Goal: Task Accomplishment & Management: Complete application form

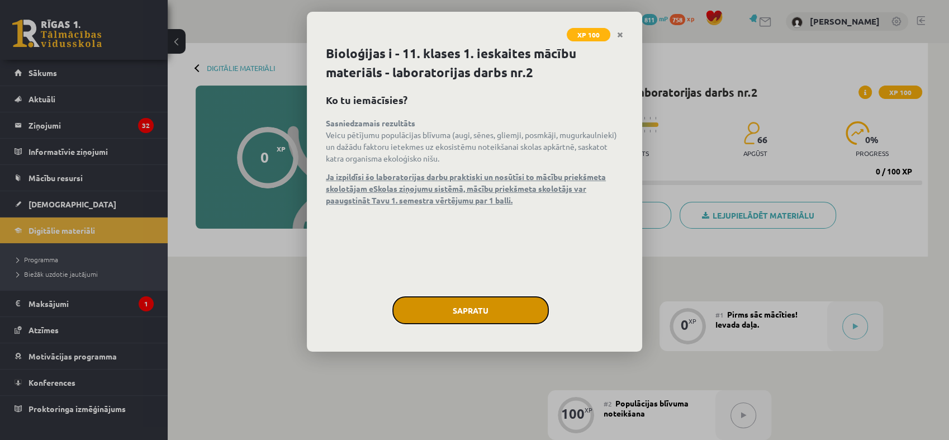
click at [529, 300] on button "Sapratu" at bounding box center [470, 310] width 156 height 28
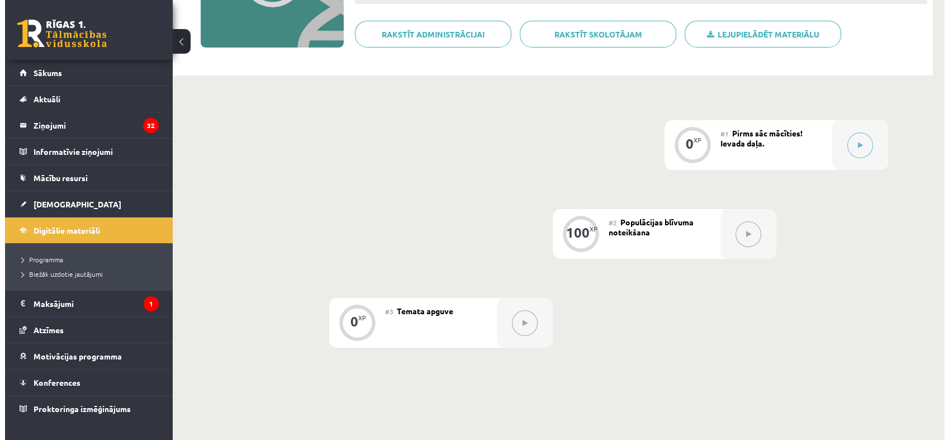
scroll to position [181, 0]
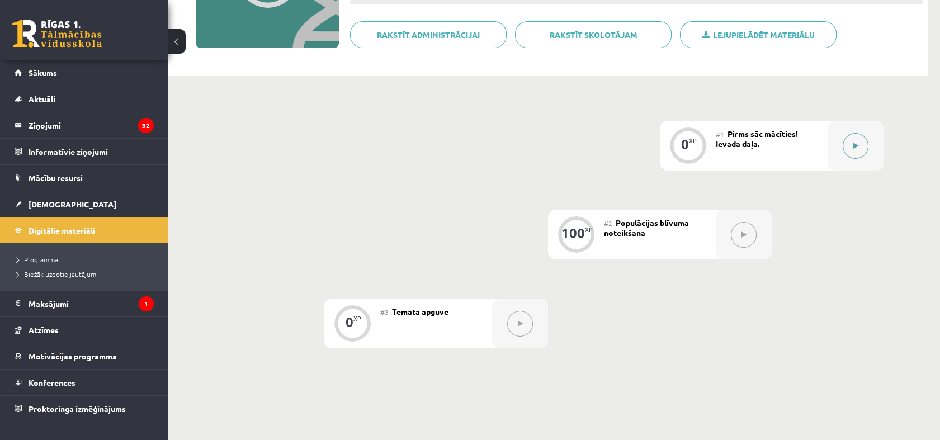
click at [853, 146] on icon at bounding box center [855, 146] width 5 height 7
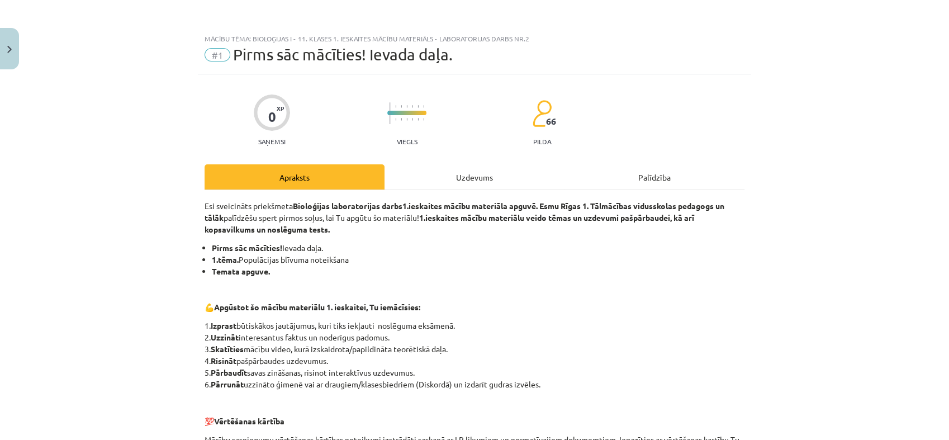
scroll to position [207, 0]
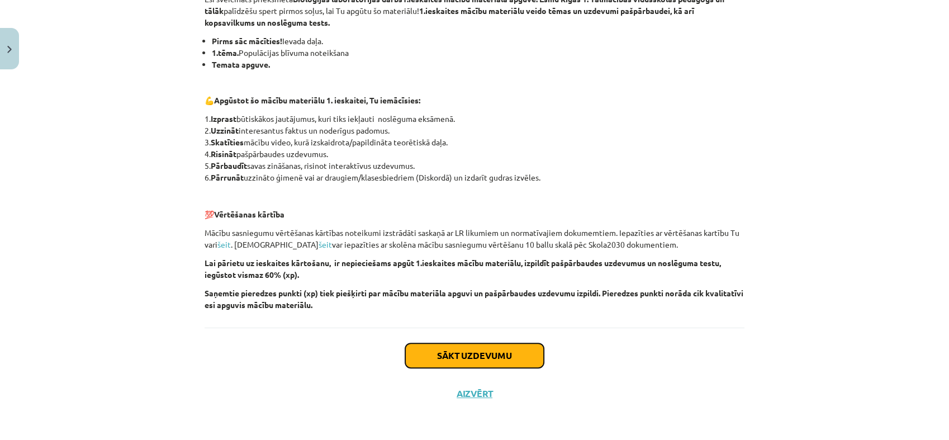
click at [469, 358] on button "Sākt uzdevumu" at bounding box center [474, 355] width 139 height 25
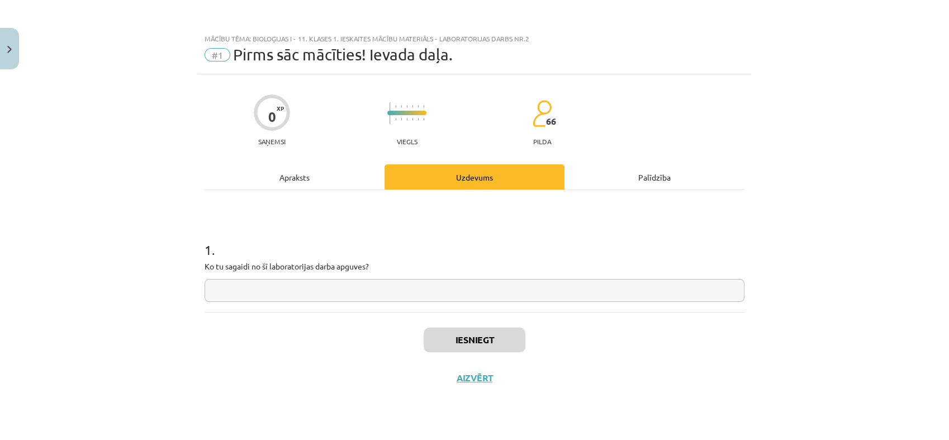
click at [367, 294] on input "text" at bounding box center [475, 290] width 540 height 23
type input "*"
type input "**********"
click at [447, 335] on button "Iesniegt" at bounding box center [475, 340] width 102 height 25
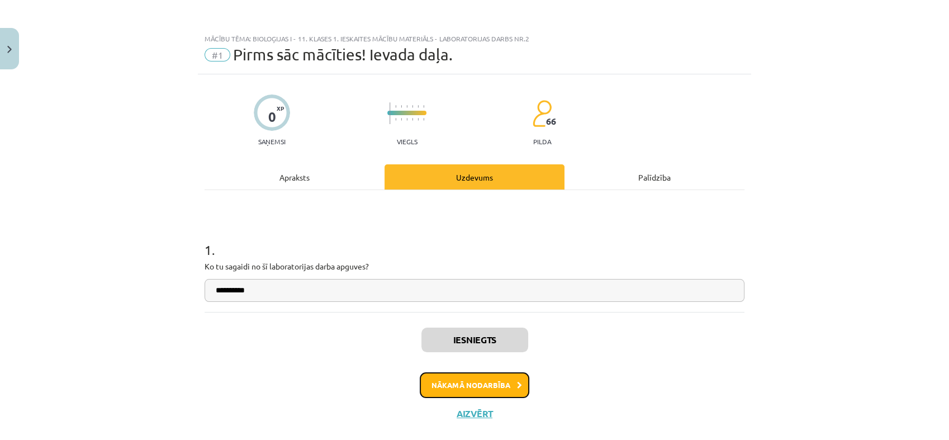
click at [496, 385] on button "Nākamā nodarbība" at bounding box center [475, 385] width 110 height 26
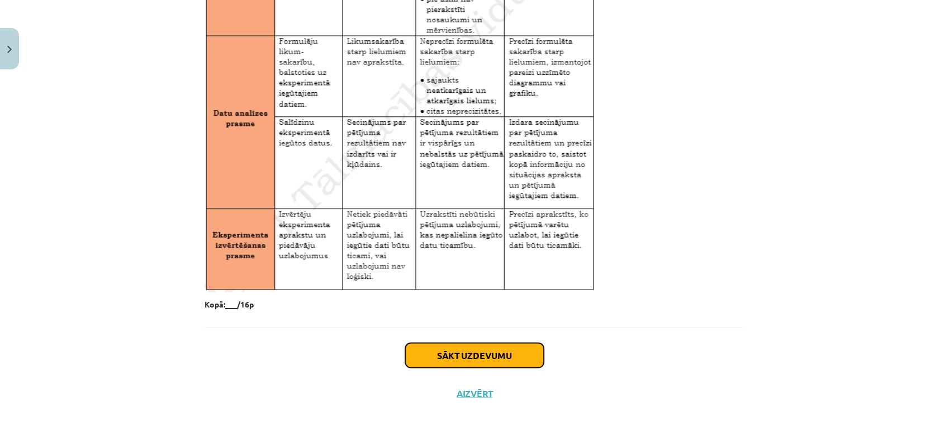
click at [496, 361] on button "Sākt uzdevumu" at bounding box center [474, 355] width 139 height 25
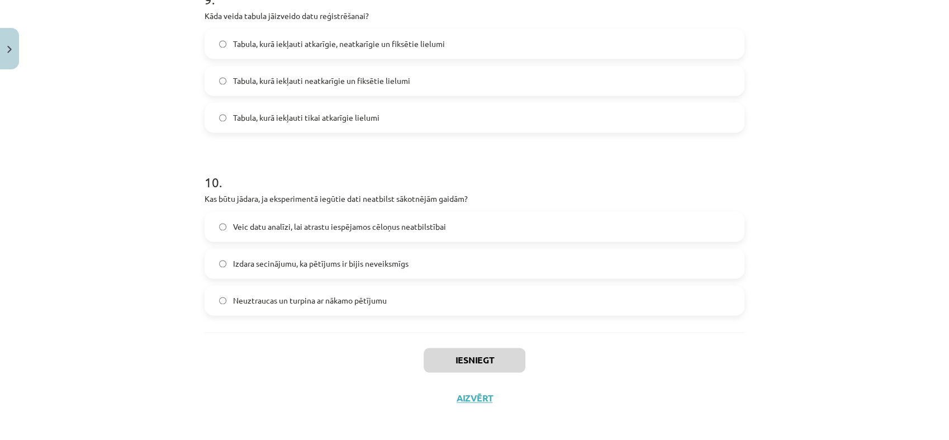
scroll to position [1717, 0]
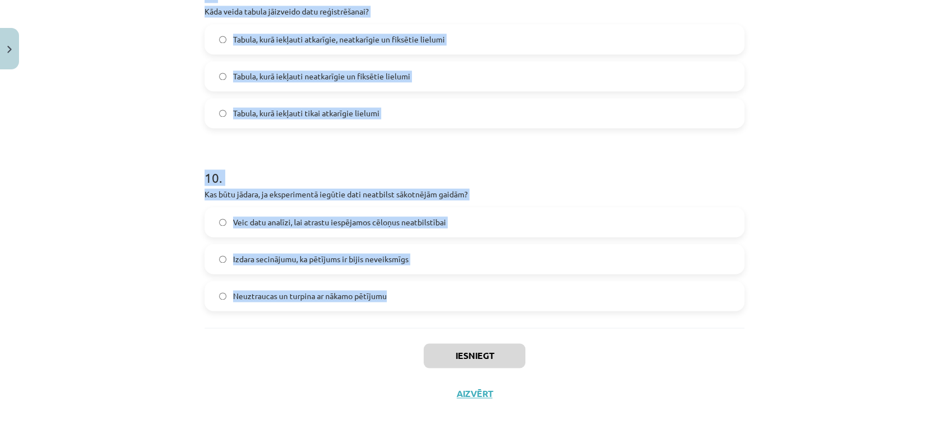
drag, startPoint x: 179, startPoint y: 215, endPoint x: 442, endPoint y: 292, distance: 273.8
click at [442, 292] on div "Mācību tēma: Bioloģijas i - 11. klases 1. ieskaites mācību materiāls - laborato…" at bounding box center [474, 220] width 949 height 440
copy form "1 . Kas jādara pēc datu savākšanas pētījumā? Izdara secinājumus, pamatojoties u…"
click at [487, 168] on h1 "10 ." at bounding box center [475, 167] width 540 height 35
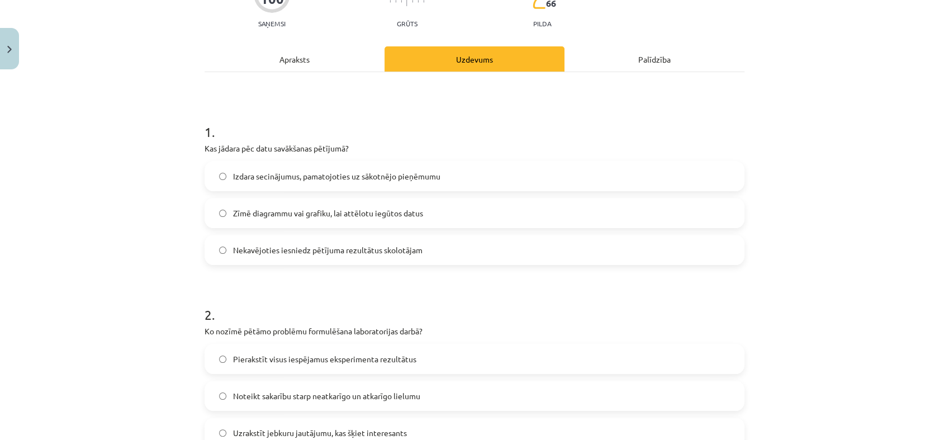
scroll to position [118, 0]
click at [373, 216] on span "Zīmē diagrammu vai grafiku, lai attēlotu iegūtos datus" at bounding box center [328, 213] width 190 height 12
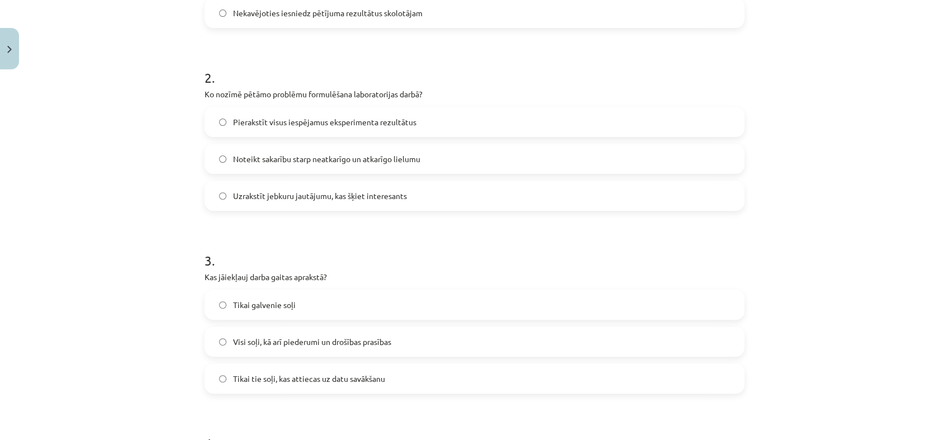
scroll to position [362, 0]
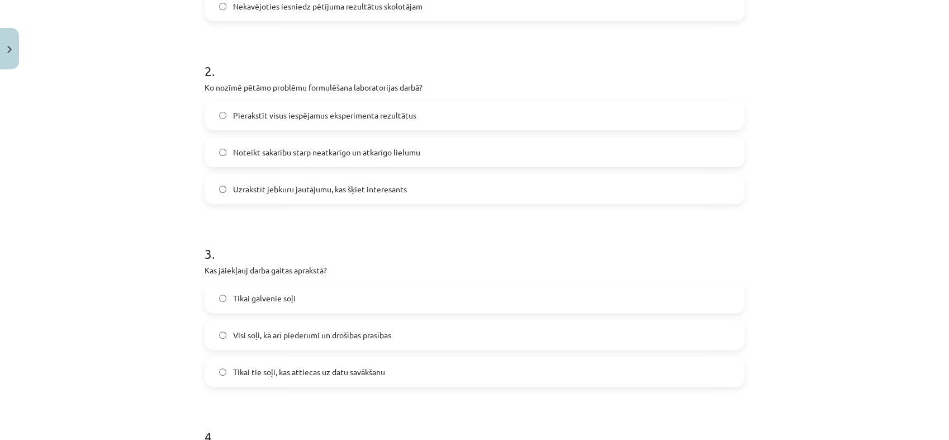
click at [297, 158] on label "Noteikt sakarību starp neatkarīgo un atkarīgo lielumu" at bounding box center [475, 152] width 538 height 28
click at [282, 332] on span "Visi soļi, kā arī piederumi un drošības prasības" at bounding box center [312, 335] width 158 height 12
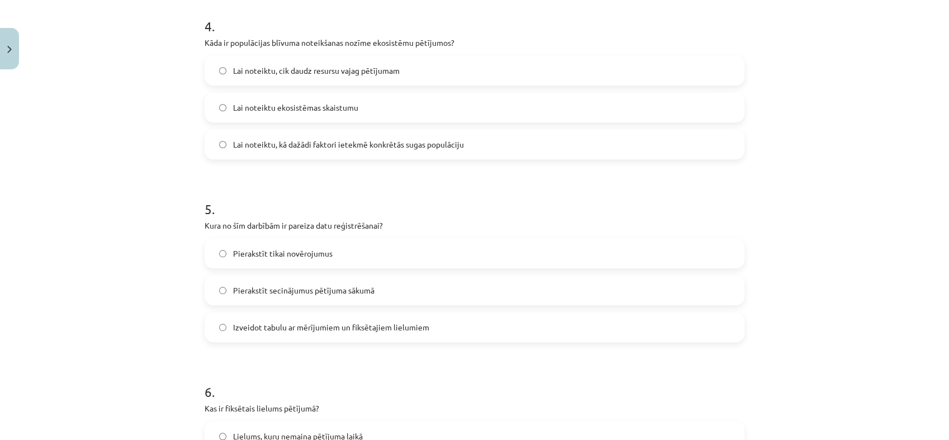
scroll to position [772, 0]
click at [302, 143] on span "Lai noteiktu, kā dažādi faktori ietekmē konkrētās sugas populāciju" at bounding box center [348, 144] width 231 height 12
click at [313, 338] on label "Izveidot tabulu ar mērījumiem un fiksētajiem lielumiem" at bounding box center [475, 326] width 538 height 28
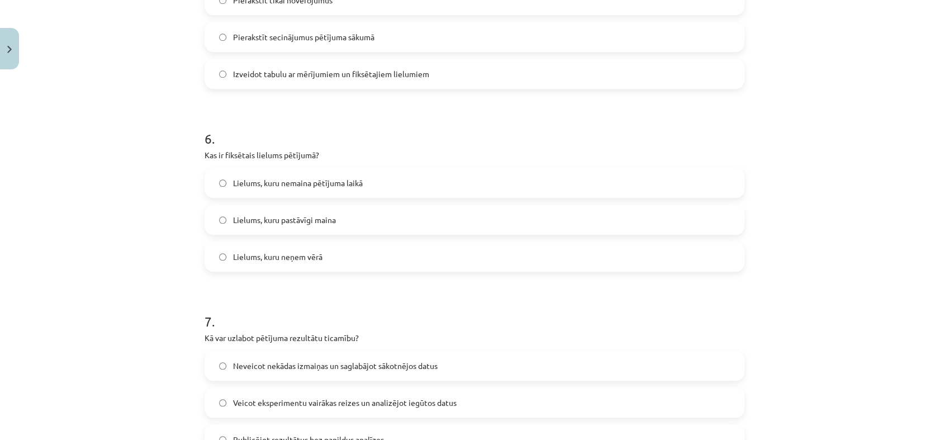
scroll to position [1026, 0]
click at [334, 174] on label "Lielums, kuru nemaina pētījuma laikā" at bounding box center [475, 182] width 538 height 28
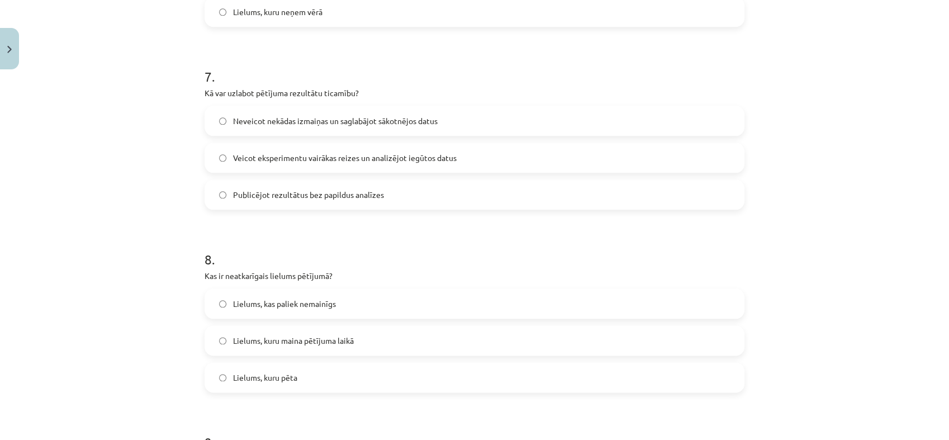
scroll to position [1270, 0]
click at [273, 155] on span "Veicot eksperimentu vairākas reizes un analizējot iegūtos datus" at bounding box center [345, 157] width 224 height 12
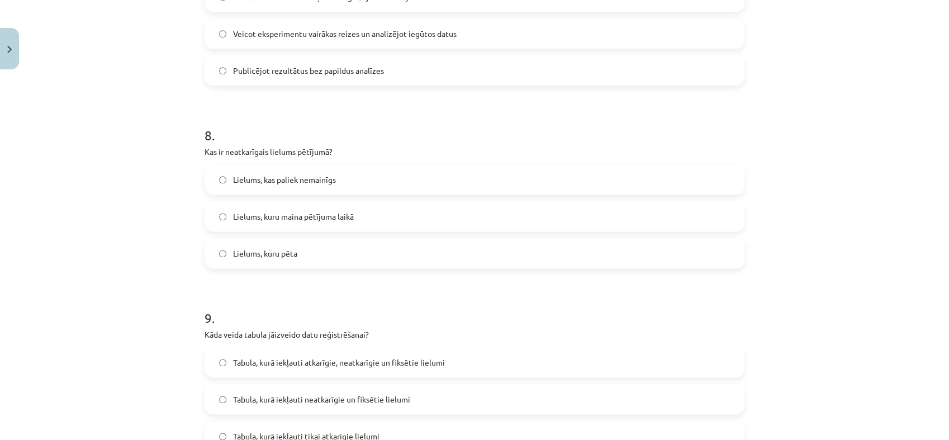
scroll to position [1406, 0]
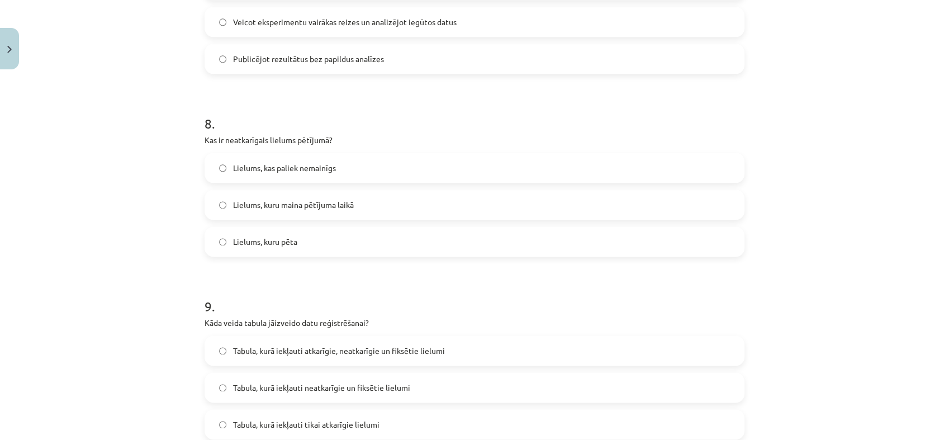
click at [298, 212] on label "Lielums, kuru maina pētījuma laikā" at bounding box center [475, 205] width 538 height 28
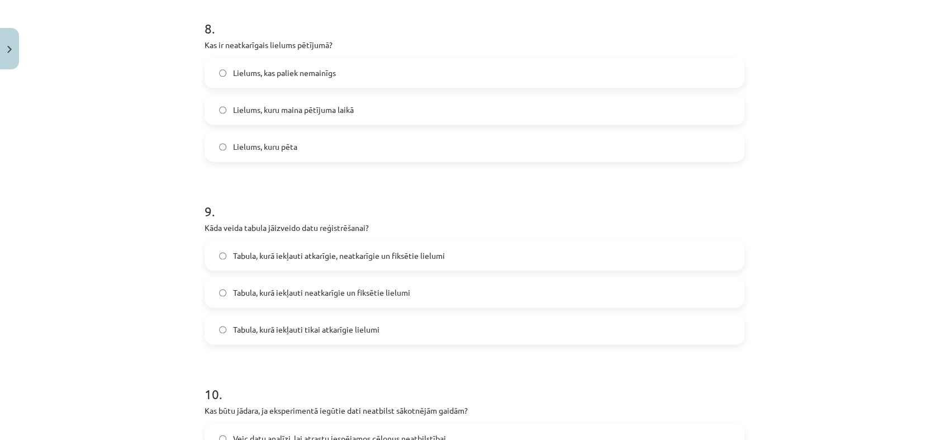
click at [345, 261] on label "Tabula, kurā iekļauti atkarīgie, neatkarīgie un fiksētie lielumi" at bounding box center [475, 255] width 538 height 28
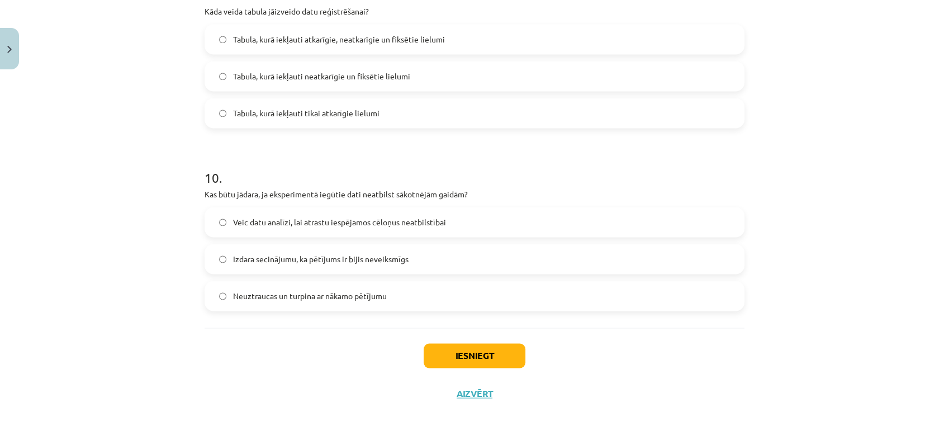
click at [298, 220] on span "Veic datu analīzi, lai atrastu iespējamos cēloņus neatbilstībai" at bounding box center [339, 222] width 213 height 12
click at [441, 361] on button "Iesniegt" at bounding box center [475, 355] width 102 height 25
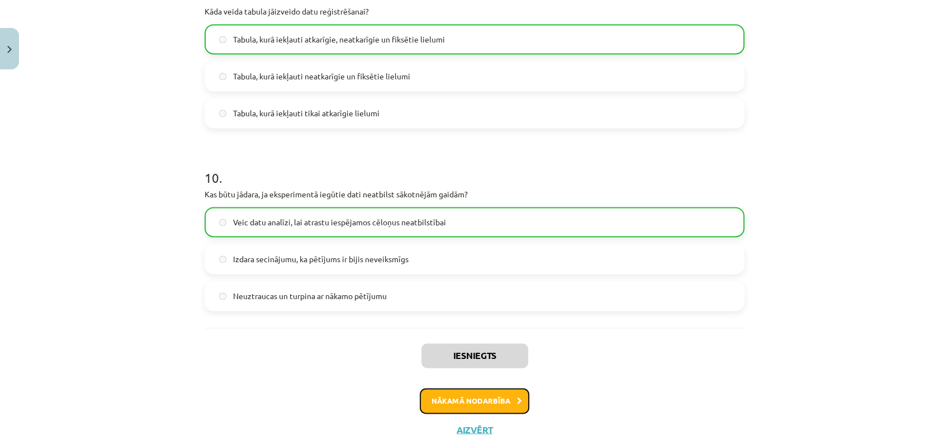
click at [471, 402] on button "Nākamā nodarbība" at bounding box center [475, 401] width 110 height 26
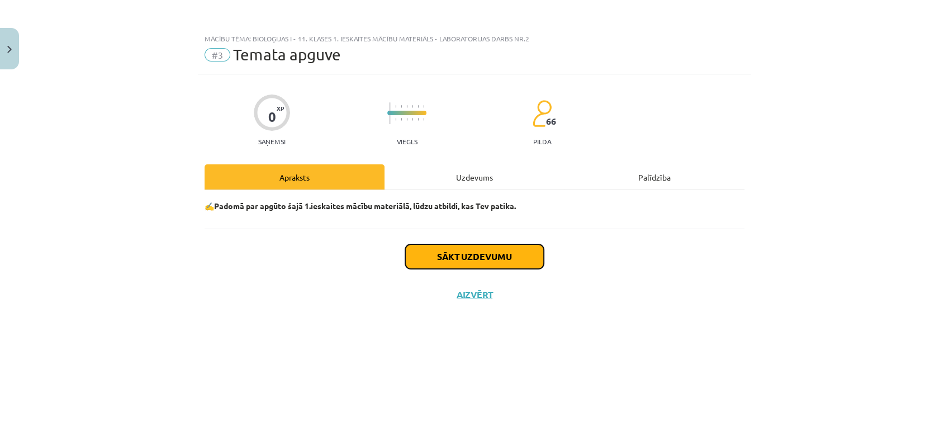
click at [480, 255] on button "Sākt uzdevumu" at bounding box center [474, 256] width 139 height 25
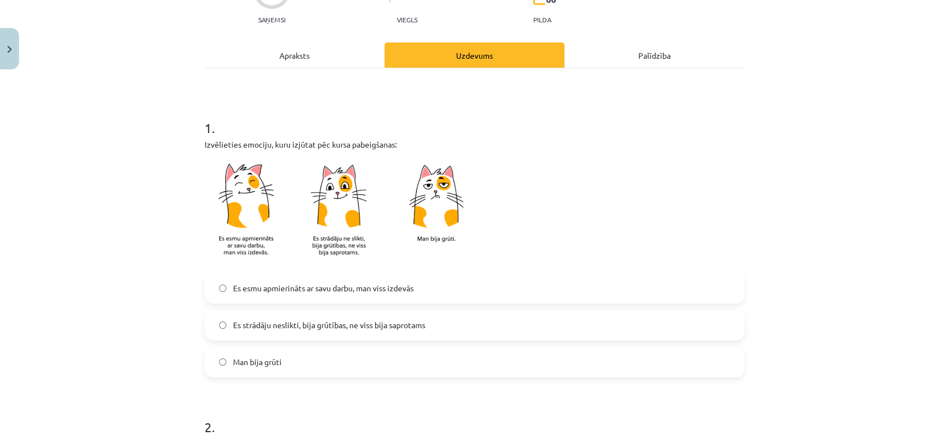
scroll to position [131, 0]
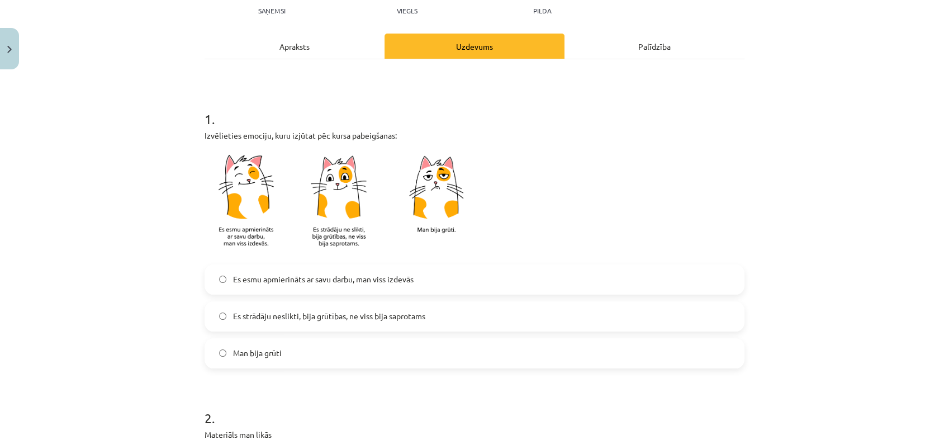
click at [390, 284] on label "Es esmu apmierināts ar savu darbu, man viss izdevās" at bounding box center [475, 279] width 538 height 28
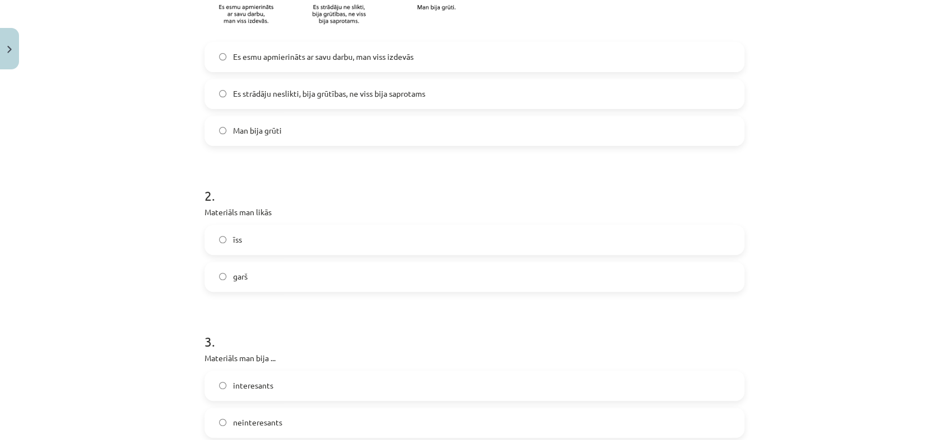
scroll to position [372, 0]
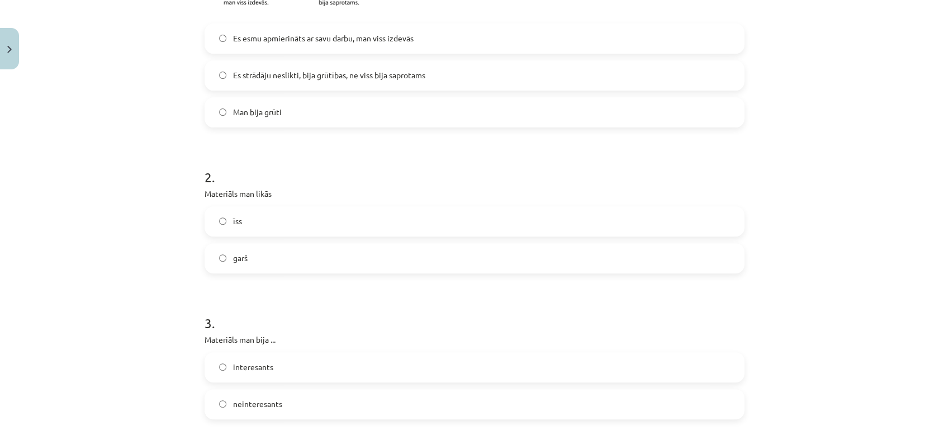
click at [315, 222] on label "īss" at bounding box center [475, 221] width 538 height 28
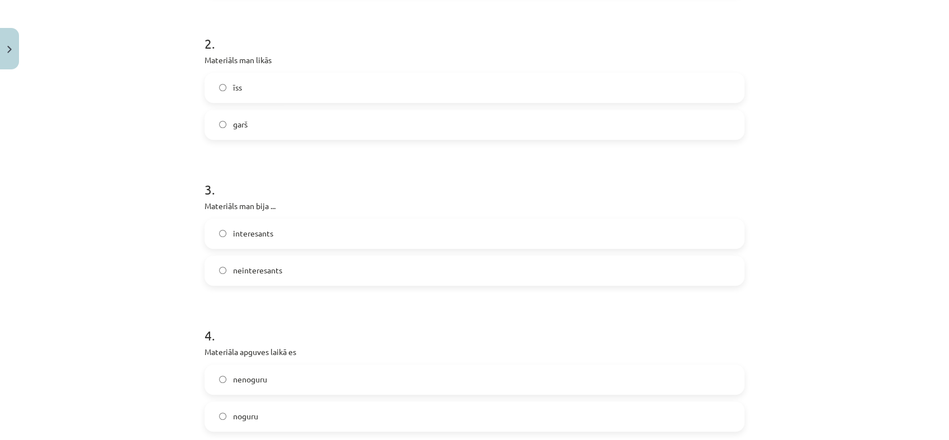
scroll to position [511, 0]
click at [291, 230] on label "interesants" at bounding box center [475, 228] width 538 height 28
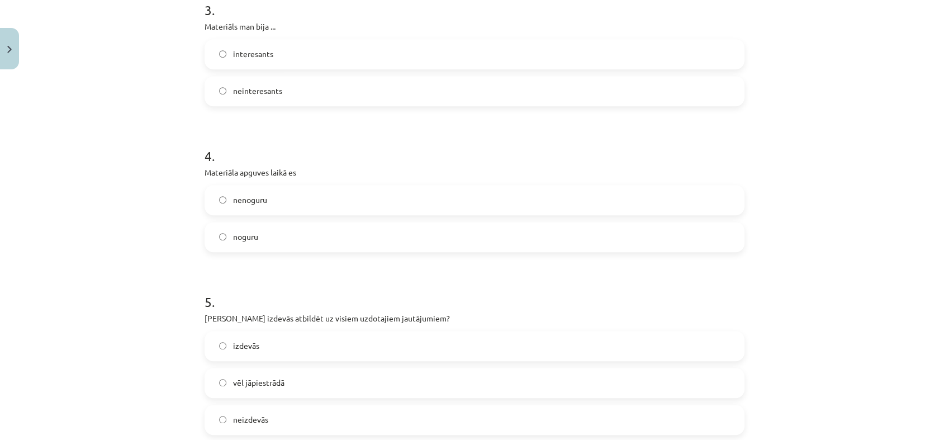
scroll to position [685, 0]
click at [257, 200] on span "nenoguru" at bounding box center [250, 199] width 34 height 12
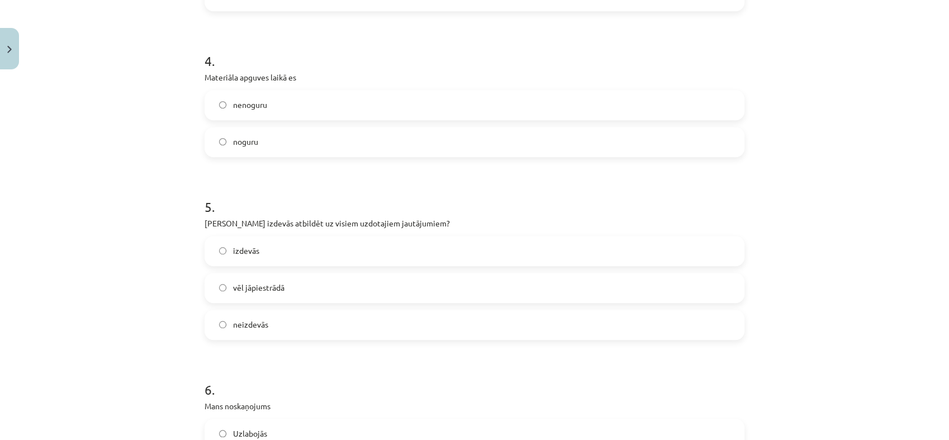
scroll to position [796, 0]
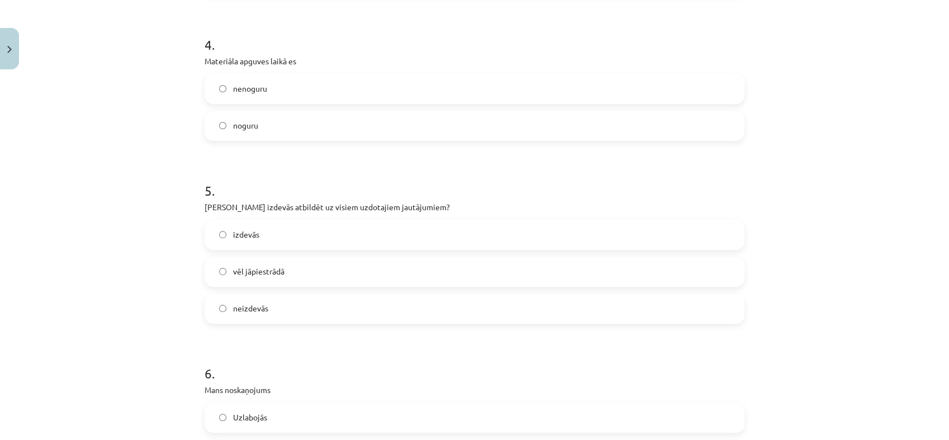
click at [317, 233] on label "izdevās" at bounding box center [475, 235] width 538 height 28
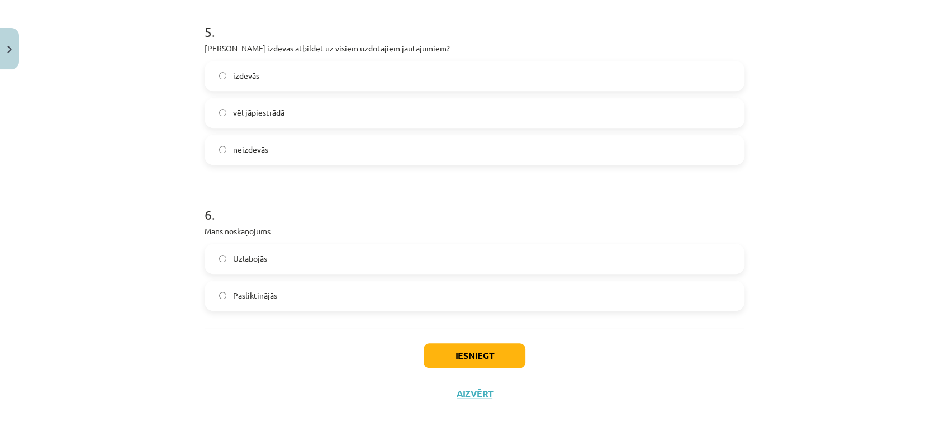
click at [307, 252] on label "Uzlabojās" at bounding box center [475, 259] width 538 height 28
click at [452, 354] on button "Iesniegt" at bounding box center [475, 355] width 102 height 25
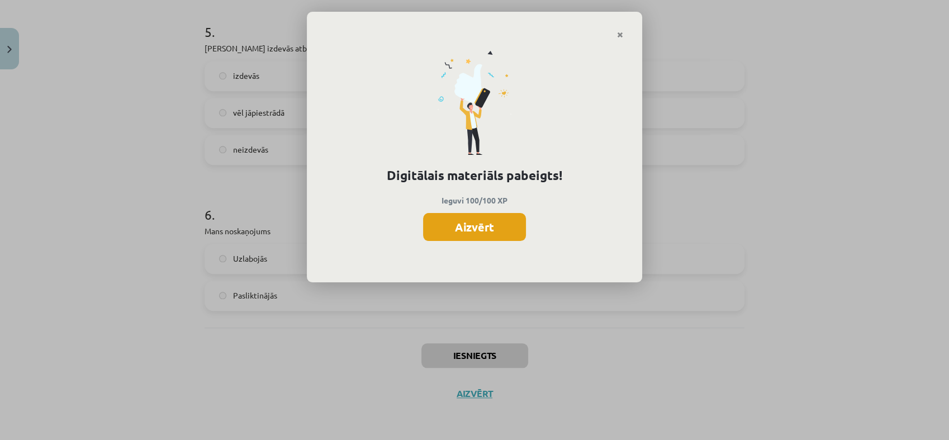
click at [482, 234] on button "Aizvērt" at bounding box center [474, 227] width 103 height 28
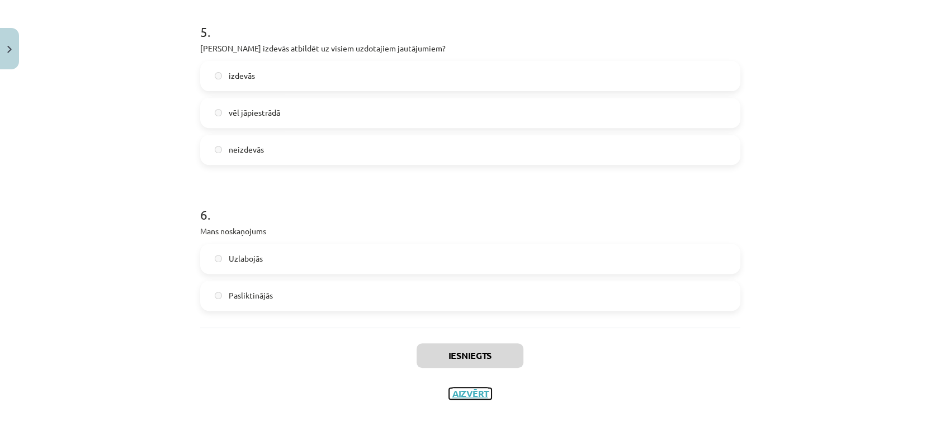
click at [465, 394] on button "Aizvērt" at bounding box center [470, 393] width 42 height 11
click at [465, 394] on div "Mācību tēma: Bioloģijas i - 11. klases 1. ieskaites mācību materiāls - laborato…" at bounding box center [470, 220] width 940 height 440
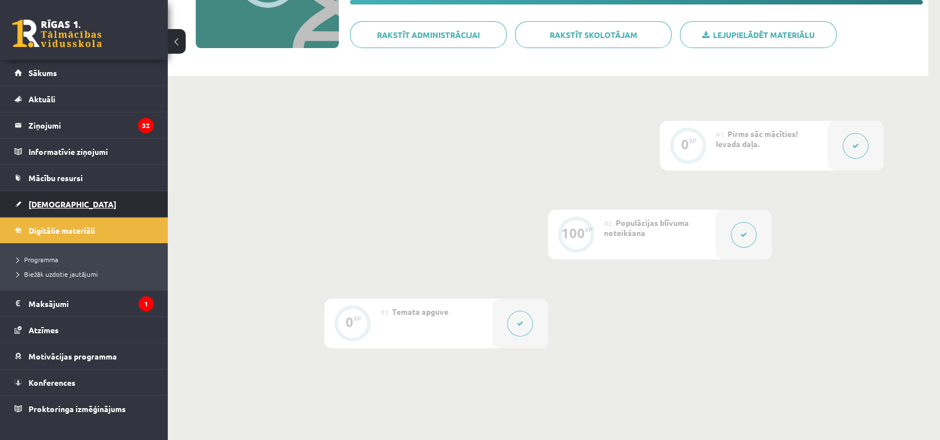
click at [45, 202] on span "[DEMOGRAPHIC_DATA]" at bounding box center [73, 204] width 88 height 10
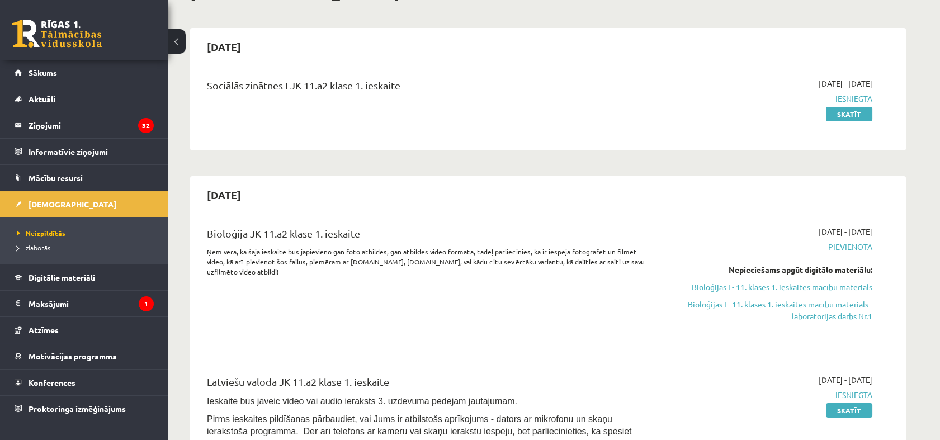
scroll to position [83, 0]
click at [753, 306] on link "Bioloģijas I - 11. klases 1. ieskaites mācību materiāls - laboratorijas darbs N…" at bounding box center [766, 308] width 211 height 23
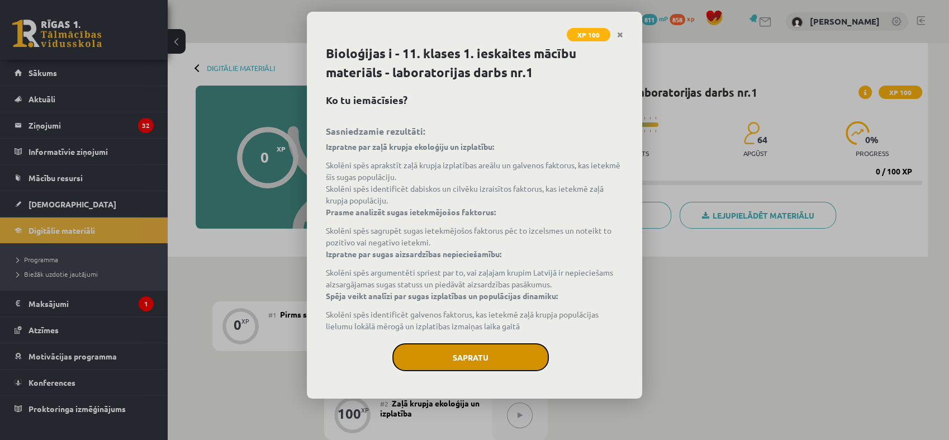
click at [459, 346] on button "Sapratu" at bounding box center [470, 357] width 156 height 28
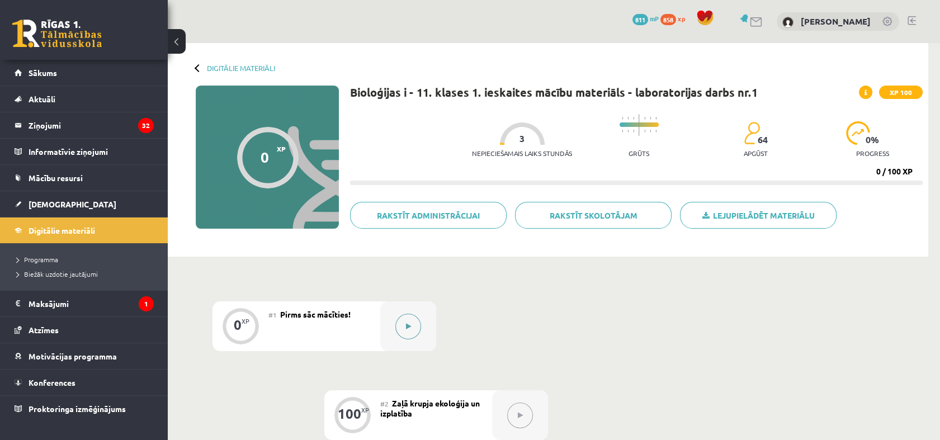
click at [415, 330] on button at bounding box center [408, 327] width 26 height 26
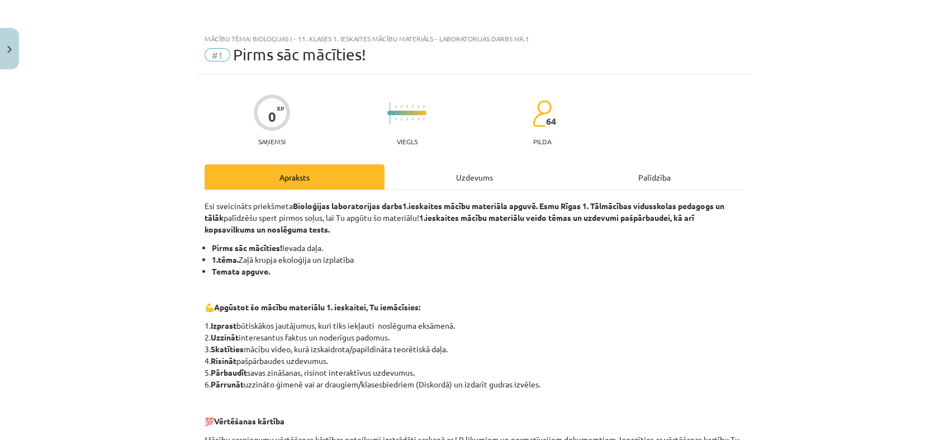
scroll to position [207, 0]
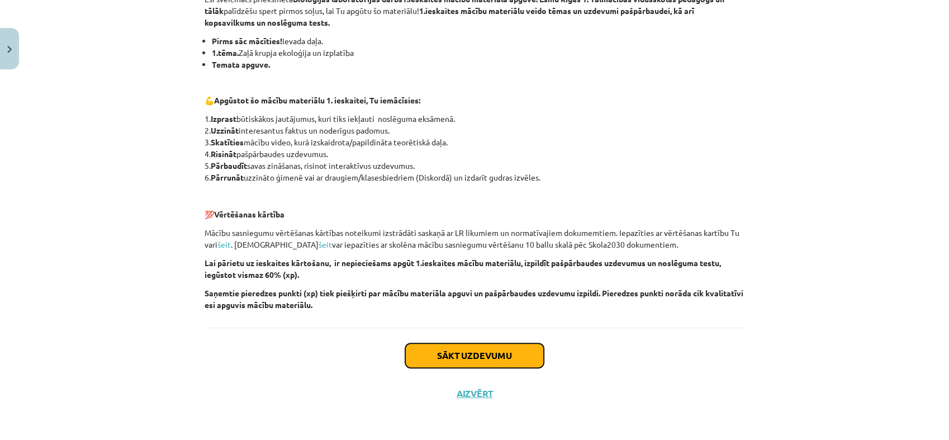
click at [503, 353] on button "Sākt uzdevumu" at bounding box center [474, 355] width 139 height 25
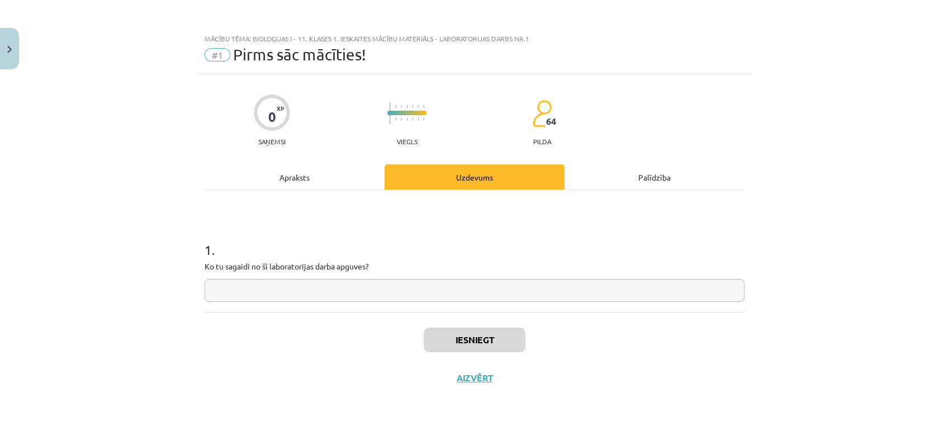
scroll to position [0, 0]
click at [318, 289] on input "text" at bounding box center [475, 290] width 540 height 23
type input "**********"
click at [409, 331] on div "Iesniegt Aizvērt" at bounding box center [475, 351] width 540 height 78
click at [425, 335] on button "Iesniegt" at bounding box center [475, 340] width 102 height 25
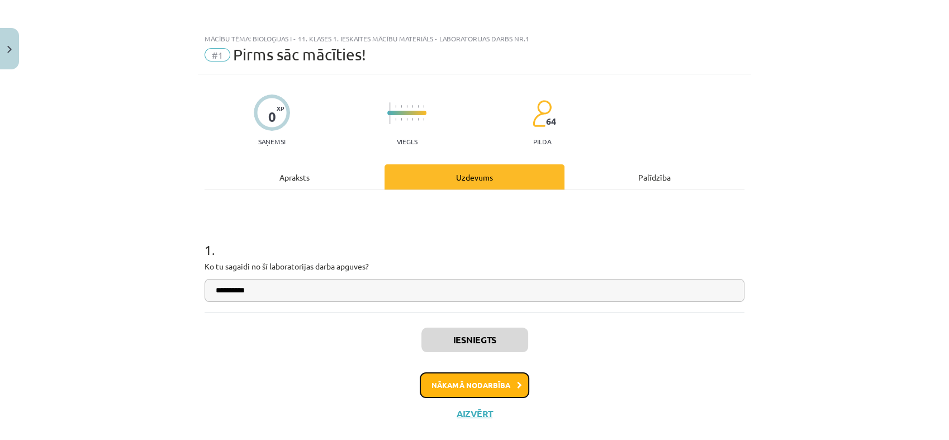
click at [505, 385] on button "Nākamā nodarbība" at bounding box center [475, 385] width 110 height 26
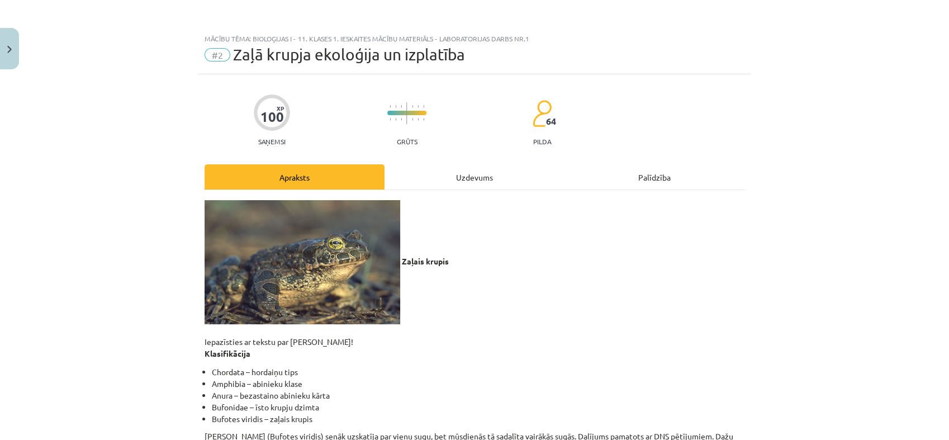
scroll to position [20, 0]
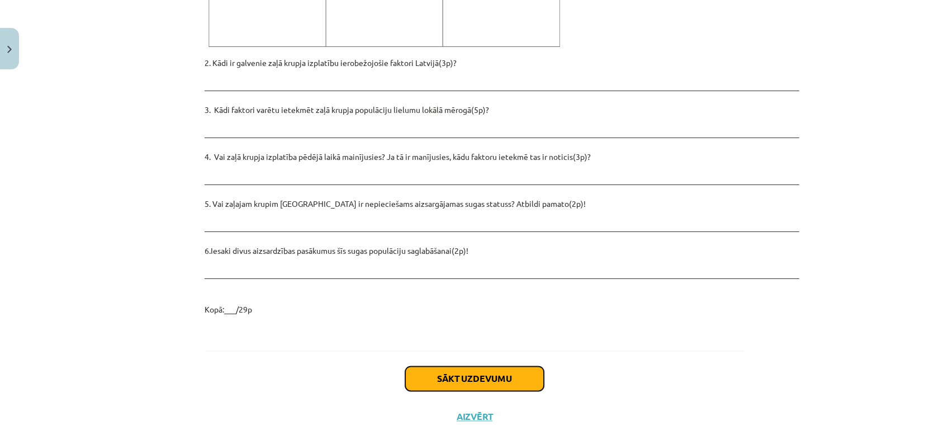
click at [481, 366] on button "Sākt uzdevumu" at bounding box center [474, 378] width 139 height 25
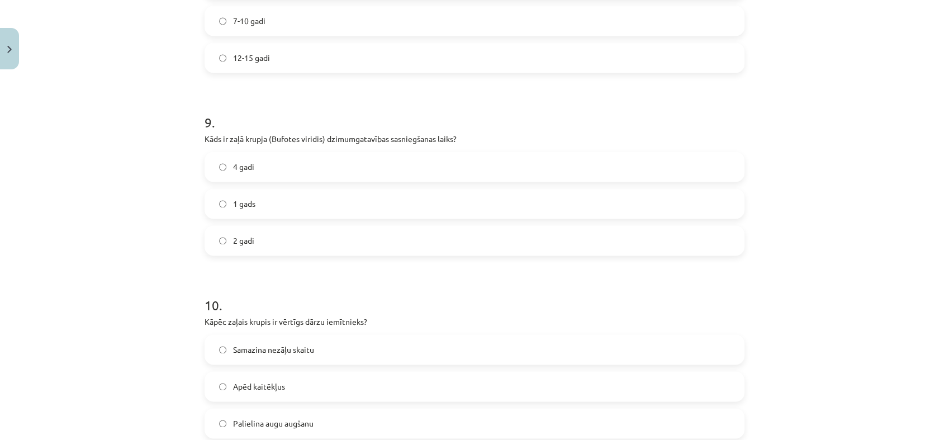
scroll to position [1717, 0]
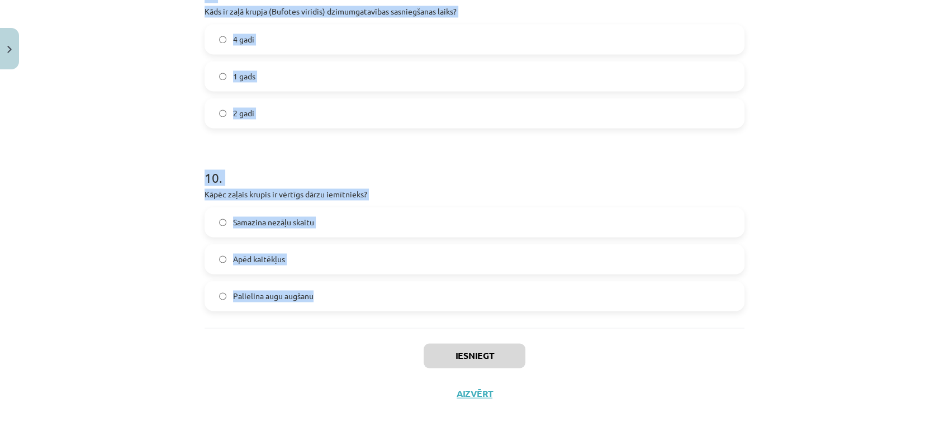
drag, startPoint x: 184, startPoint y: 216, endPoint x: 399, endPoint y: 291, distance: 227.3
click at [399, 291] on div "Mācību tēma: Bioloģijas i - 11. klases 1. ieskaites mācību materiāls - laborato…" at bounding box center [474, 220] width 949 height 440
copy form "1 . Kāda ir zaļā krupja galvenā dzīvesvieta ārpus nārsta sezonas? 2-5 km attālu…"
click at [384, 159] on h1 "10 ." at bounding box center [475, 167] width 540 height 35
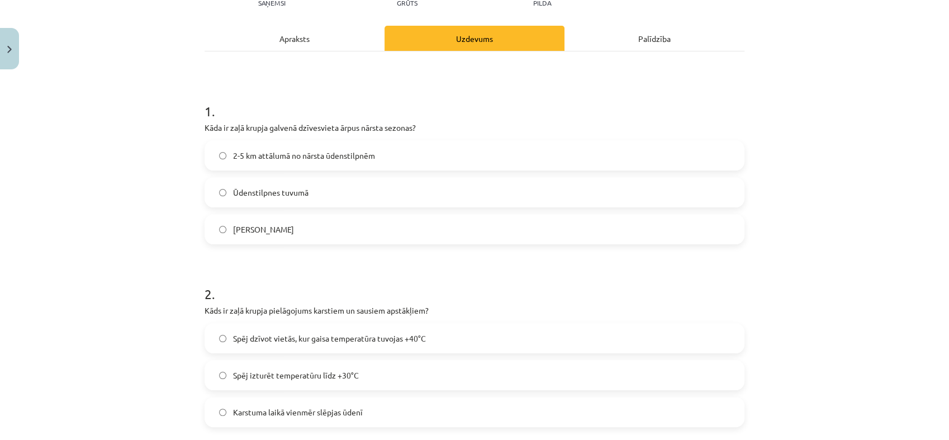
scroll to position [141, 0]
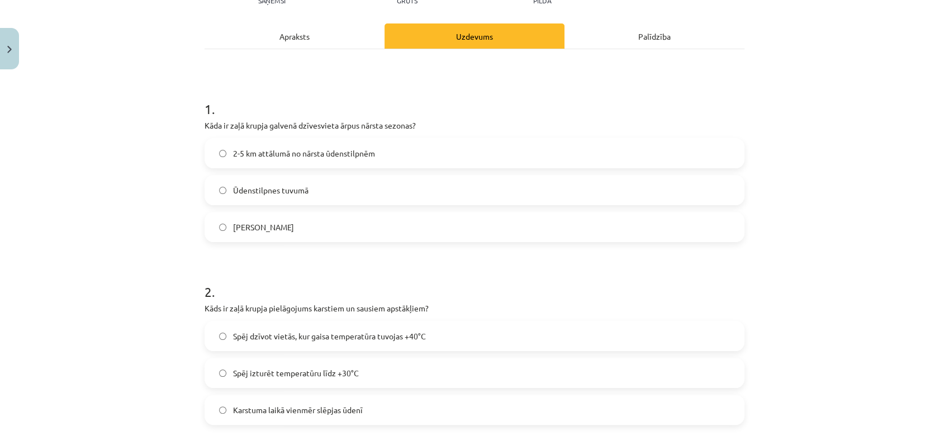
click at [371, 149] on label "2-5 km attālumā no nārsta ūdenstilpnēm" at bounding box center [475, 153] width 538 height 28
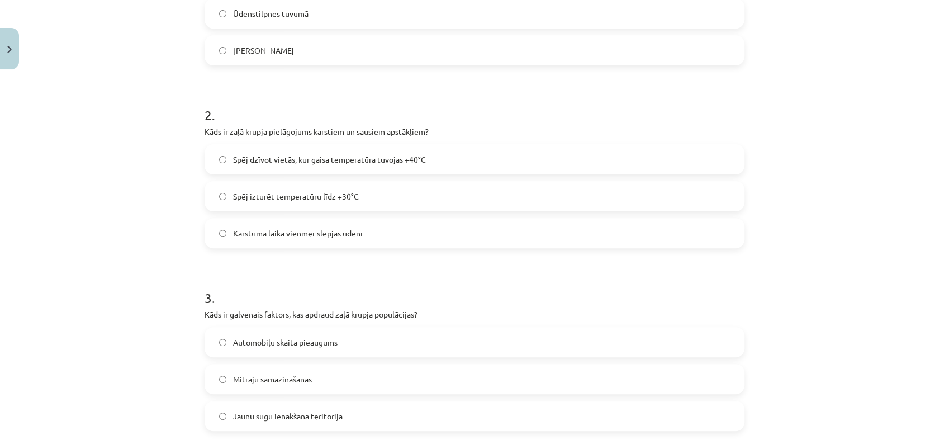
scroll to position [322, 0]
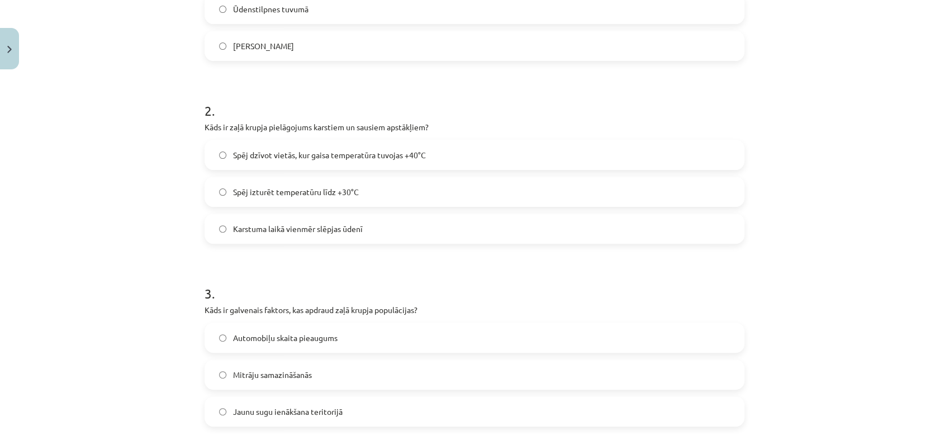
click at [268, 150] on span "Spēj dzīvot vietās, kur gaisa temperatūra tuvojas +40°C" at bounding box center [329, 155] width 193 height 12
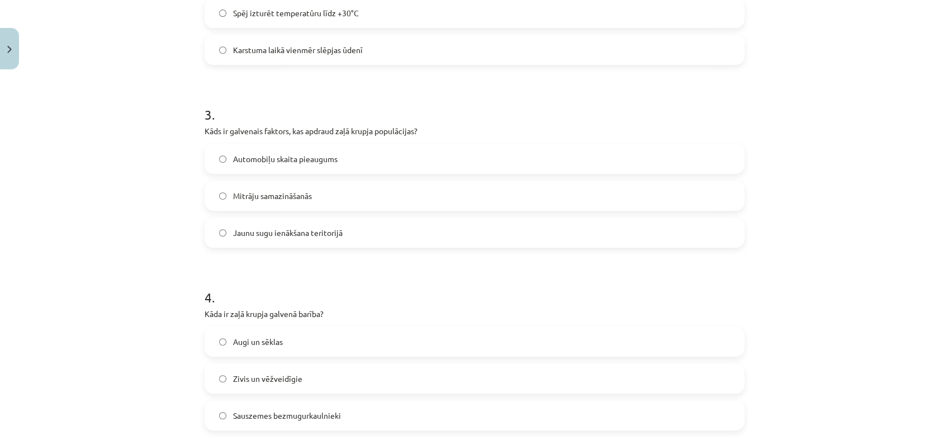
scroll to position [523, 0]
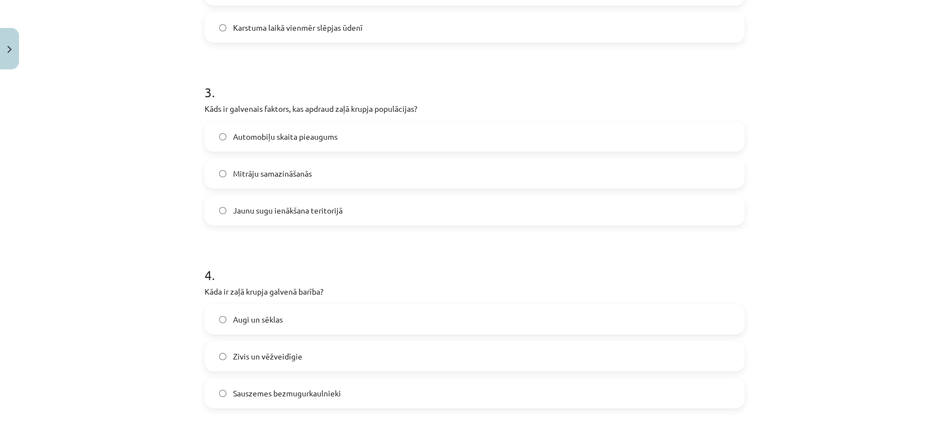
click at [288, 165] on label "Mitrāju samazināšanās" at bounding box center [475, 173] width 538 height 28
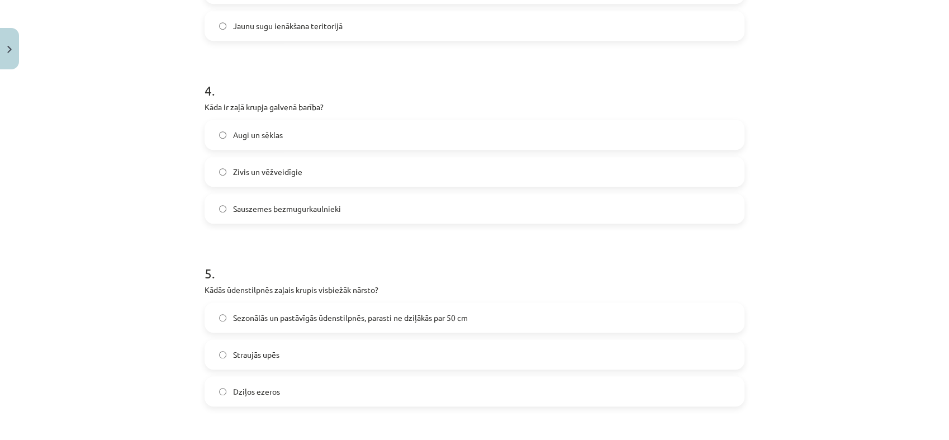
scroll to position [710, 0]
click at [307, 204] on span "Sauszemes bezmugurkaulnieki" at bounding box center [287, 206] width 108 height 12
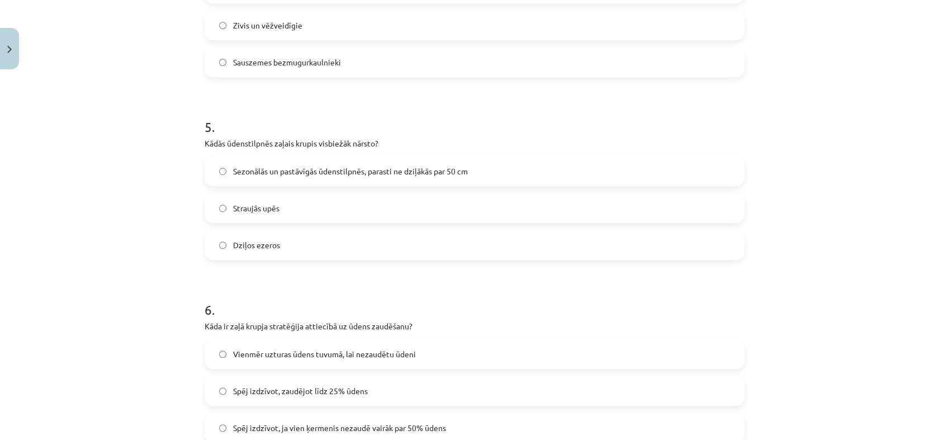
scroll to position [870, 0]
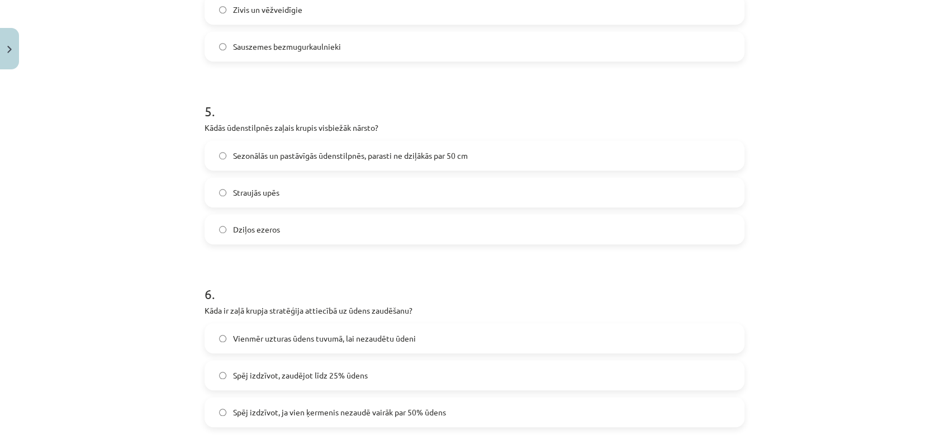
click at [282, 155] on span "Sezonālās un pastāvīgās ūdenstilpnēs, parasti ne dziļākās par 50 cm" at bounding box center [350, 156] width 235 height 12
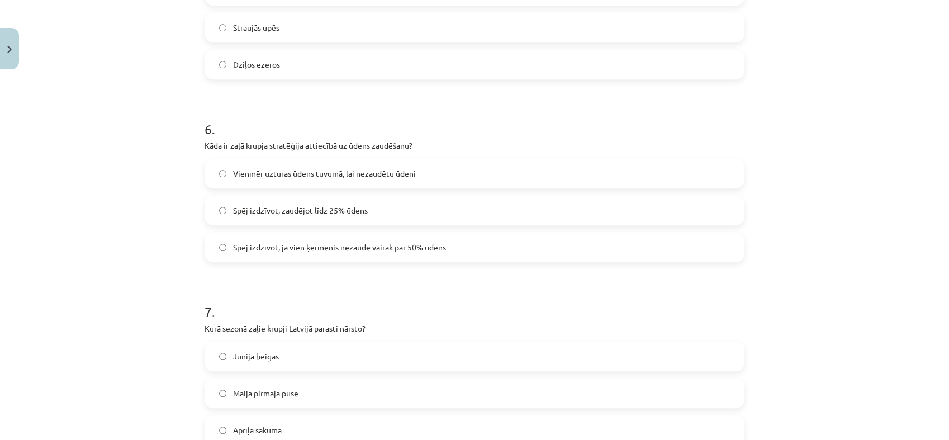
scroll to position [1080, 0]
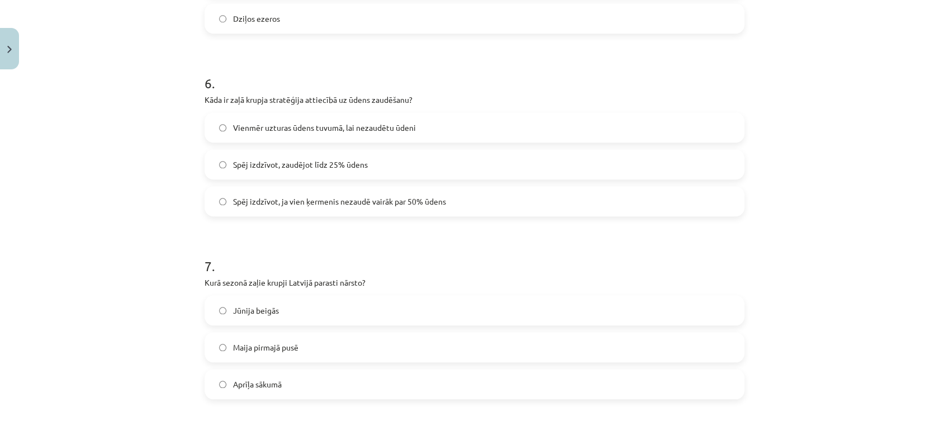
click at [321, 155] on label "Spēj izdzīvot, zaudējot līdz 25% ūdens" at bounding box center [475, 164] width 538 height 28
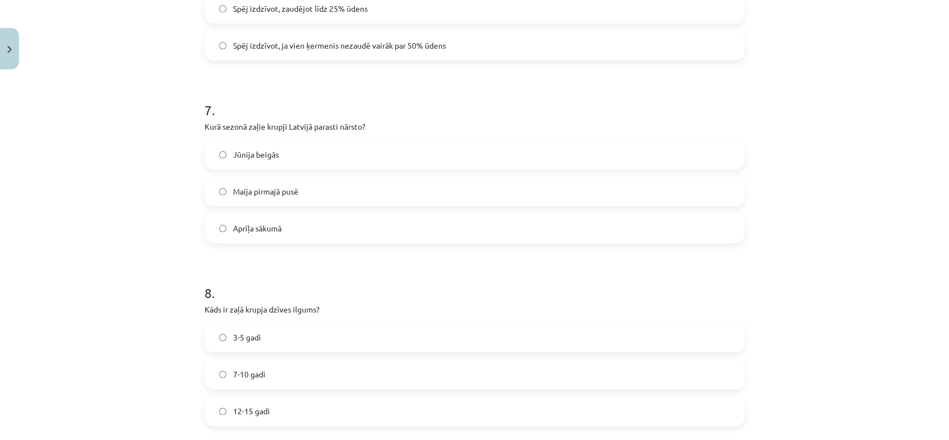
scroll to position [1239, 0]
click at [272, 188] on span "Maija pirmajā pusē" at bounding box center [265, 189] width 65 height 12
click at [254, 331] on span "3-5 gadi" at bounding box center [247, 335] width 28 height 12
click at [242, 371] on span "7-10 gadi" at bounding box center [249, 372] width 32 height 12
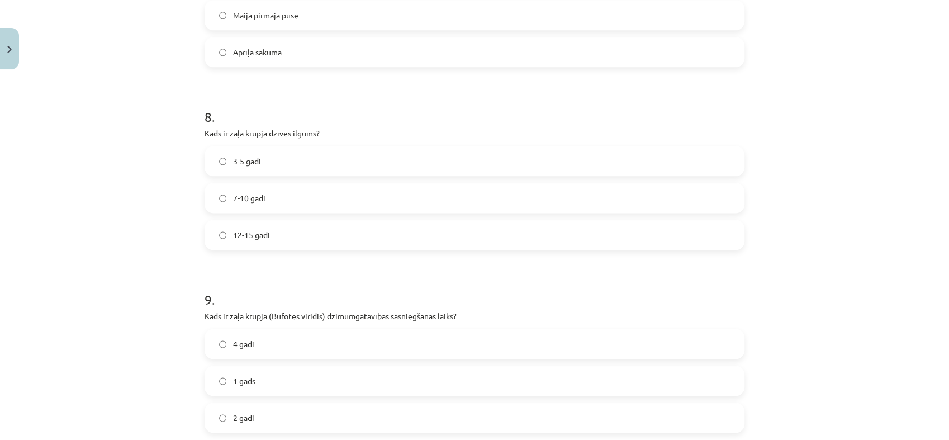
scroll to position [1471, 0]
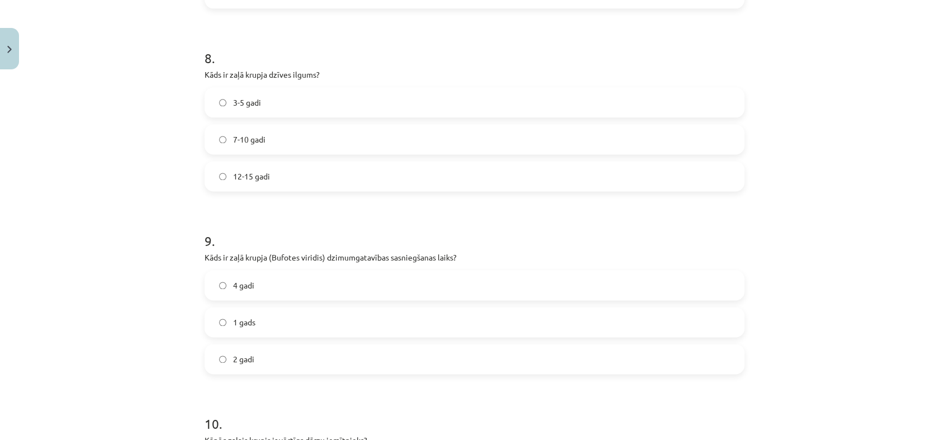
click at [276, 356] on label "2 gadi" at bounding box center [475, 359] width 538 height 28
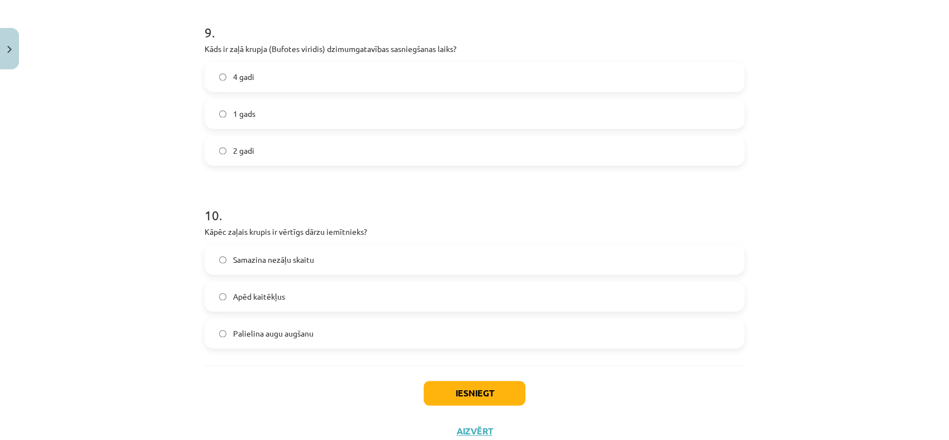
scroll to position [1695, 0]
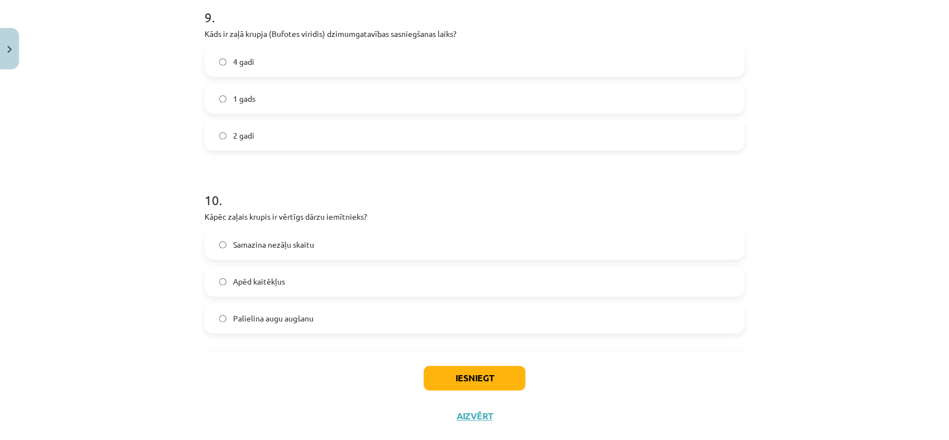
click at [263, 282] on span "Apēd kaitēkļus" at bounding box center [259, 282] width 52 height 12
click at [506, 385] on button "Iesniegt" at bounding box center [475, 378] width 102 height 25
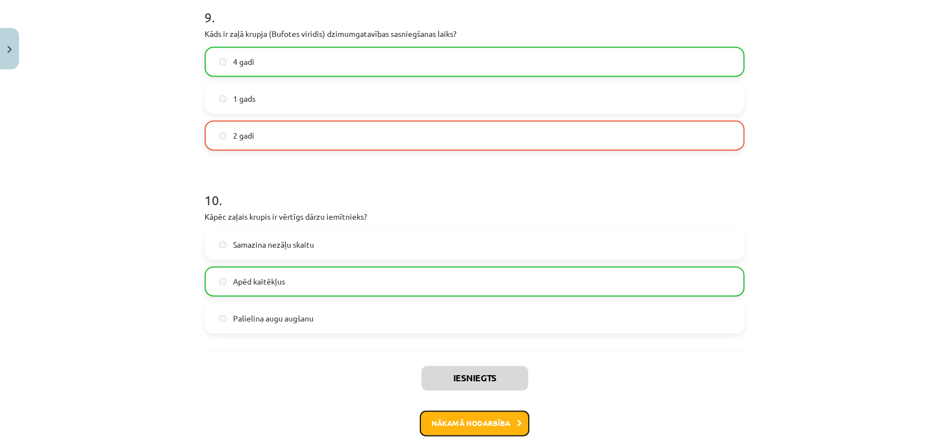
click at [500, 430] on button "Nākamā nodarbība" at bounding box center [475, 423] width 110 height 26
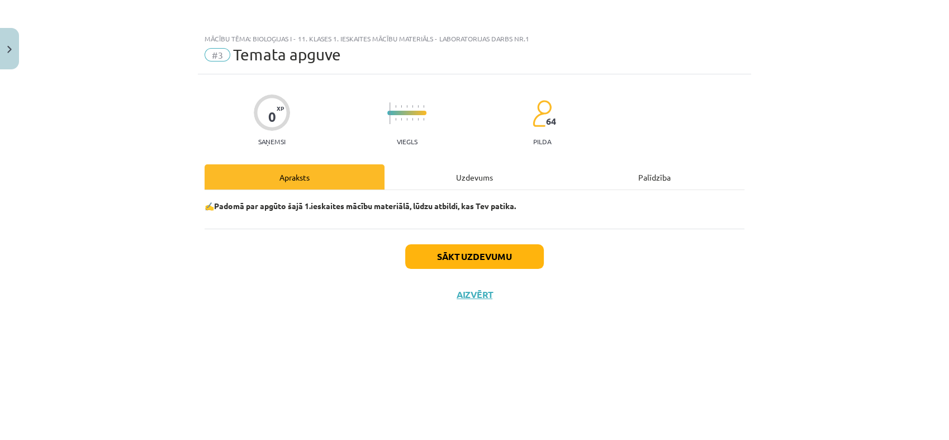
click at [511, 241] on div "Sākt uzdevumu Aizvērt" at bounding box center [475, 268] width 540 height 78
click at [510, 253] on button "Sākt uzdevumu" at bounding box center [474, 256] width 139 height 25
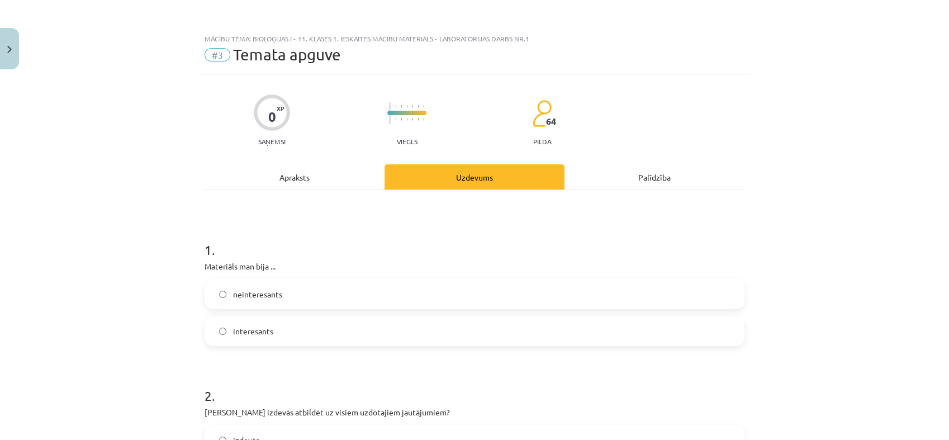
click at [274, 328] on label "interesants" at bounding box center [475, 331] width 538 height 28
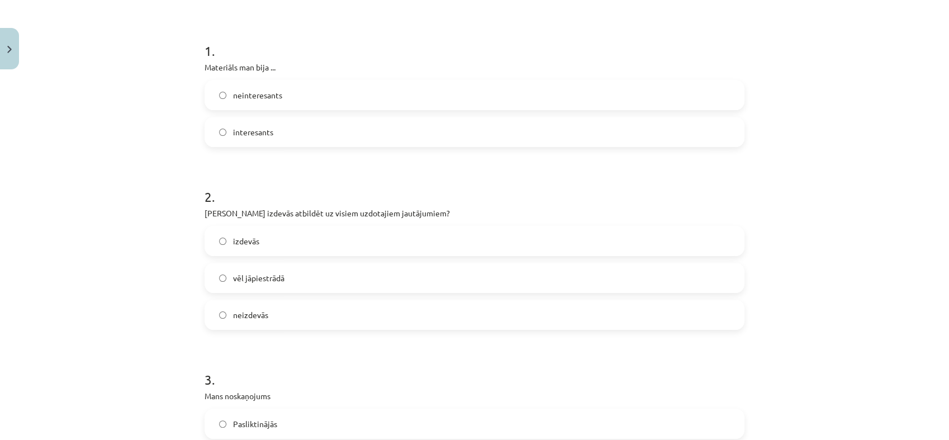
scroll to position [228, 0]
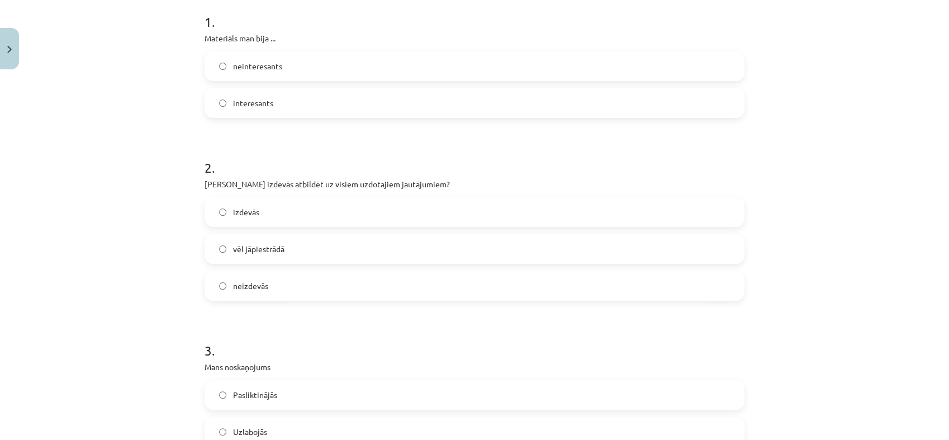
click at [250, 212] on span "izdevās" at bounding box center [246, 212] width 26 height 12
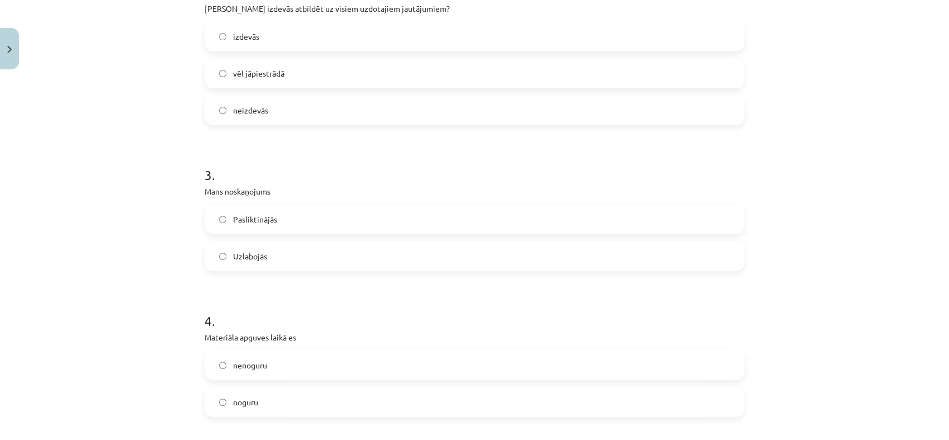
scroll to position [407, 0]
click at [265, 249] on label "Uzlabojās" at bounding box center [475, 253] width 538 height 28
click at [288, 73] on label "vēl jāpiestrādā" at bounding box center [475, 70] width 538 height 28
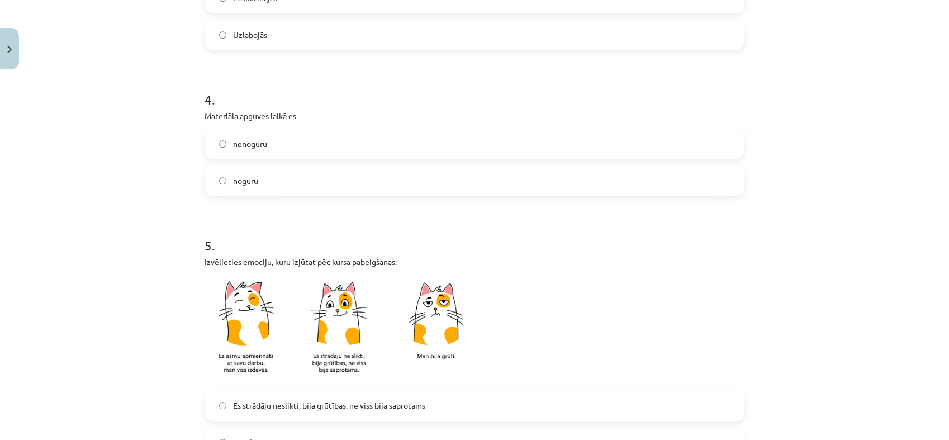
scroll to position [635, 0]
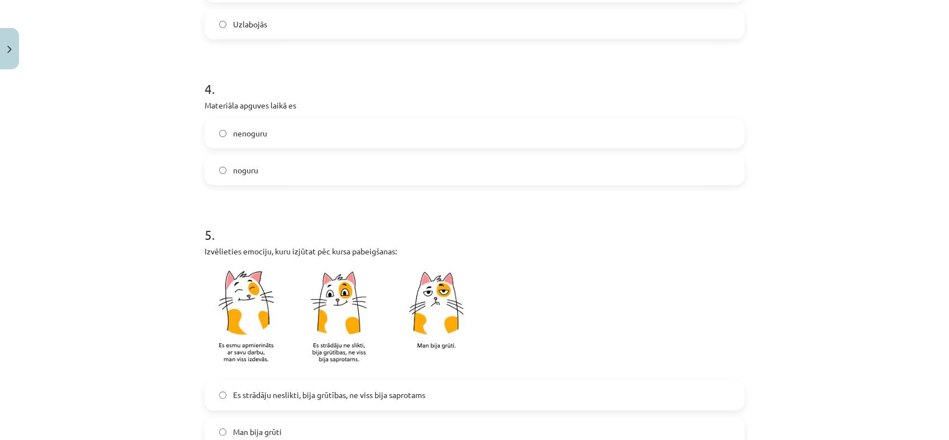
click at [255, 125] on label "nenoguru" at bounding box center [475, 133] width 538 height 28
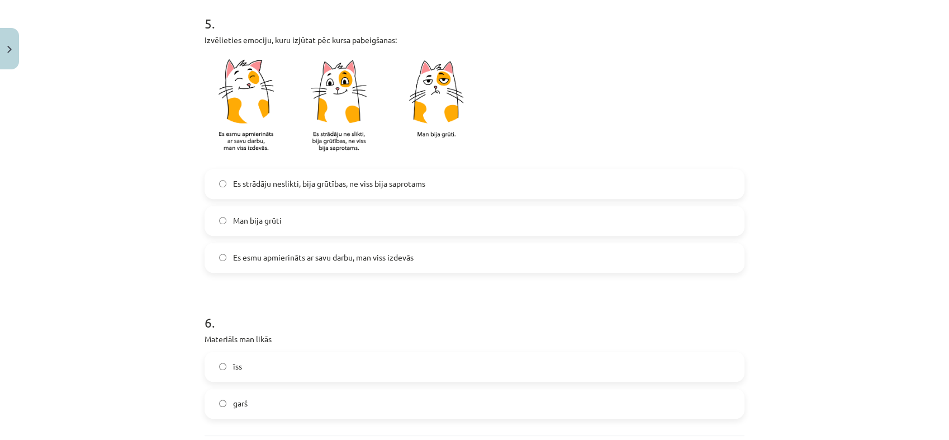
scroll to position [850, 0]
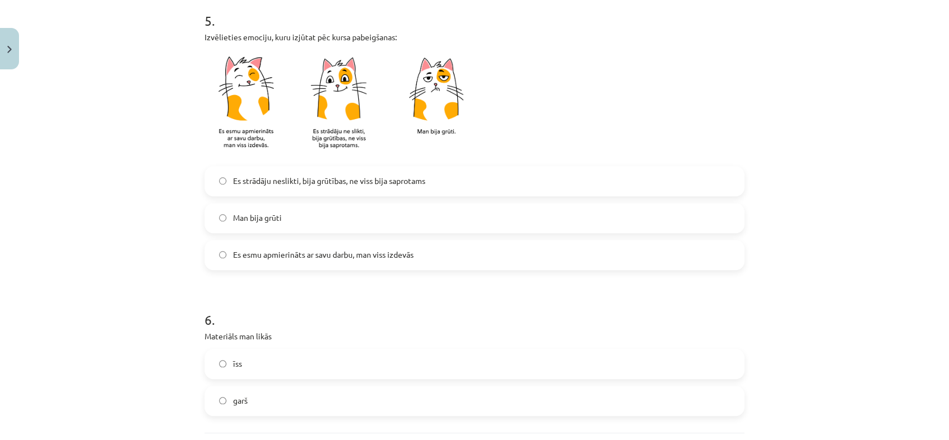
click at [279, 183] on span "Es strādāju neslikti, bija grūtības, ne viss bija saprotams" at bounding box center [329, 181] width 192 height 12
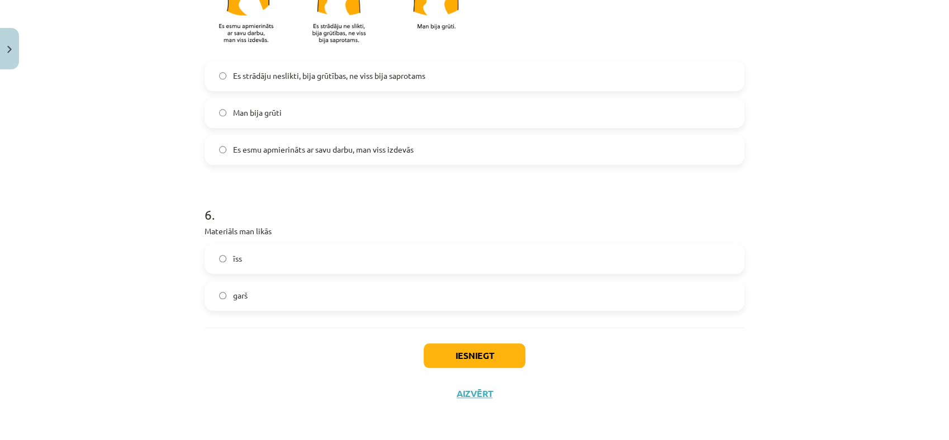
click at [259, 250] on label "īss" at bounding box center [475, 259] width 538 height 28
click at [440, 349] on button "Iesniegt" at bounding box center [475, 355] width 102 height 25
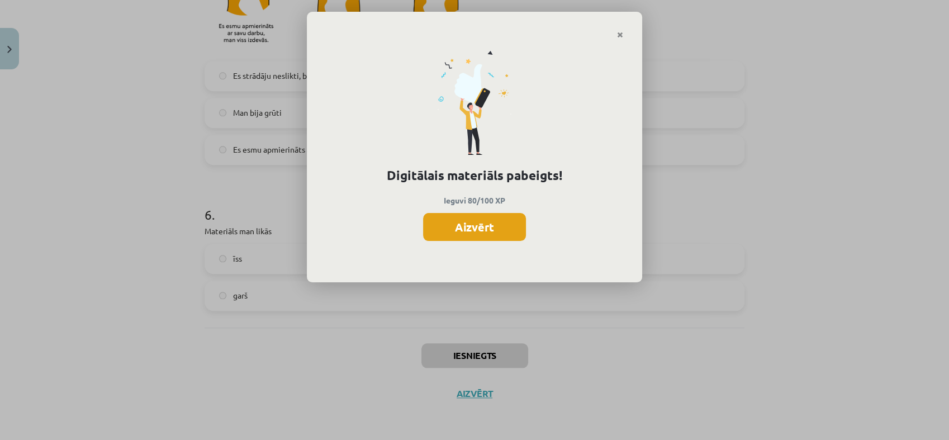
click at [452, 227] on button "Aizvērt" at bounding box center [474, 227] width 103 height 28
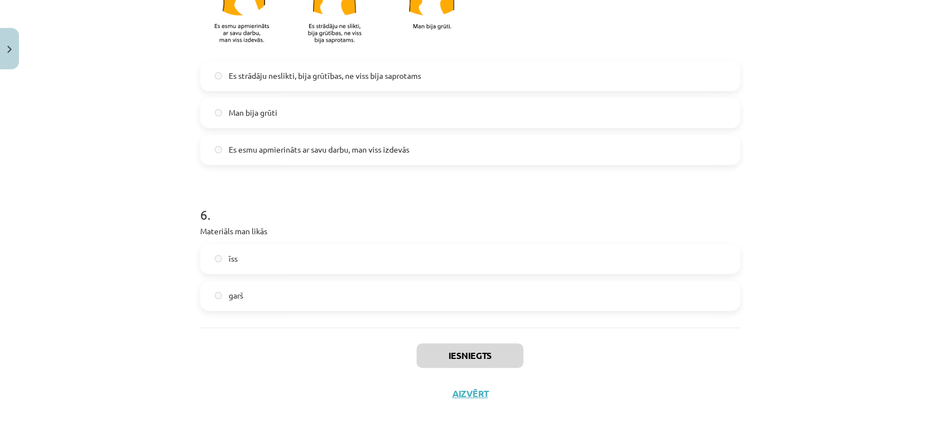
click at [466, 386] on div "Iesniegts Aizvērt" at bounding box center [470, 367] width 540 height 78
click at [470, 400] on div "Iesniegts Aizvērt" at bounding box center [470, 367] width 540 height 78
click at [469, 390] on button "Aizvērt" at bounding box center [470, 393] width 42 height 11
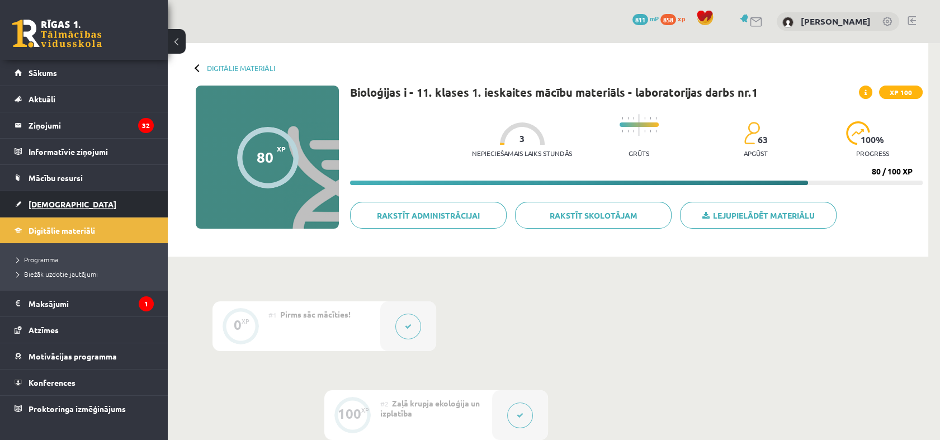
click at [78, 199] on link "[DEMOGRAPHIC_DATA]" at bounding box center [84, 204] width 139 height 26
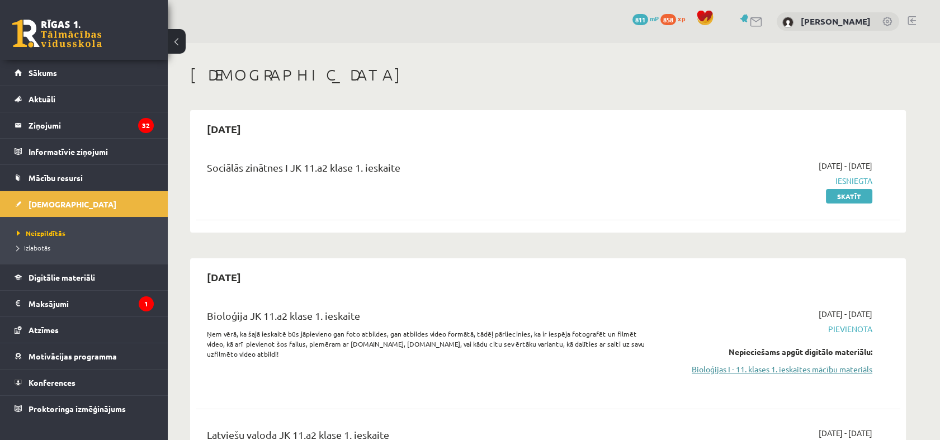
click at [836, 369] on link "Bioloģijas I - 11. klases 1. ieskaites mācību materiāls" at bounding box center [766, 369] width 211 height 12
click at [719, 366] on link "Bioloģijas I - 11. klases 1. ieskaites mācību materiāls" at bounding box center [766, 369] width 211 height 12
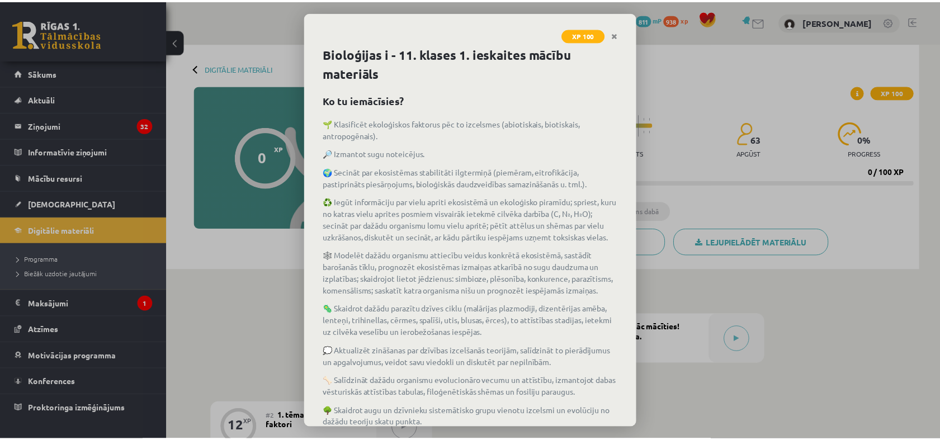
scroll to position [90, 0]
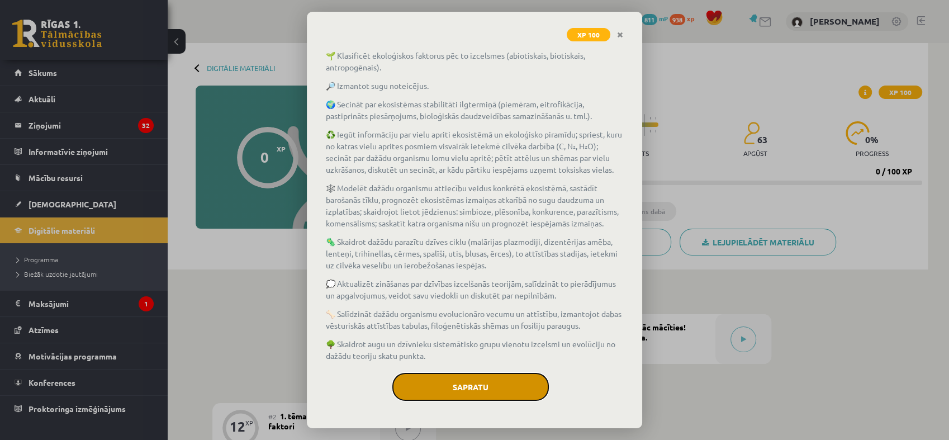
click at [495, 399] on button "Sapratu" at bounding box center [470, 387] width 156 height 28
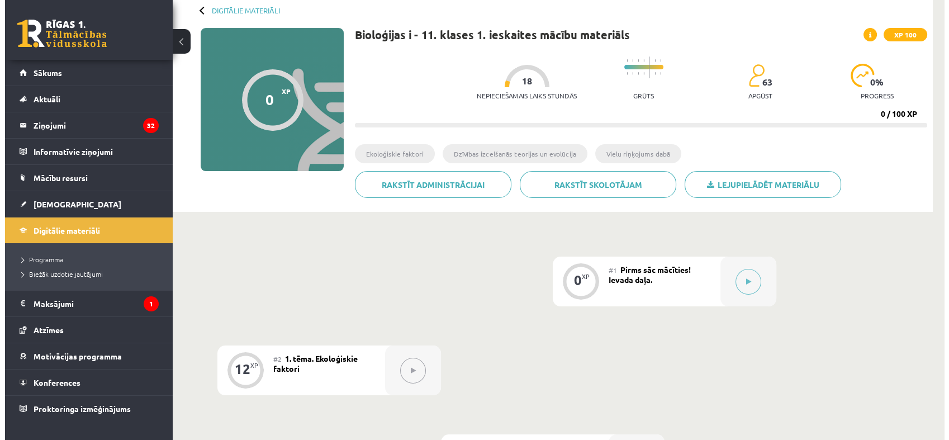
scroll to position [69, 0]
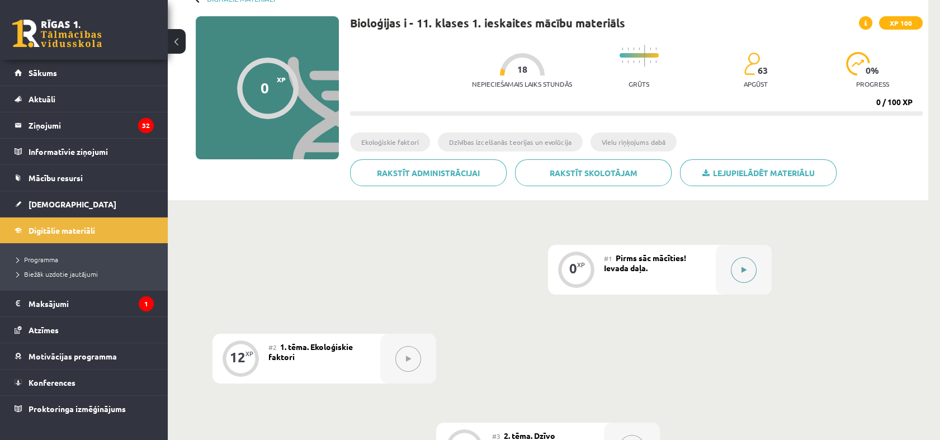
click at [739, 268] on button at bounding box center [744, 270] width 26 height 26
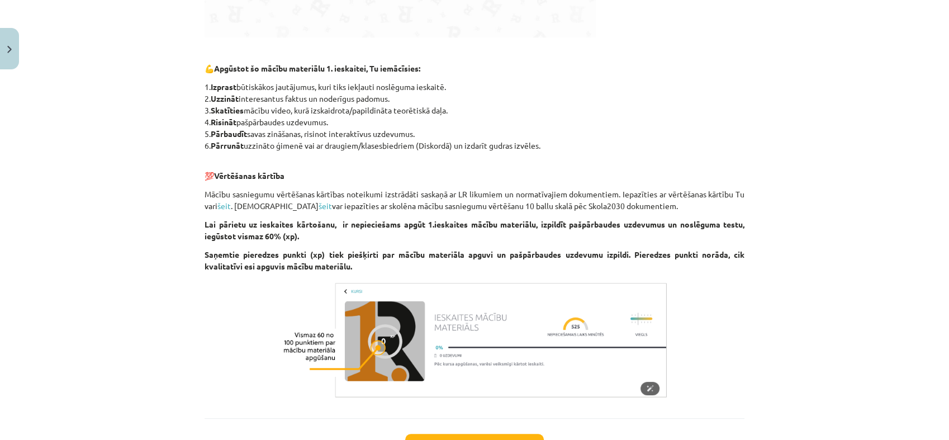
scroll to position [851, 0]
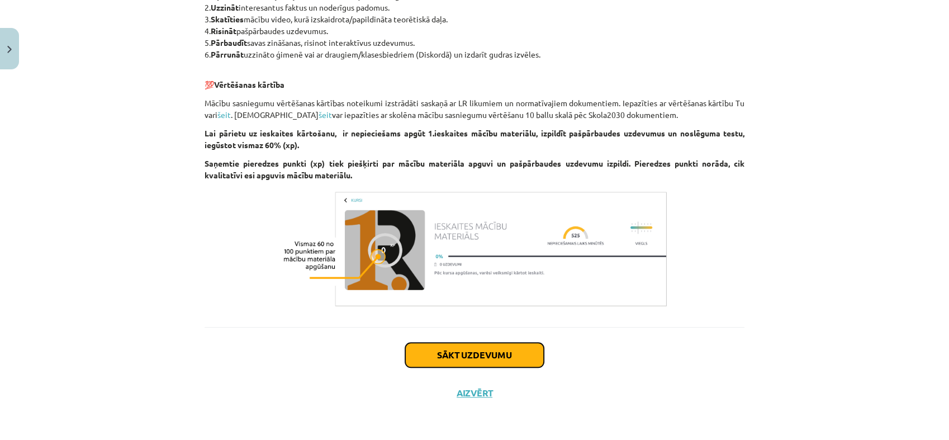
click at [500, 362] on button "Sākt uzdevumu" at bounding box center [474, 355] width 139 height 25
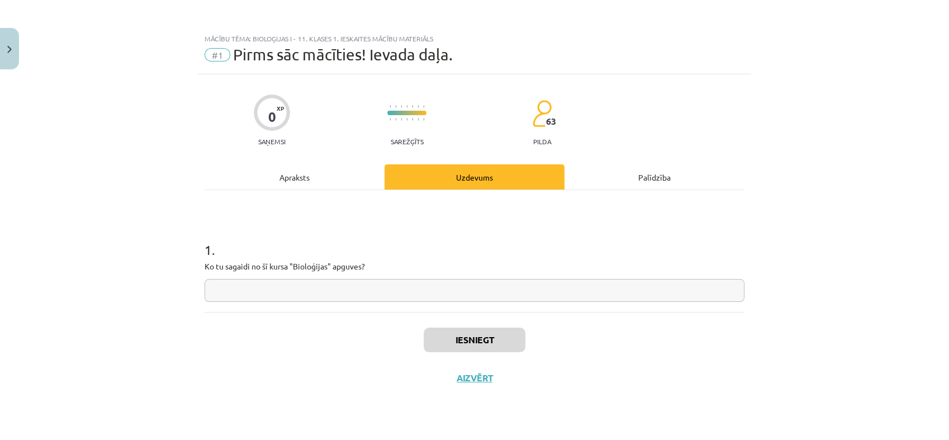
scroll to position [0, 0]
click at [424, 296] on input "text" at bounding box center [475, 290] width 540 height 23
type input "**********"
click at [455, 324] on div "Iesniegt Aizvērt" at bounding box center [475, 351] width 540 height 78
click at [456, 328] on button "Iesniegt" at bounding box center [475, 340] width 102 height 25
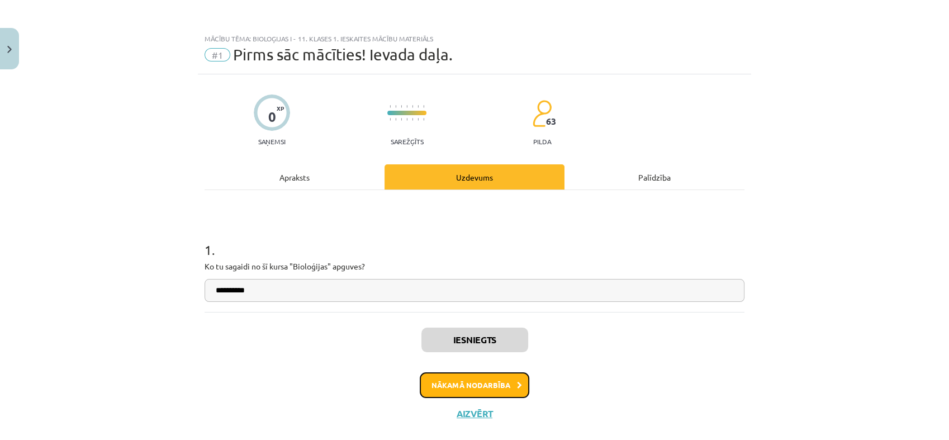
click at [446, 387] on button "Nākamā nodarbība" at bounding box center [475, 385] width 110 height 26
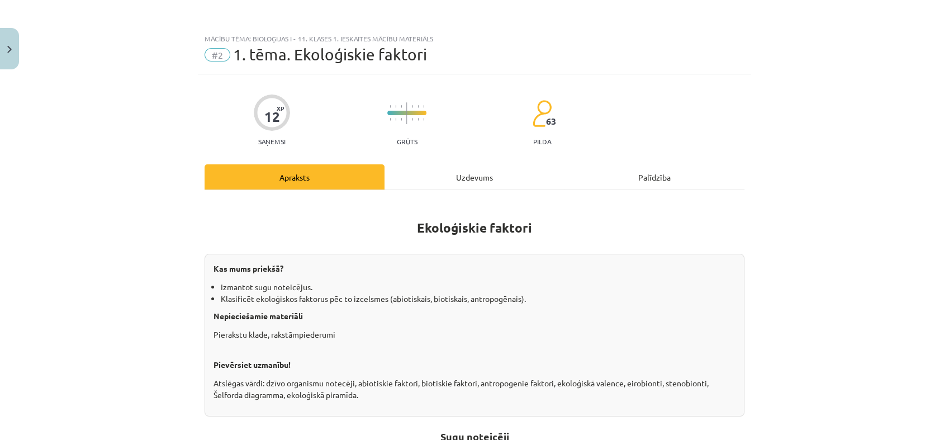
scroll to position [20, 0]
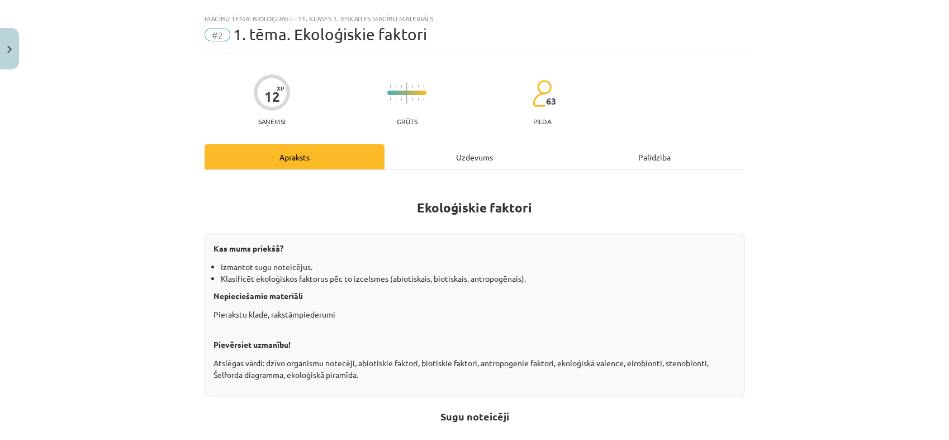
click at [446, 387] on div "Kas mums priekšā? Izmantot sugu noteicējus. Klasificēt ekoloģiskos faktorus pēc…" at bounding box center [475, 315] width 540 height 163
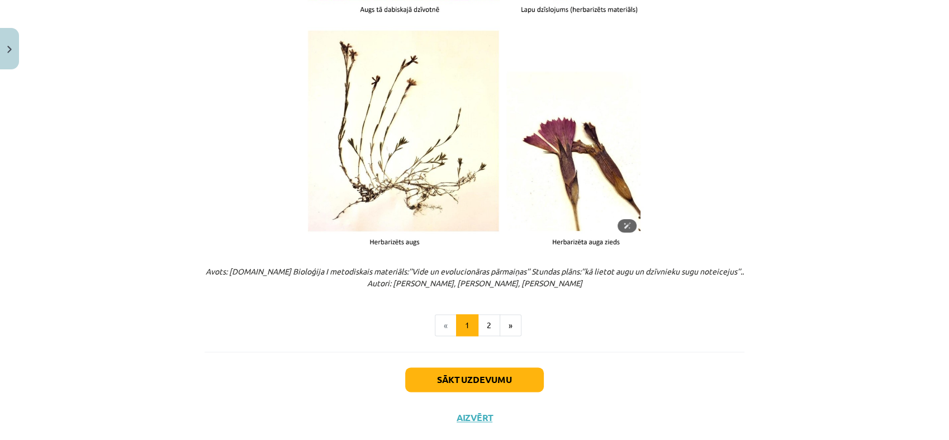
scroll to position [1383, 0]
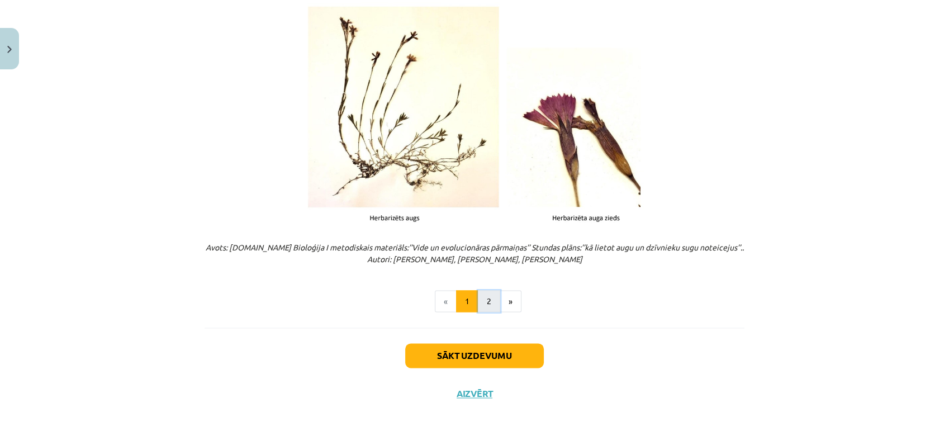
click at [486, 306] on button "2" at bounding box center [489, 301] width 22 height 22
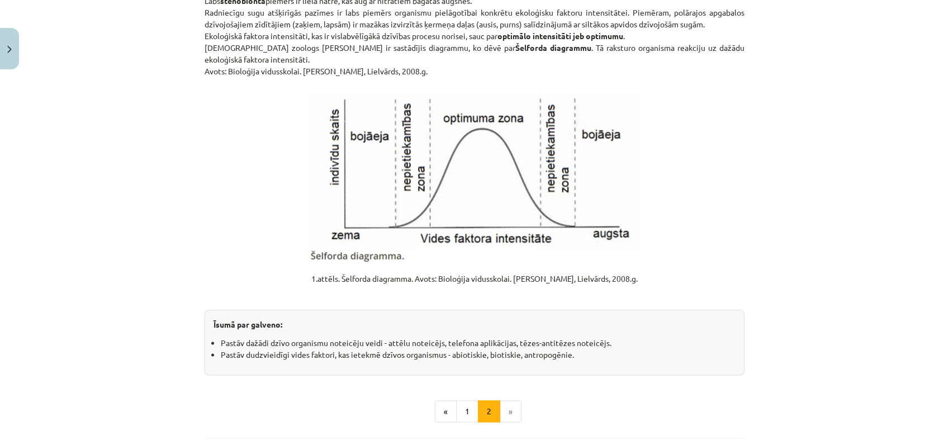
scroll to position [1373, 0]
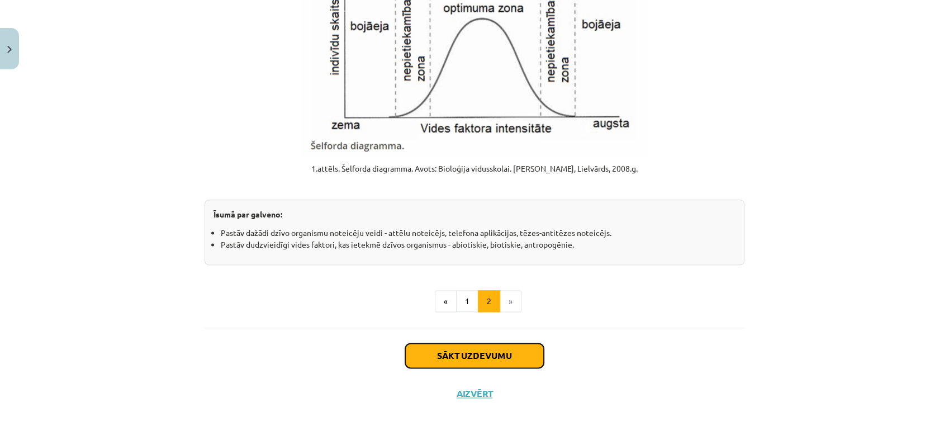
click at [449, 350] on button "Sākt uzdevumu" at bounding box center [474, 355] width 139 height 25
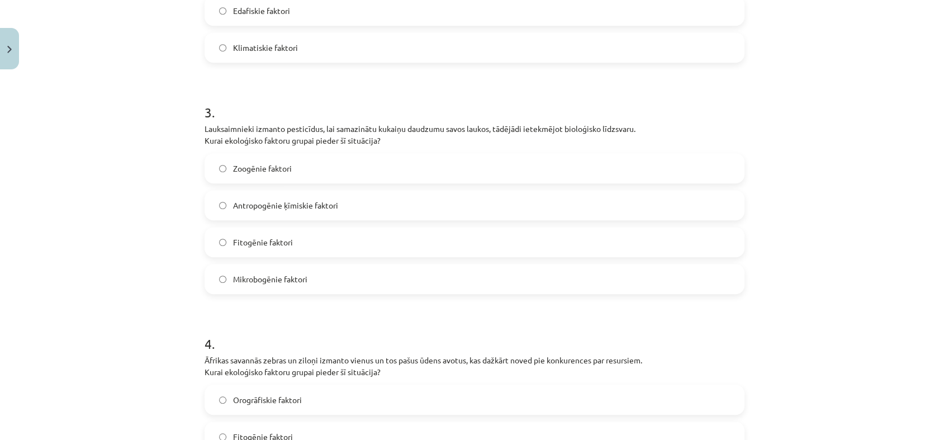
scroll to position [815, 0]
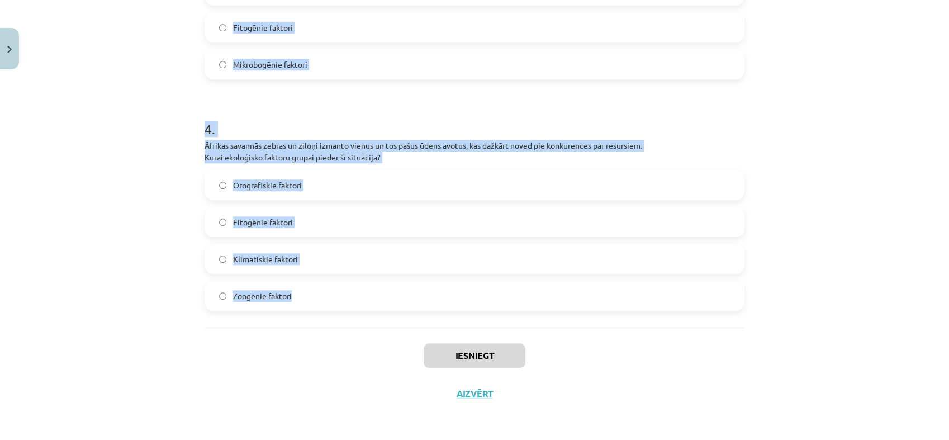
drag, startPoint x: 200, startPoint y: 223, endPoint x: 416, endPoint y: 289, distance: 225.6
copy form "1 . Augsne kalnu nogāzē ir ļoti akmeņaina, kas apgrūtina augu sakņu sistēmu att…"
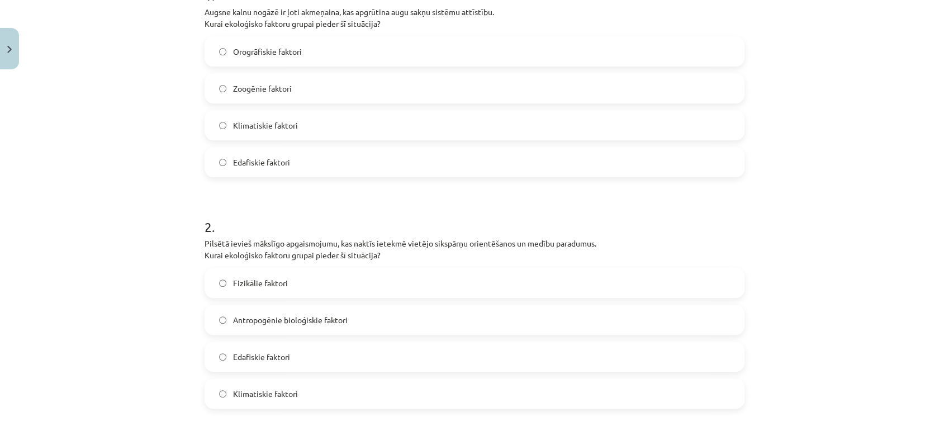
scroll to position [253, 0]
click at [317, 172] on label "Edafiskie faktori" at bounding box center [475, 163] width 538 height 28
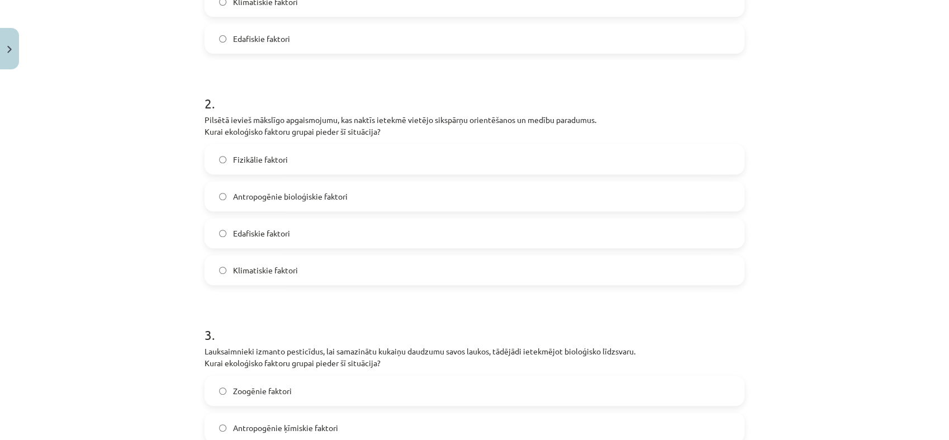
scroll to position [378, 0]
click at [308, 200] on span "Antropogēnie bioloģiskie faktori" at bounding box center [290, 196] width 115 height 12
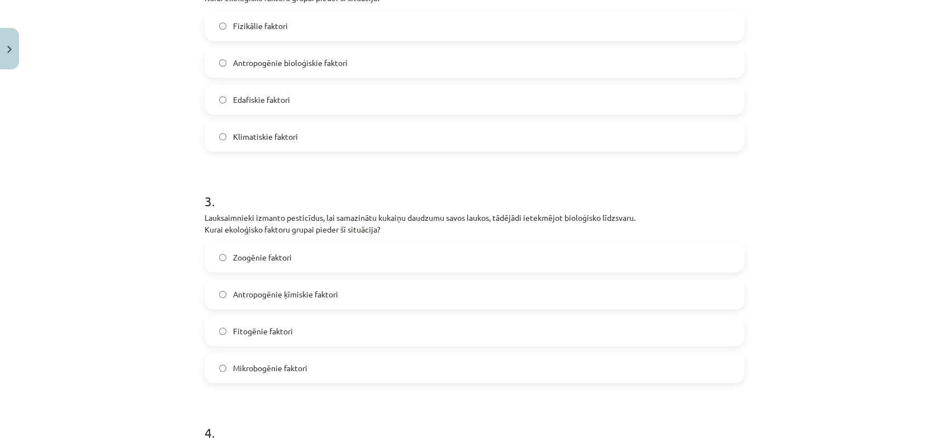
scroll to position [552, 0]
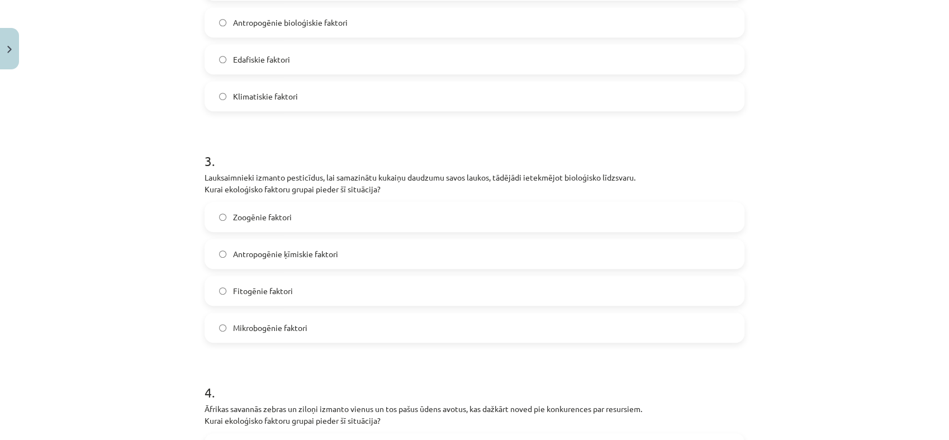
click at [322, 254] on span "Antropogēnie ķīmiskie faktori" at bounding box center [285, 254] width 105 height 12
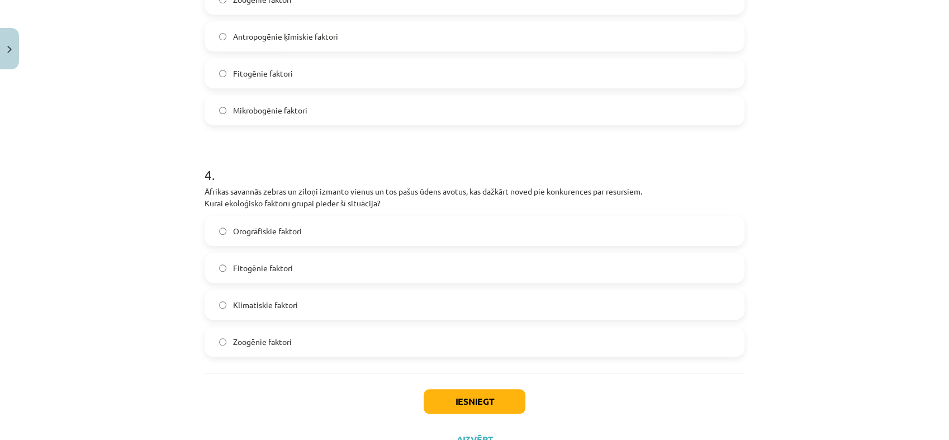
scroll to position [770, 0]
click at [295, 352] on label "Zoogēnie faktori" at bounding box center [475, 341] width 538 height 28
click at [465, 396] on button "Iesniegt" at bounding box center [475, 400] width 102 height 25
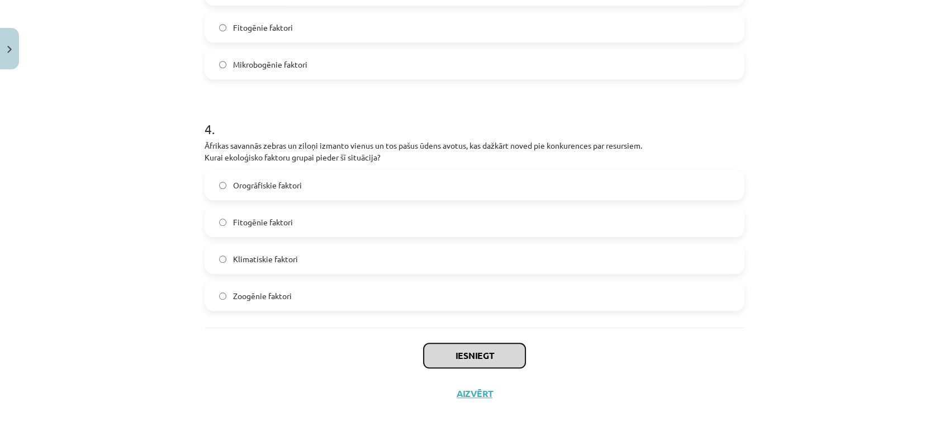
scroll to position [815, 0]
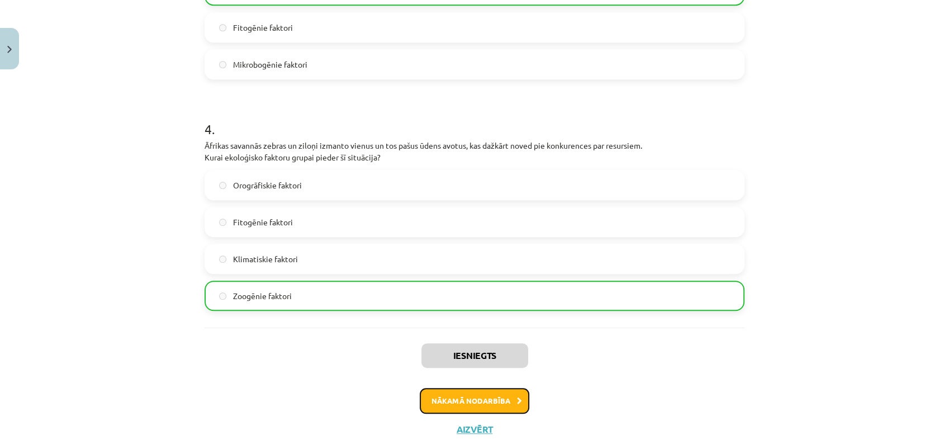
click at [509, 397] on button "Nākamā nodarbība" at bounding box center [475, 401] width 110 height 26
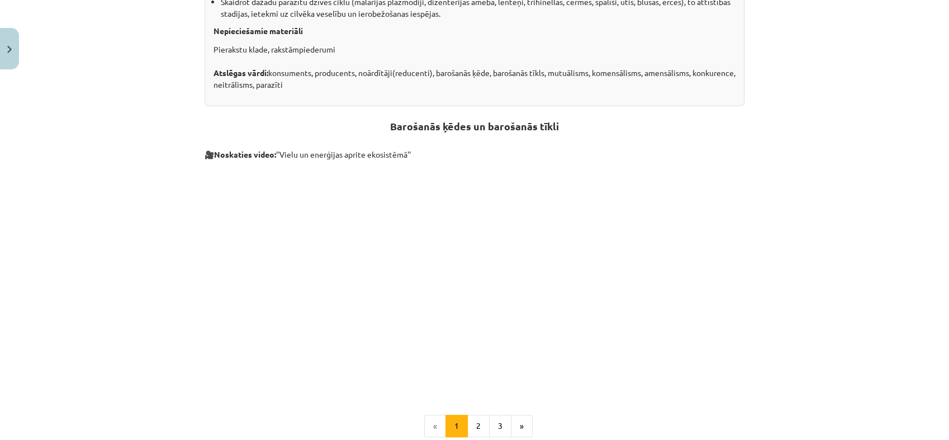
scroll to position [465, 0]
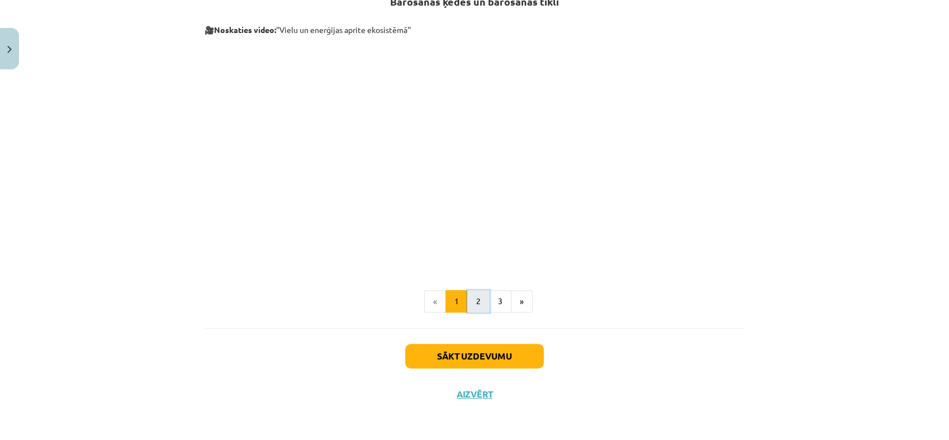
click at [470, 293] on button "2" at bounding box center [478, 301] width 22 height 22
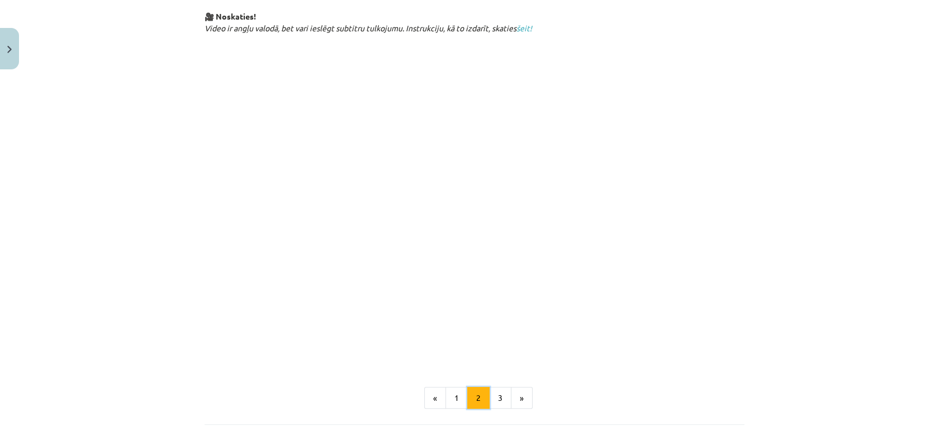
scroll to position [643, 0]
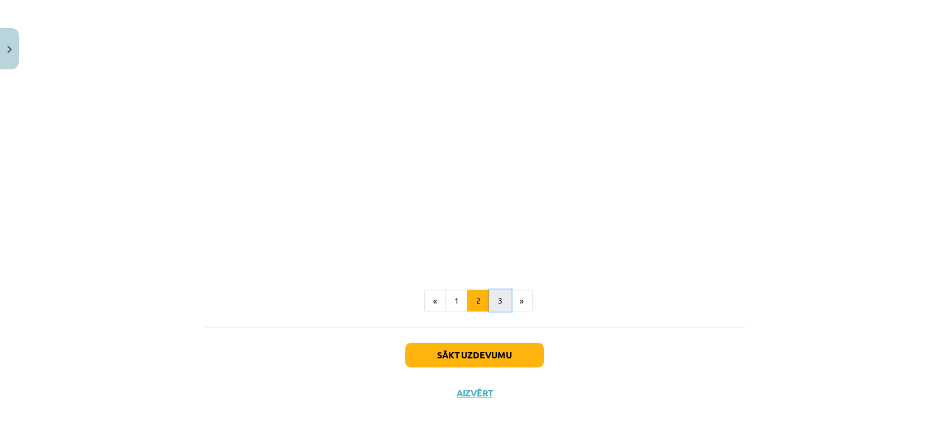
click at [491, 296] on button "3" at bounding box center [500, 301] width 22 height 22
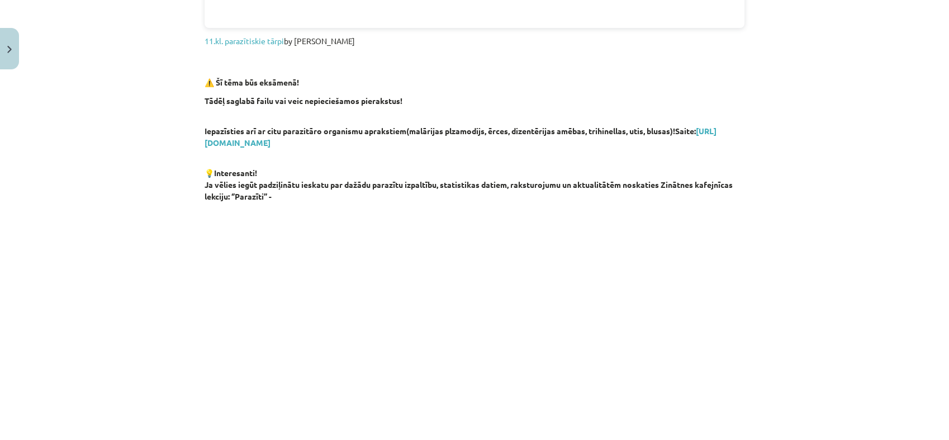
scroll to position [542, 0]
click at [430, 139] on link "https://drive.google.com/file/d/1NLMEqxE-rd8M9XxcjaV3XSsZmbVfj28V/view?usp=shar…" at bounding box center [461, 138] width 512 height 22
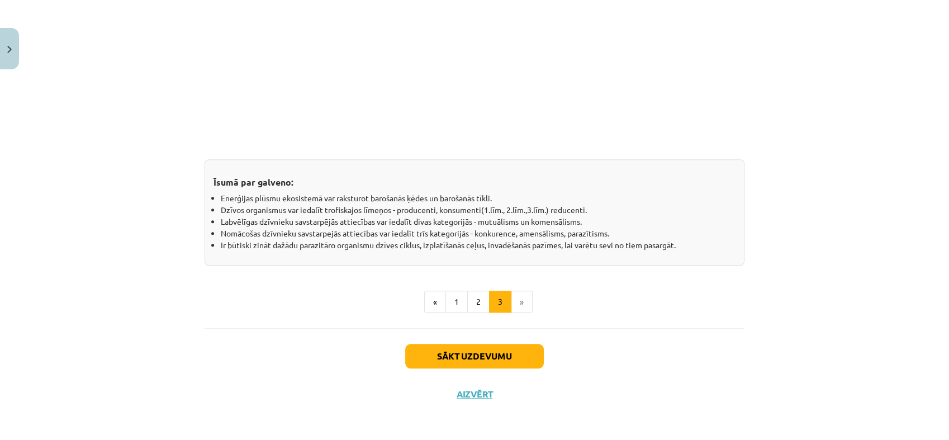
scroll to position [931, 0]
click at [510, 348] on button "Sākt uzdevumu" at bounding box center [474, 356] width 139 height 25
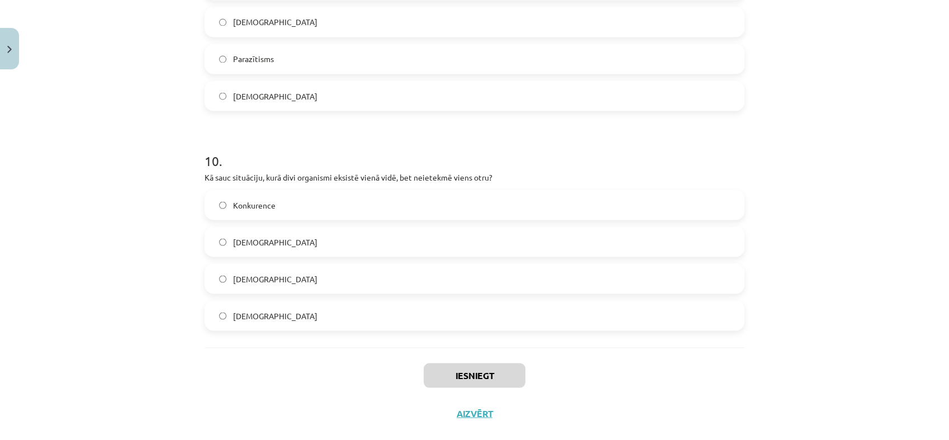
scroll to position [2086, 0]
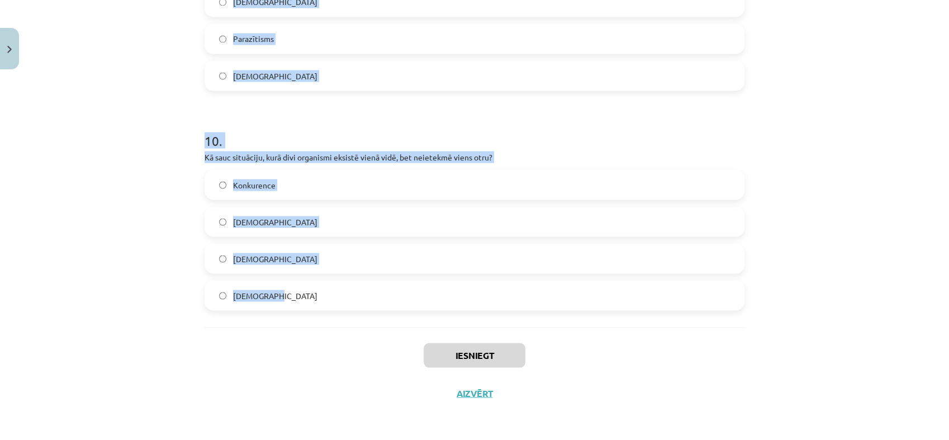
drag, startPoint x: 192, startPoint y: 222, endPoint x: 397, endPoint y: 288, distance: 214.9
click at [397, 288] on div "Mācību tēma: Bioloģijas i - 11. klases 1. ieskaites mācību materiāls #3 2. tēma…" at bounding box center [474, 220] width 949 height 440
copy form "1 . Kādu attiecību veidu raksturo situācija, kurā viens organisms gūst labumu, …"
click at [467, 139] on h1 "10 ." at bounding box center [475, 130] width 540 height 35
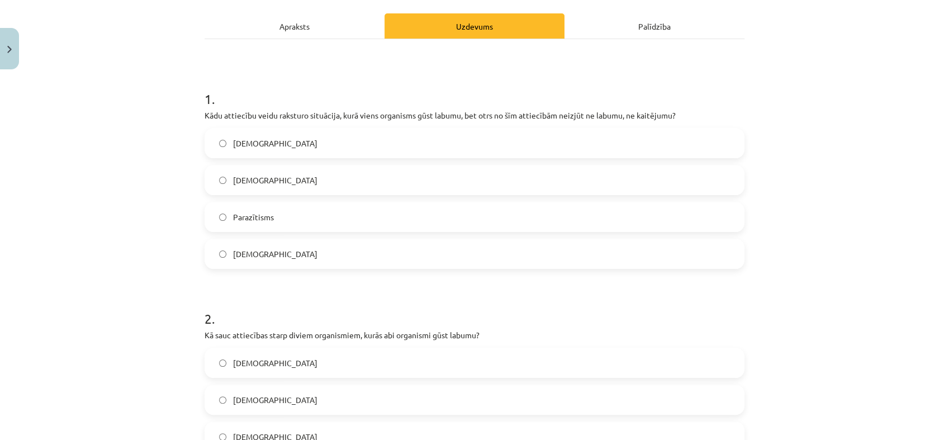
scroll to position [153, 0]
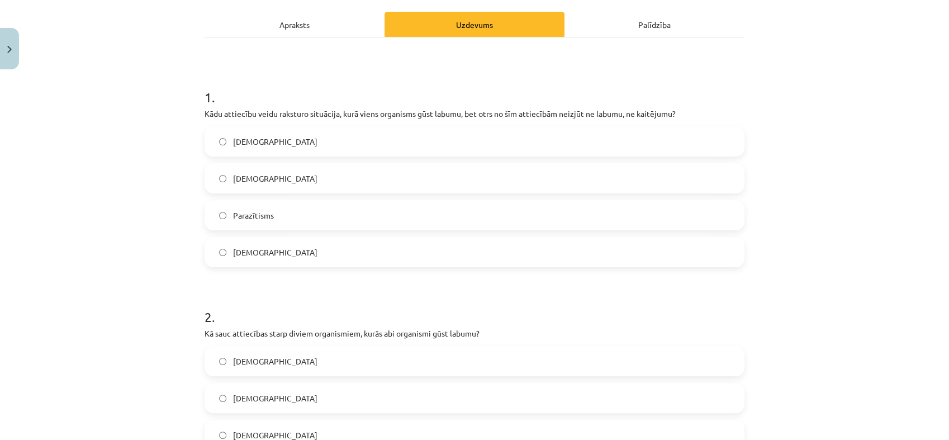
click at [269, 167] on label "Komensālisms" at bounding box center [475, 178] width 538 height 28
click at [291, 360] on label "Mutuālisms" at bounding box center [475, 361] width 538 height 28
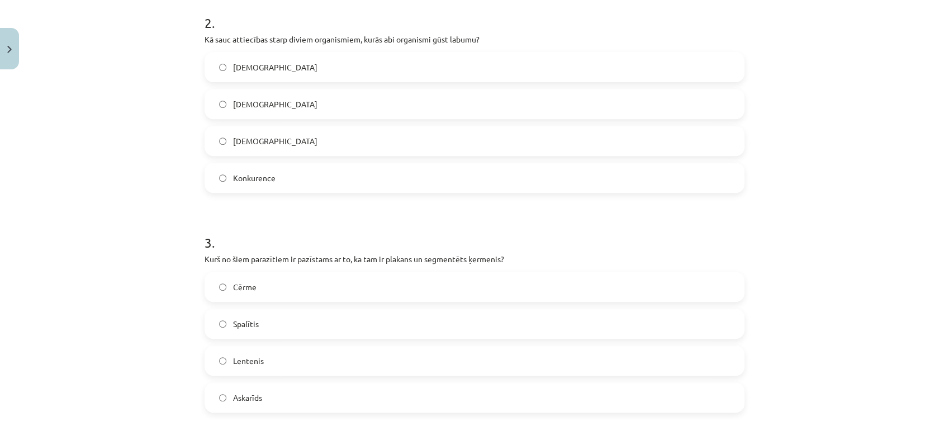
scroll to position [450, 0]
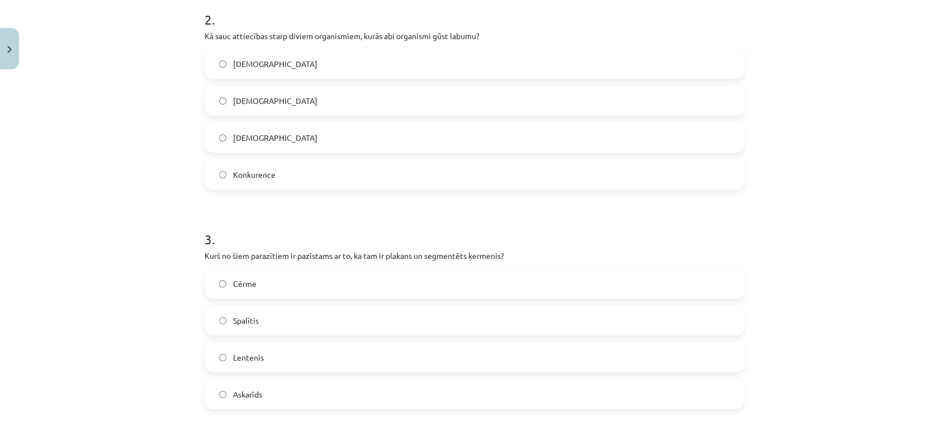
click at [277, 359] on label "Lentenis" at bounding box center [475, 357] width 538 height 28
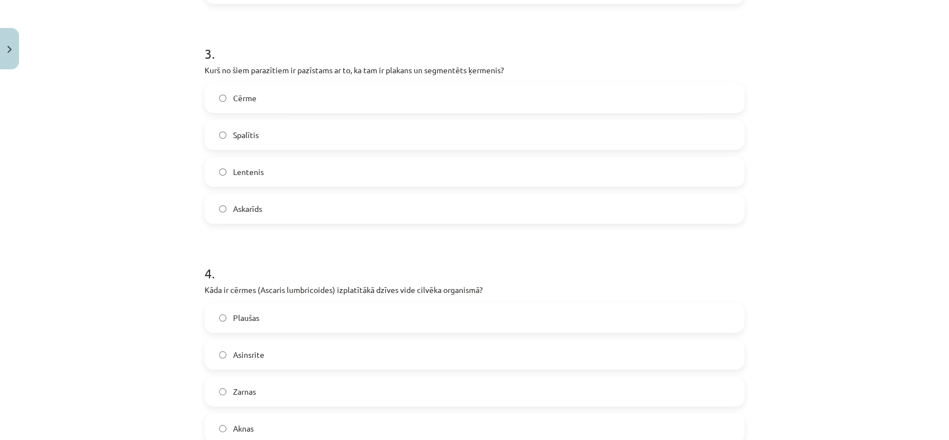
scroll to position [689, 0]
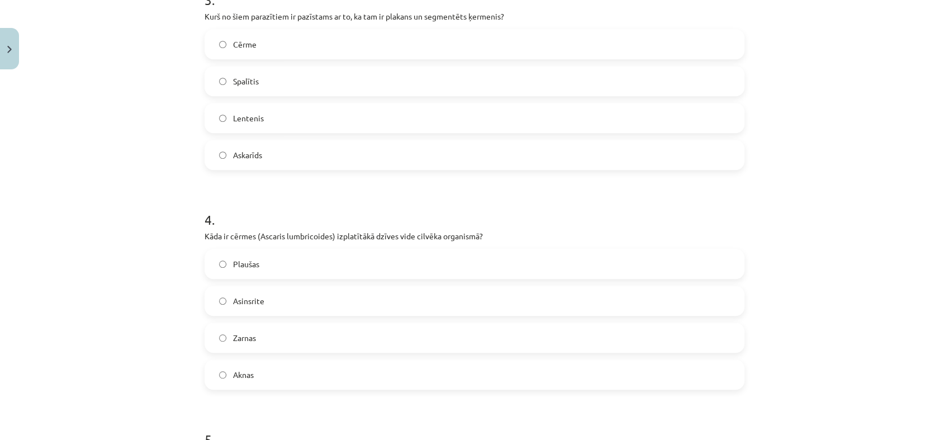
click at [267, 343] on label "Zarnas" at bounding box center [475, 338] width 538 height 28
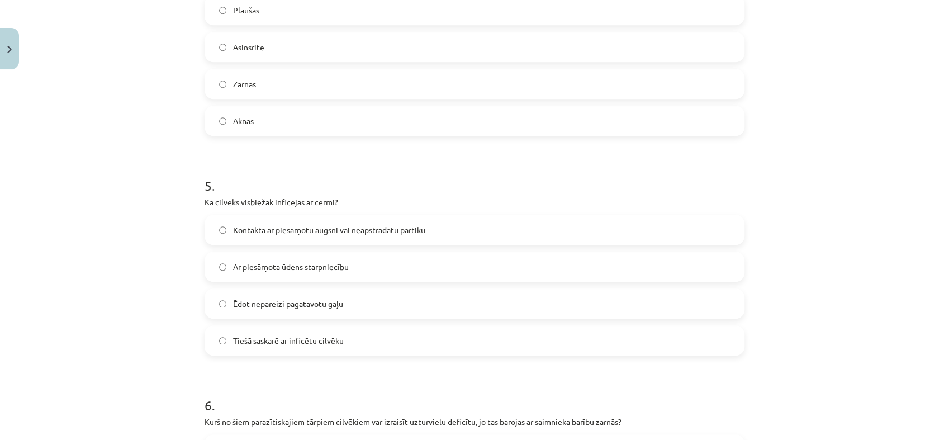
scroll to position [942, 0]
click at [348, 225] on span "Kontaktā ar piesārņotu augsni vai neapstrādātu pārtiku" at bounding box center [329, 231] width 192 height 12
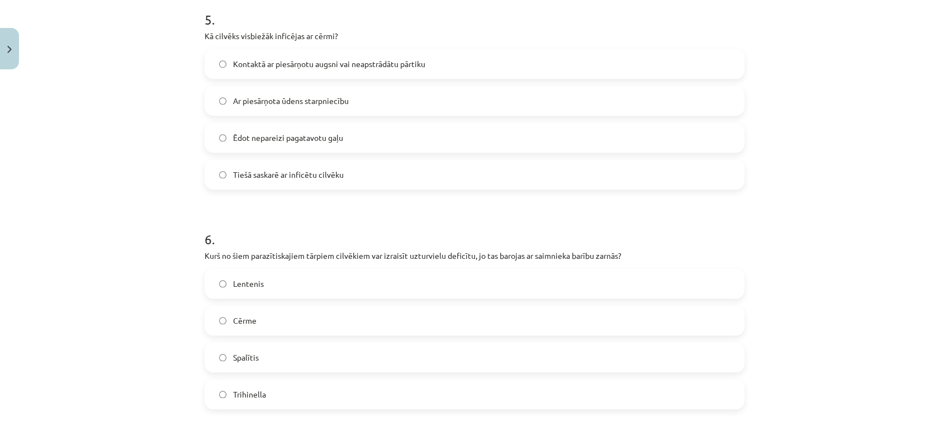
scroll to position [1139, 0]
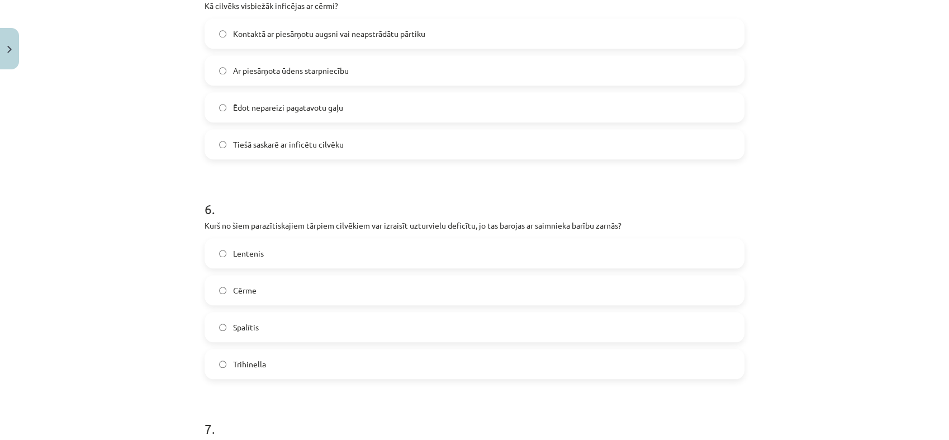
click at [345, 248] on label "Lentenis" at bounding box center [475, 253] width 538 height 28
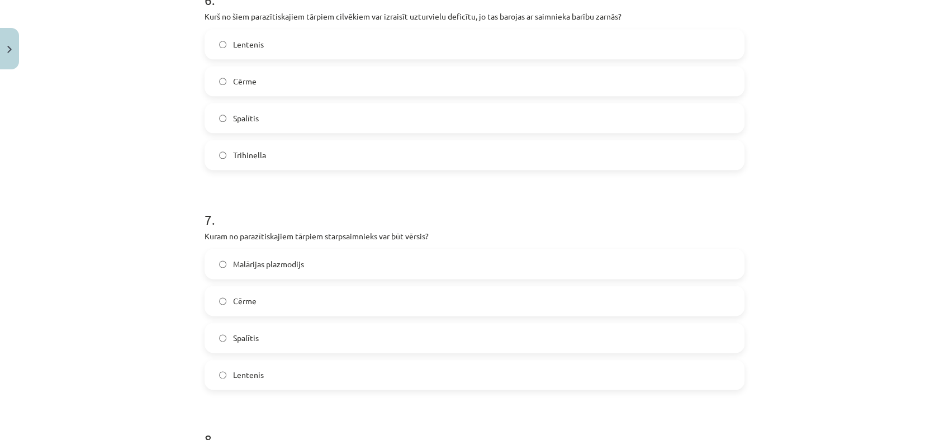
scroll to position [1435, 0]
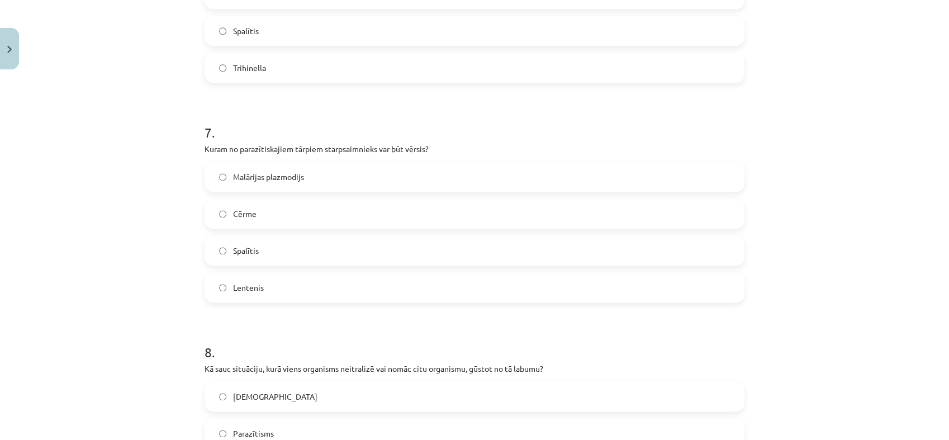
click at [341, 287] on label "Lentenis" at bounding box center [475, 287] width 538 height 28
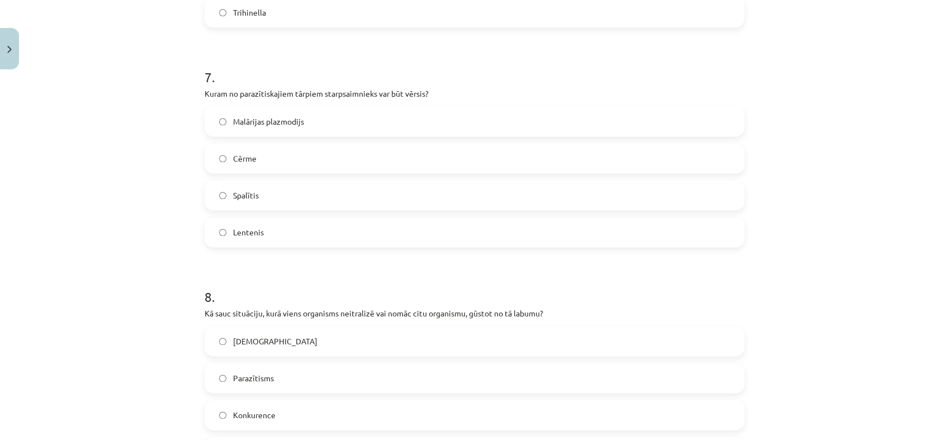
scroll to position [1550, 0]
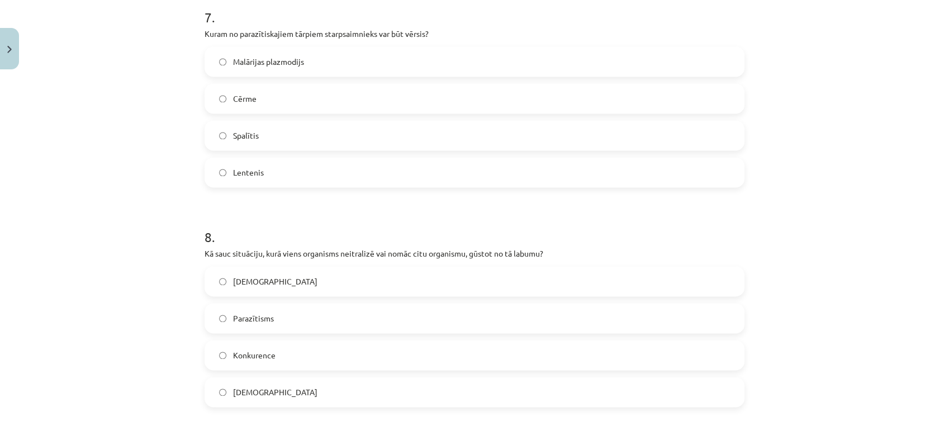
click at [330, 308] on label "Parazītisms" at bounding box center [475, 318] width 538 height 28
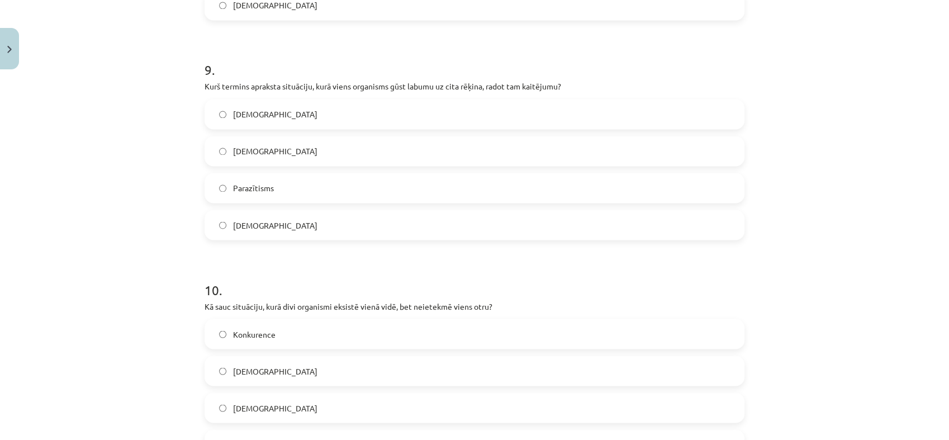
scroll to position [1944, 0]
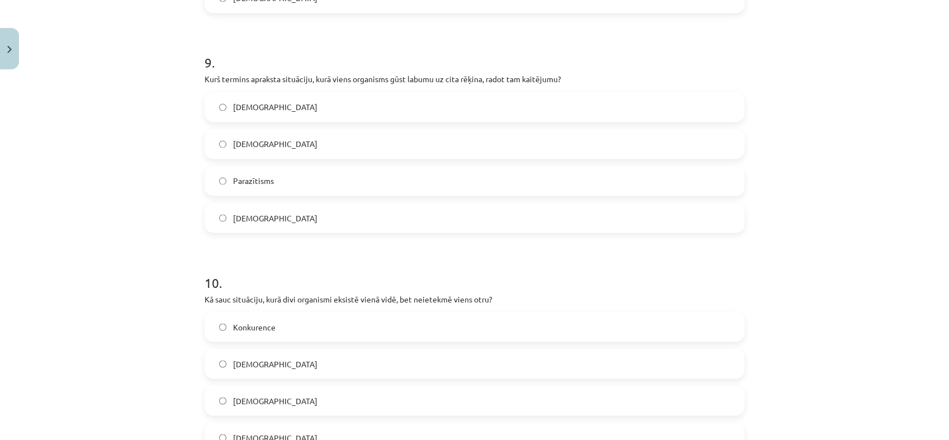
click at [286, 179] on label "Parazītisms" at bounding box center [475, 181] width 538 height 28
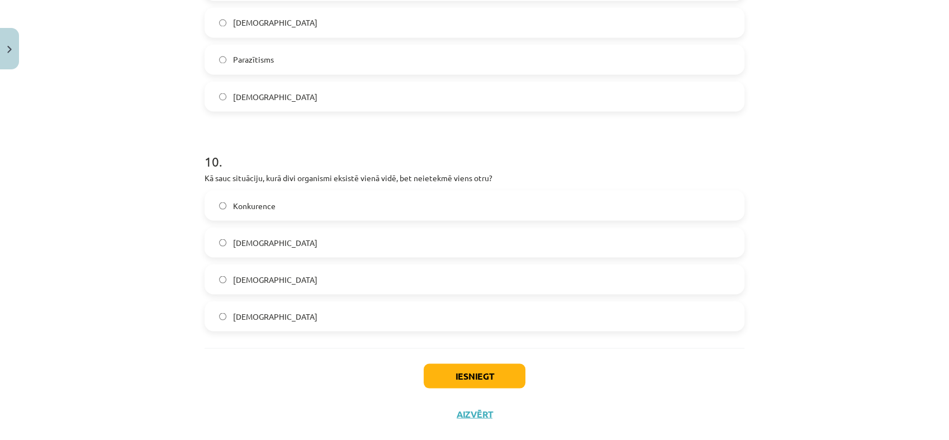
scroll to position [2084, 0]
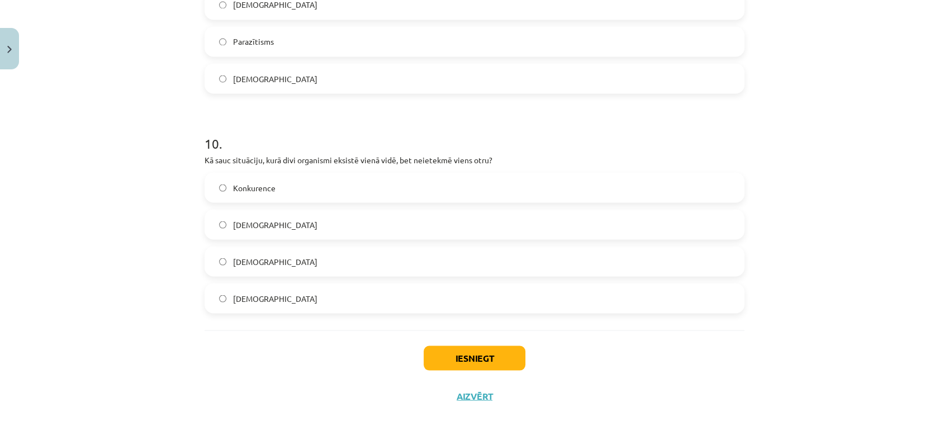
click at [283, 267] on label "Neitrālisms" at bounding box center [475, 261] width 538 height 28
click at [492, 361] on button "Iesniegt" at bounding box center [475, 357] width 102 height 25
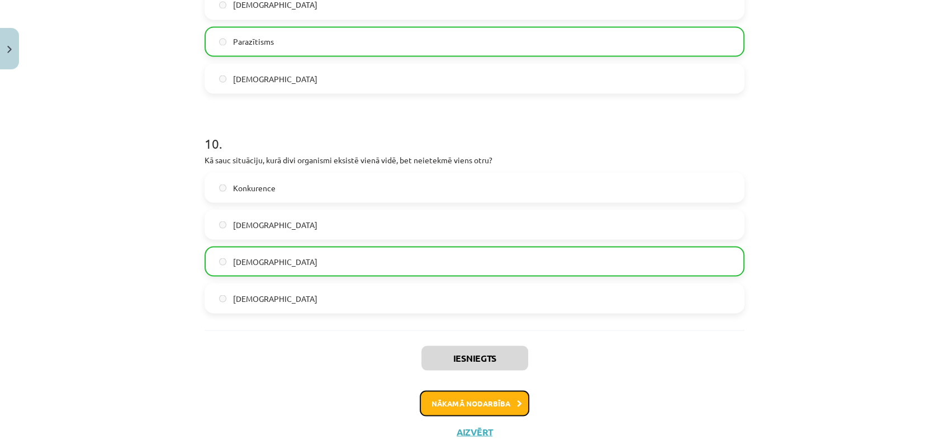
click at [501, 392] on button "Nākamā nodarbība" at bounding box center [475, 403] width 110 height 26
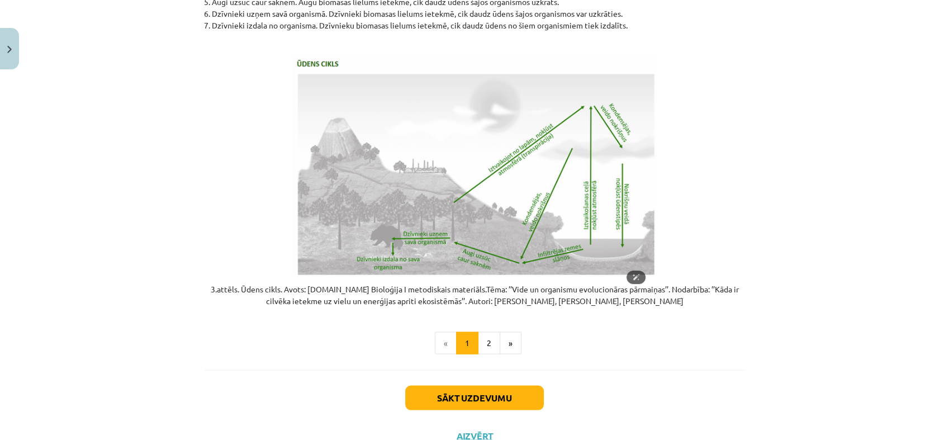
scroll to position [2208, 0]
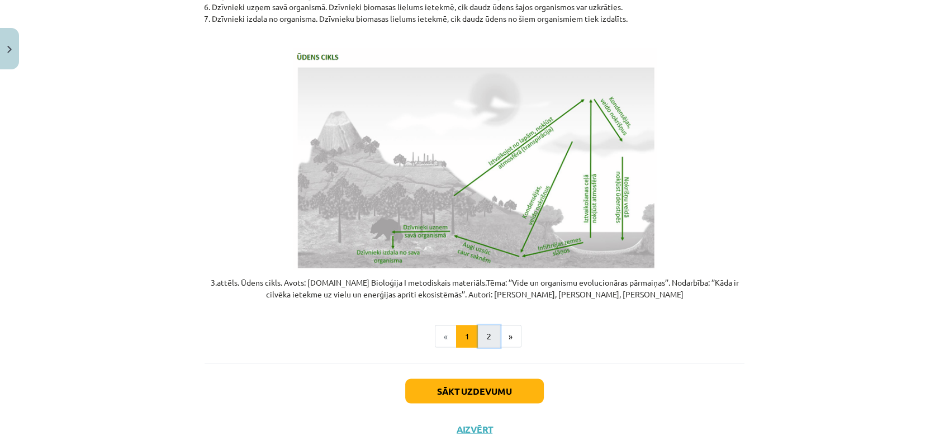
click at [483, 348] on button "2" at bounding box center [489, 336] width 22 height 22
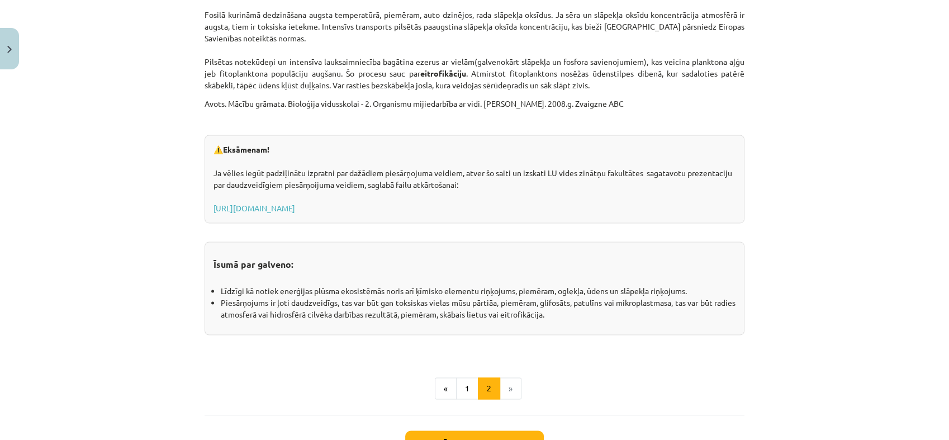
scroll to position [1780, 0]
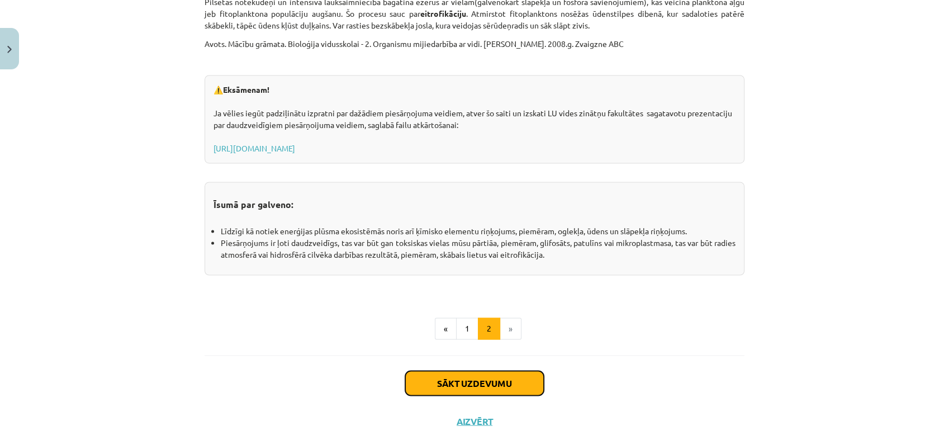
click at [491, 374] on button "Sākt uzdevumu" at bounding box center [474, 383] width 139 height 25
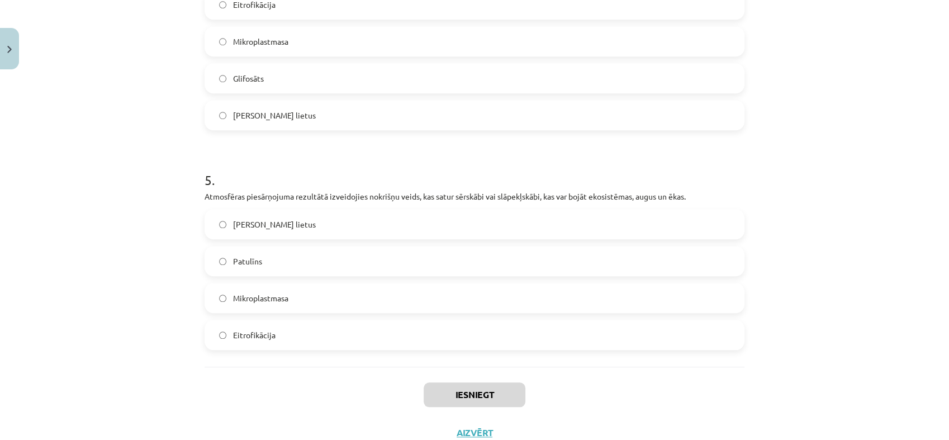
scroll to position [1035, 0]
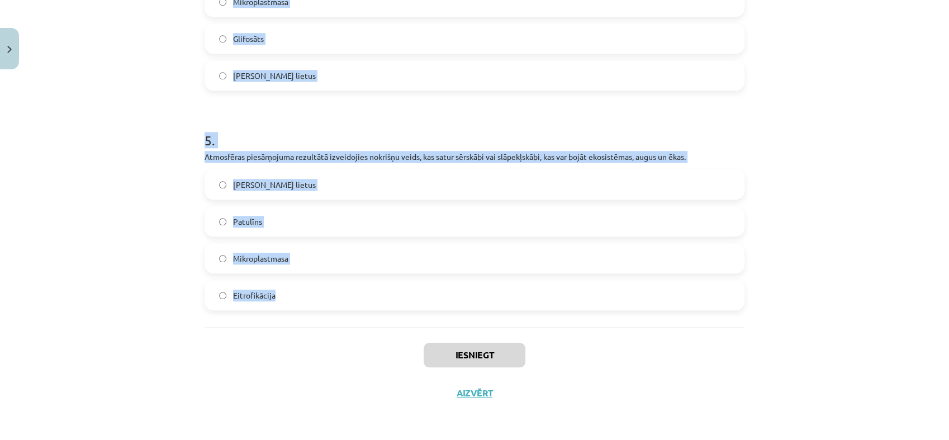
drag, startPoint x: 186, startPoint y: 220, endPoint x: 360, endPoint y: 300, distance: 191.1
click at [360, 300] on div "Mācību tēma: Bioloģijas i - 11. klases 1. ieskaites mācību materiāls #4 3. tēma…" at bounding box center [474, 220] width 949 height 440
copy form "1 . Tas ir lauksaimniecībā bieži lietots herbicīds, kas tiek izmantots nezāļu a…"
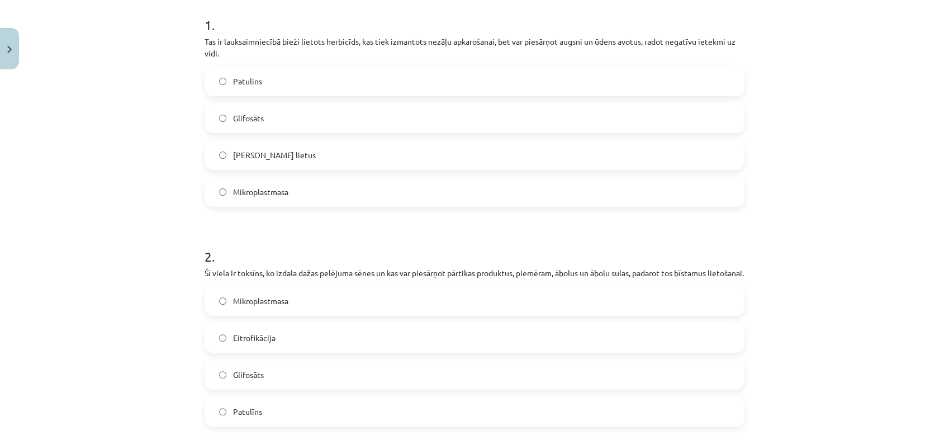
scroll to position [220, 0]
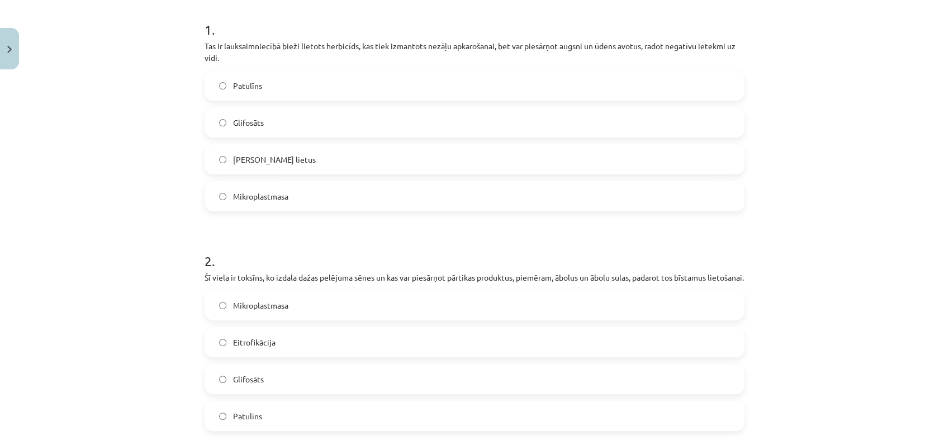
click at [275, 130] on label "Glifosāts" at bounding box center [475, 122] width 538 height 28
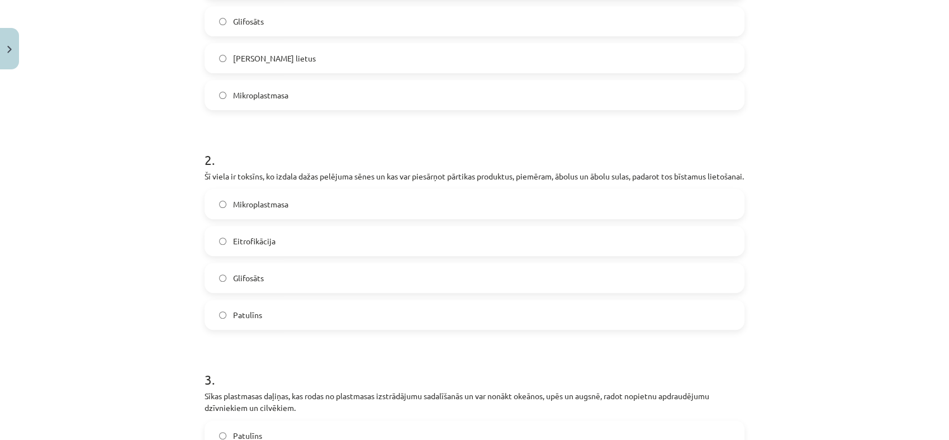
scroll to position [322, 0]
click at [273, 328] on label "Patulīns" at bounding box center [475, 314] width 538 height 28
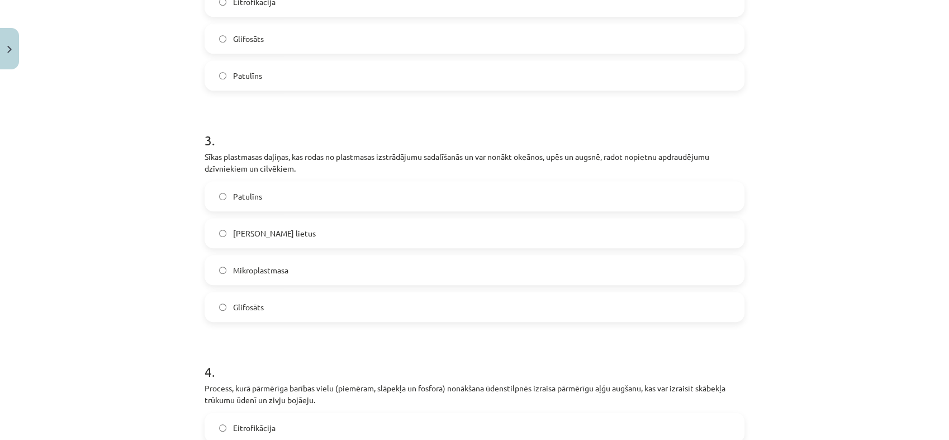
scroll to position [563, 0]
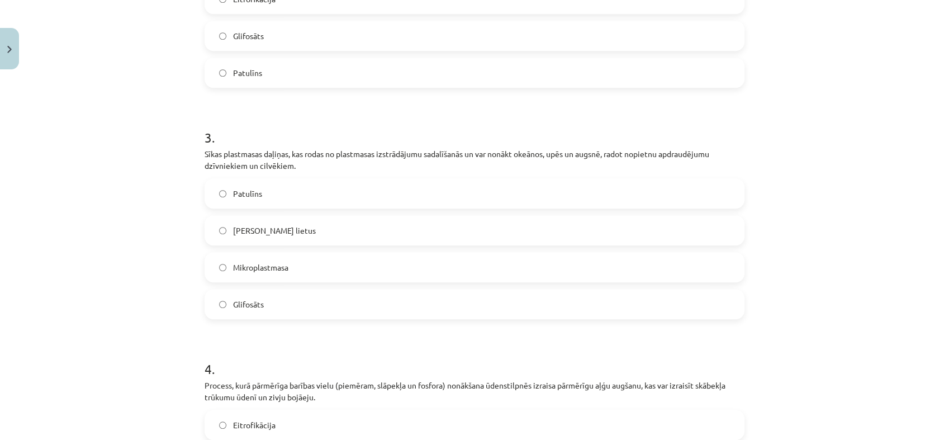
click at [275, 273] on span "Mikroplastmasa" at bounding box center [260, 268] width 55 height 12
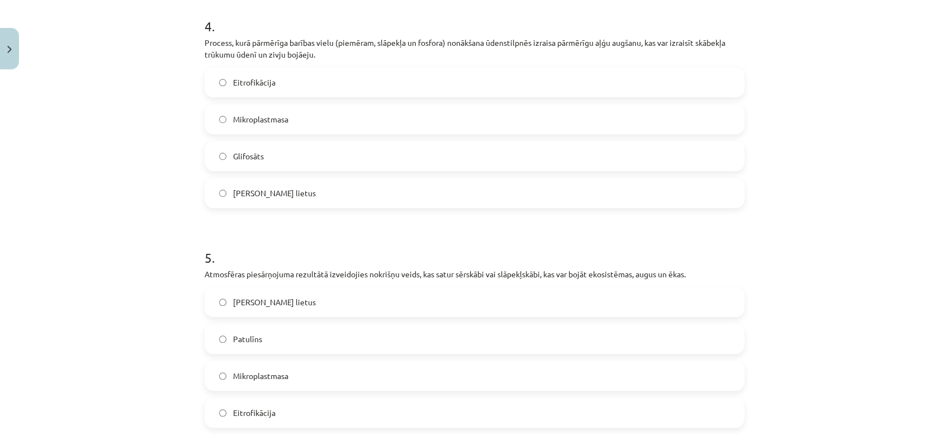
scroll to position [915, 0]
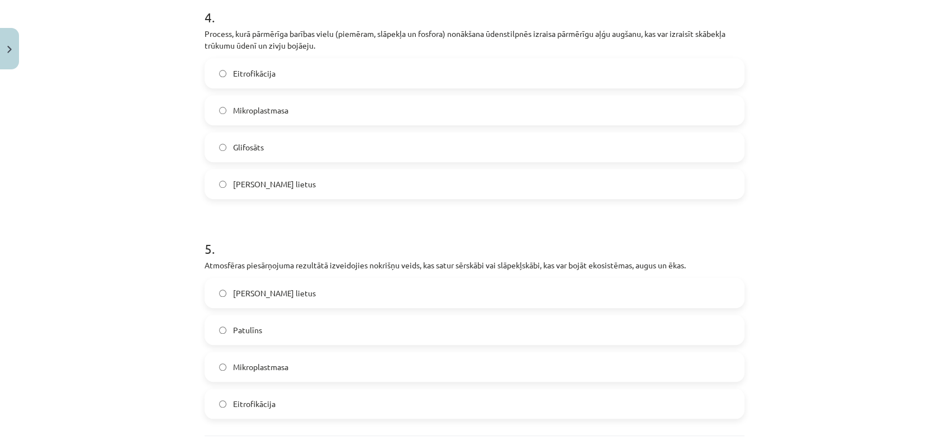
click at [309, 82] on label "Eitrofikācija" at bounding box center [475, 73] width 538 height 28
click at [299, 307] on label "Skābais lietus" at bounding box center [475, 293] width 538 height 28
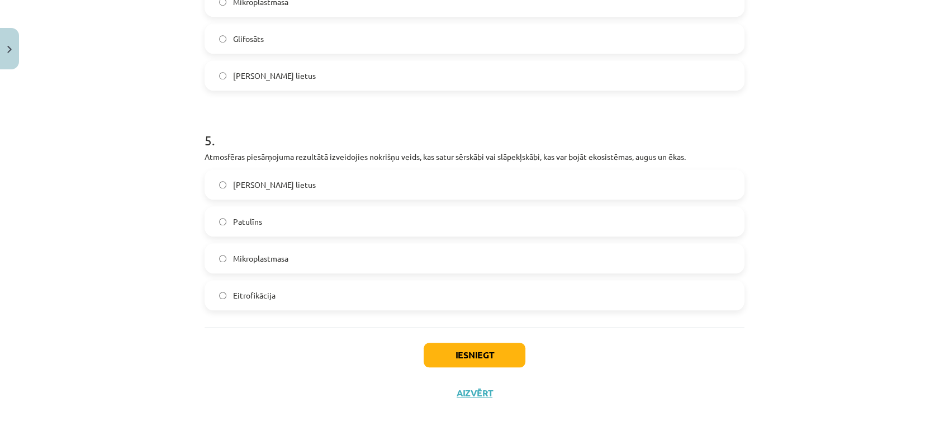
scroll to position [1035, 0]
click at [472, 362] on button "Iesniegt" at bounding box center [475, 355] width 102 height 25
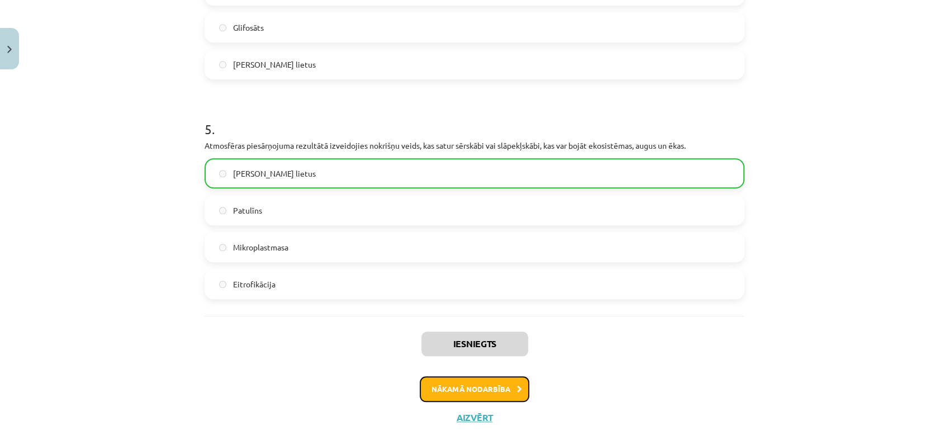
click at [487, 398] on button "Nākamā nodarbība" at bounding box center [475, 389] width 110 height 26
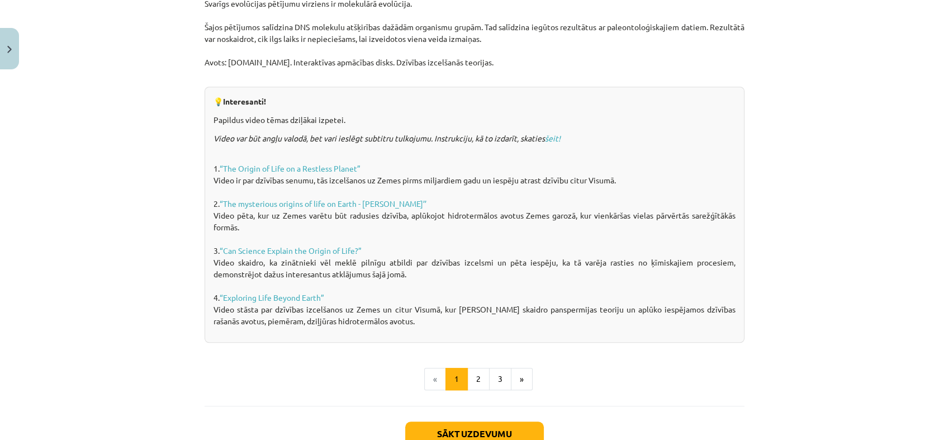
scroll to position [738, 0]
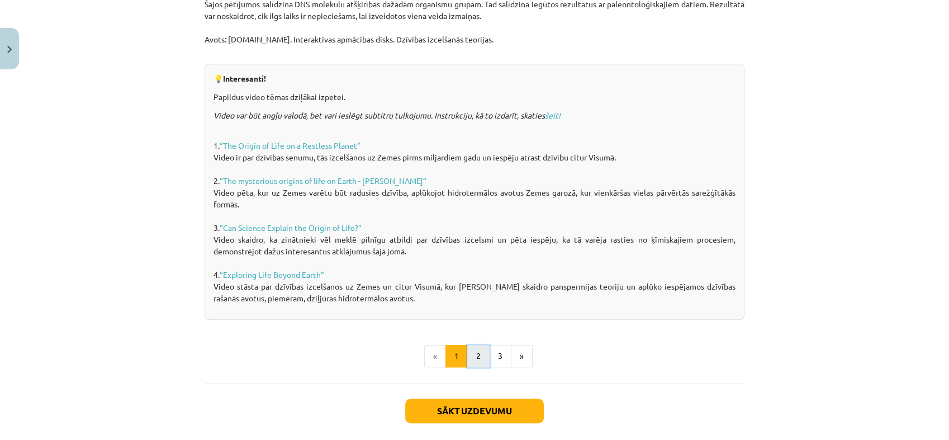
click at [478, 359] on button "2" at bounding box center [478, 356] width 22 height 22
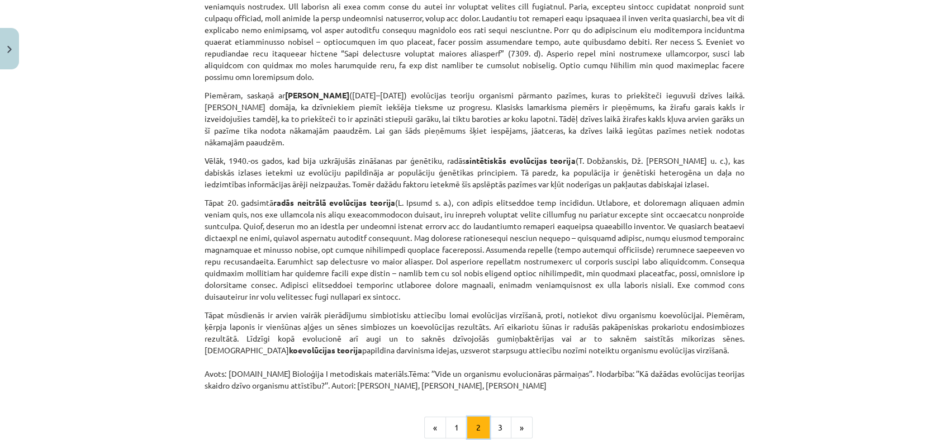
scroll to position [826, 0]
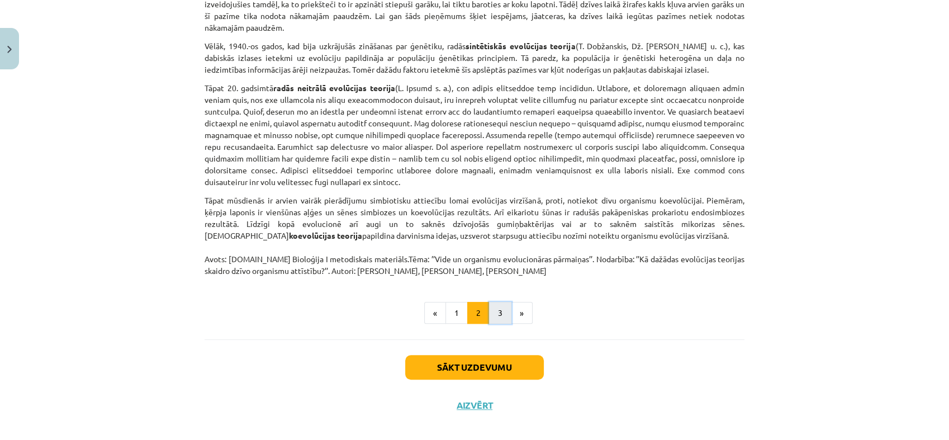
click at [497, 305] on button "3" at bounding box center [500, 313] width 22 height 22
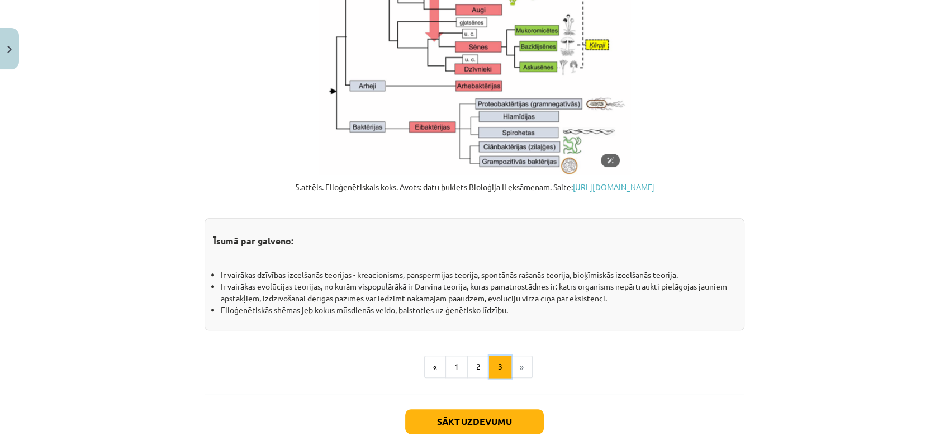
scroll to position [1260, 0]
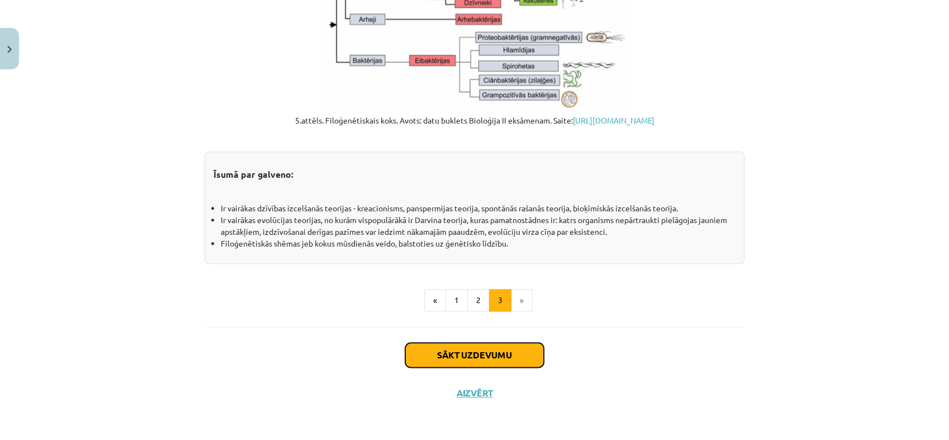
click at [496, 359] on button "Sākt uzdevumu" at bounding box center [474, 355] width 139 height 25
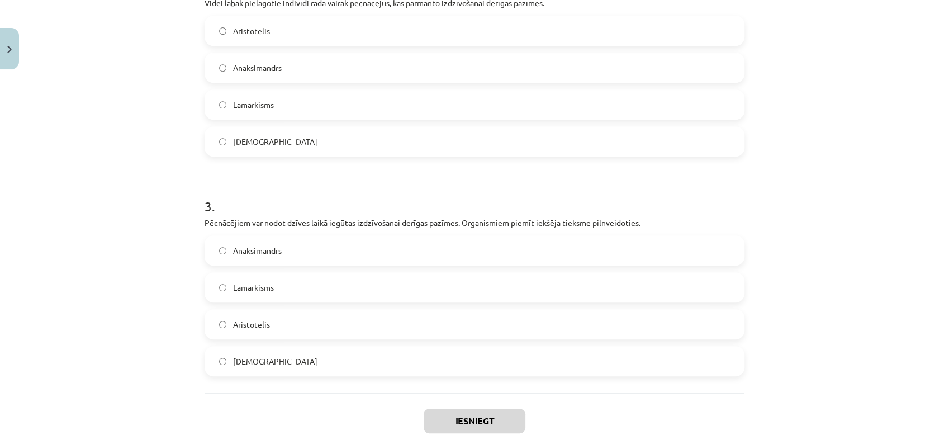
scroll to position [549, 0]
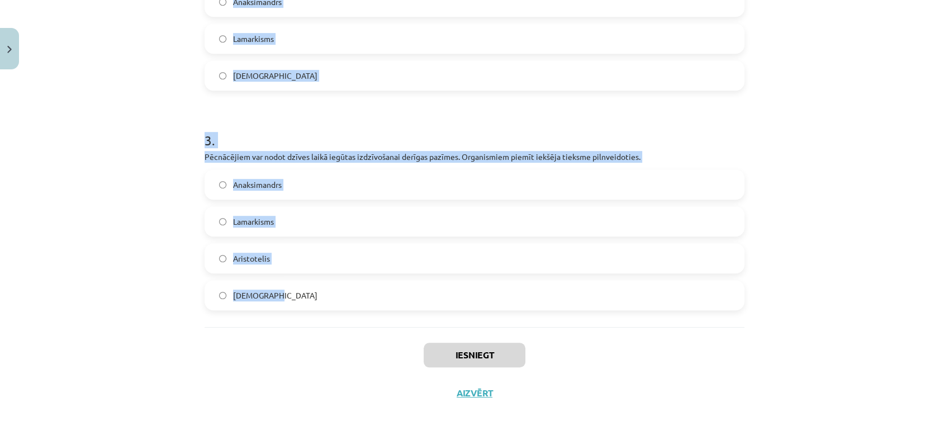
drag, startPoint x: 192, startPoint y: 224, endPoint x: 384, endPoint y: 293, distance: 204.6
click at [384, 293] on div "Mācību tēma: Bioloģijas i - 11. klases 1. ieskaites mācību materiāls #5 4. tēma…" at bounding box center [474, 220] width 949 height 440
copy form "1 . Neparedz vides faktoru ietekmi uz organismu pazīmēm un pielāgotību. Pieļauj…"
click at [315, 130] on h1 "3 ." at bounding box center [475, 130] width 540 height 35
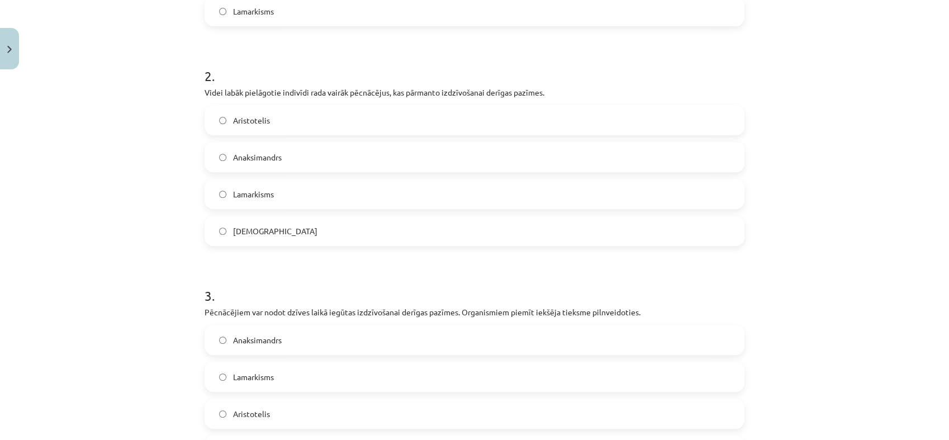
scroll to position [386, 0]
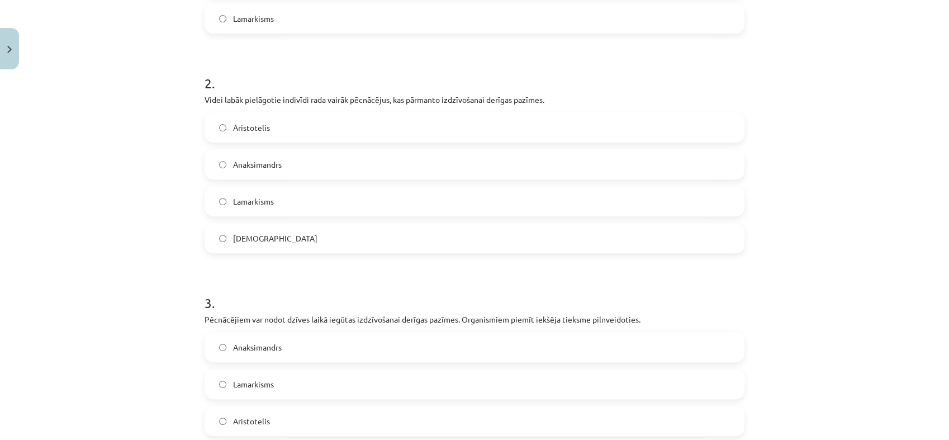
click at [297, 238] on label "Darvinisms" at bounding box center [475, 238] width 538 height 28
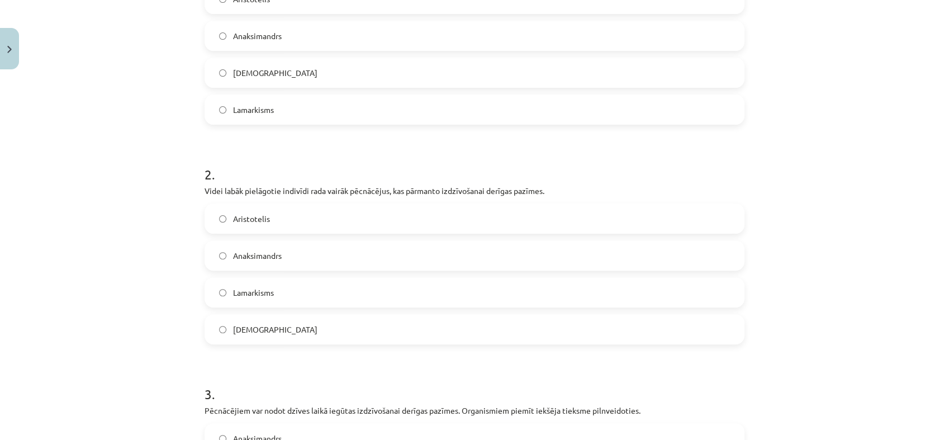
scroll to position [286, 0]
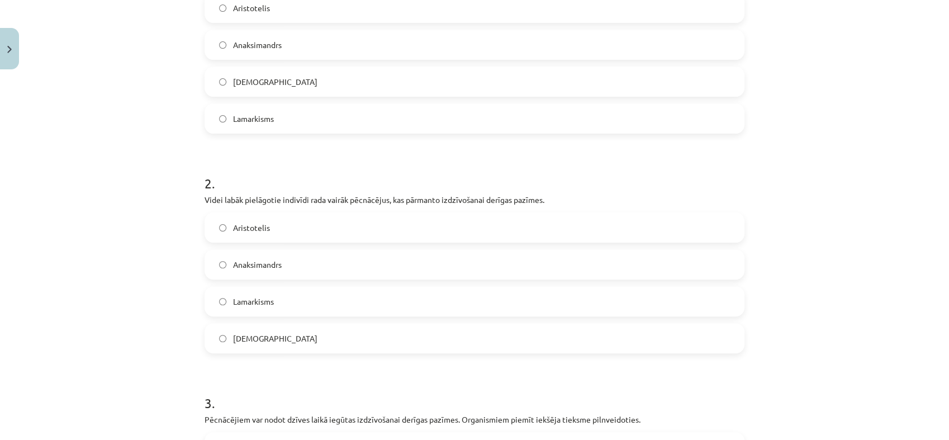
click at [296, 54] on label "Anaksimandrs" at bounding box center [475, 45] width 538 height 28
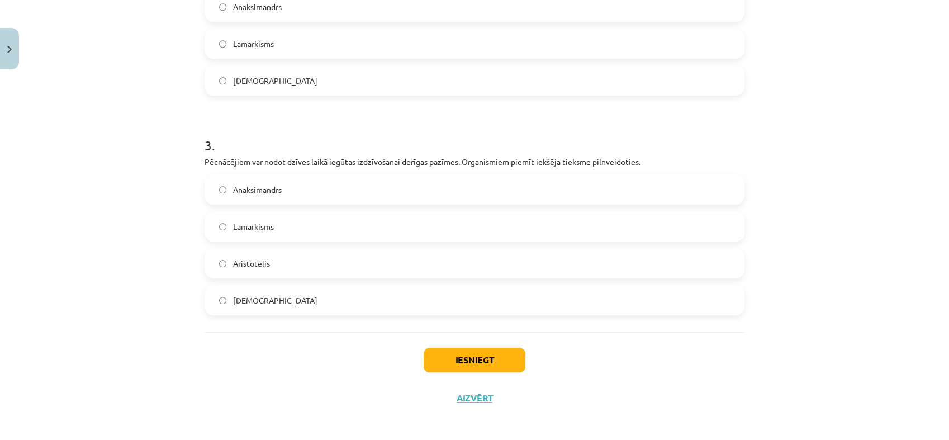
scroll to position [549, 0]
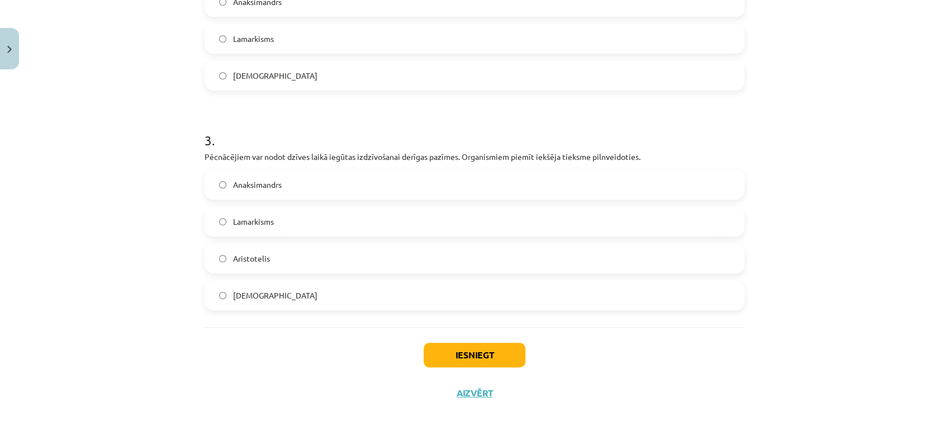
click at [292, 224] on label "Lamarkisms" at bounding box center [475, 221] width 538 height 28
click at [458, 348] on button "Iesniegt" at bounding box center [475, 355] width 102 height 25
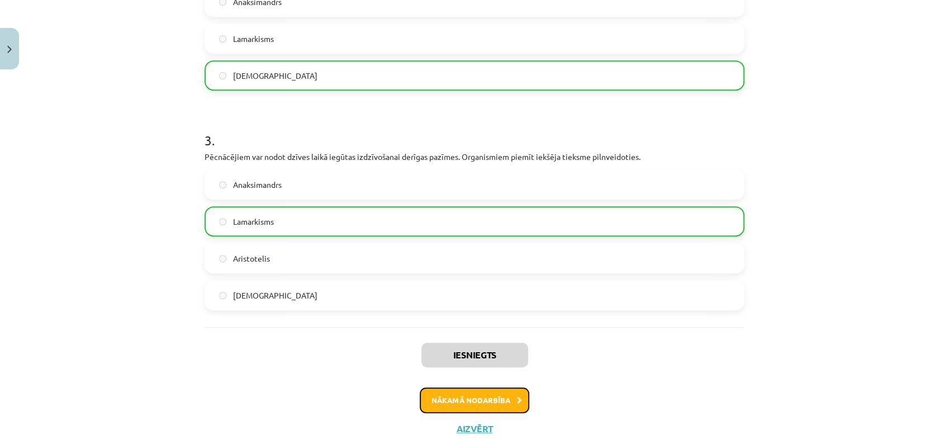
click at [478, 396] on button "Nākamā nodarbība" at bounding box center [475, 400] width 110 height 26
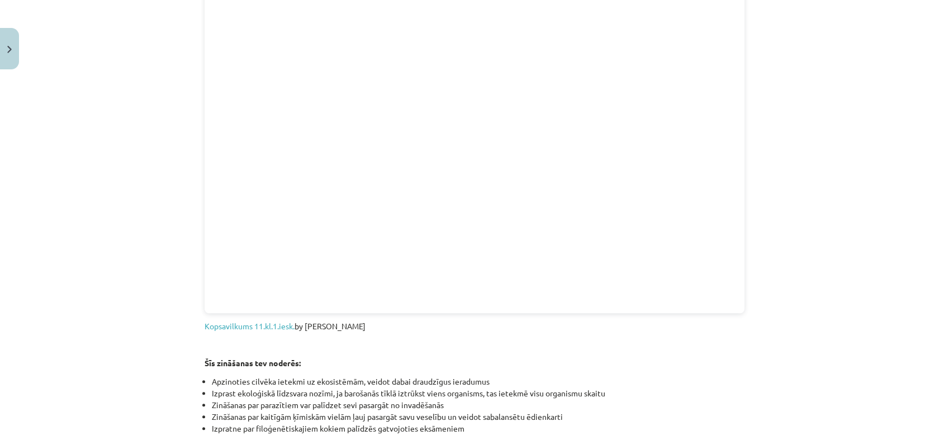
scroll to position [1294, 0]
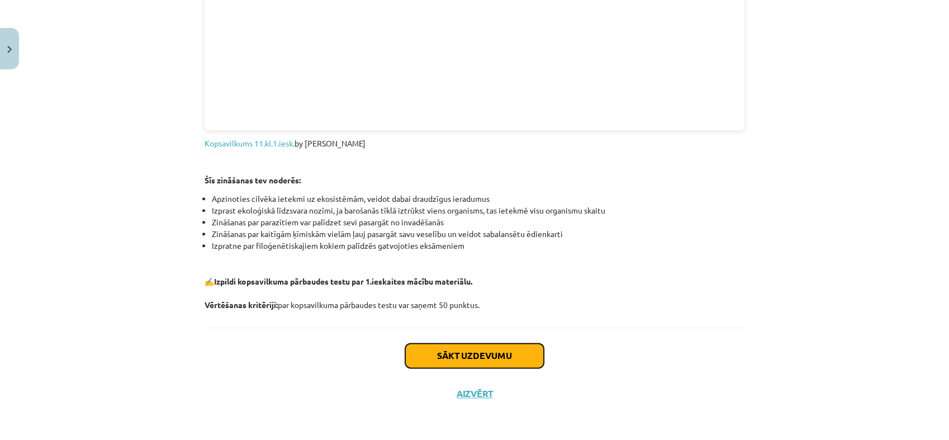
click at [468, 346] on button "Sākt uzdevumu" at bounding box center [474, 355] width 139 height 25
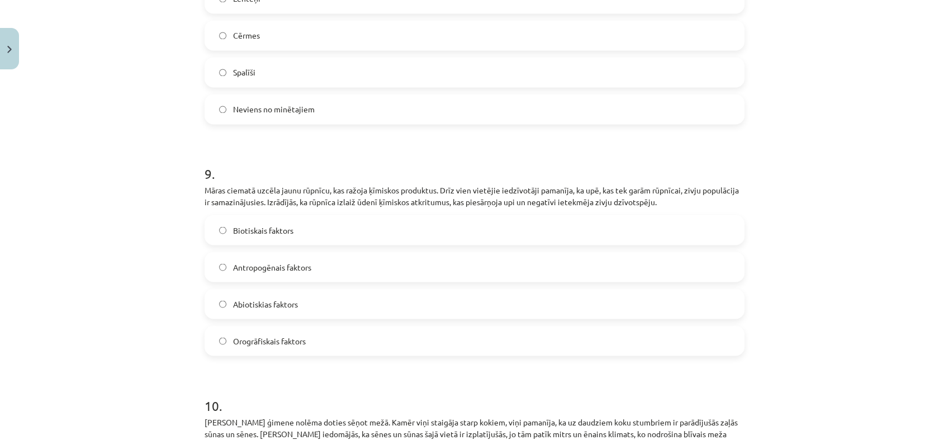
scroll to position [2186, 0]
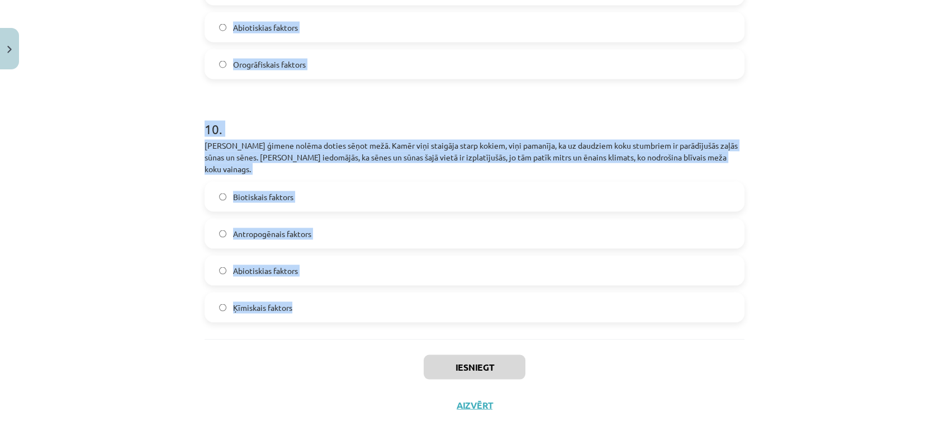
drag, startPoint x: 196, startPoint y: 224, endPoint x: 376, endPoint y: 295, distance: 193.1
copy form "1 . Dotas divas barošanās ķēdes: aļģes → dafnijas→ ruduļi un priedes → priežu v…"
click at [297, 108] on h1 "10 ." at bounding box center [475, 119] width 540 height 35
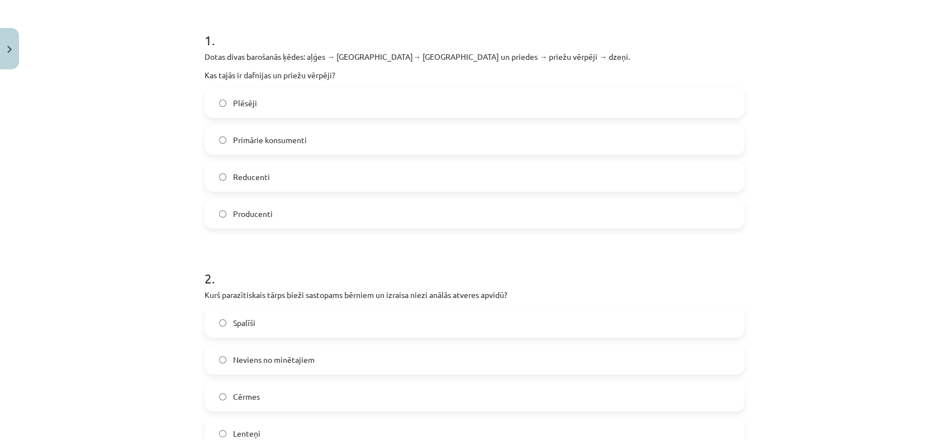
scroll to position [204, 0]
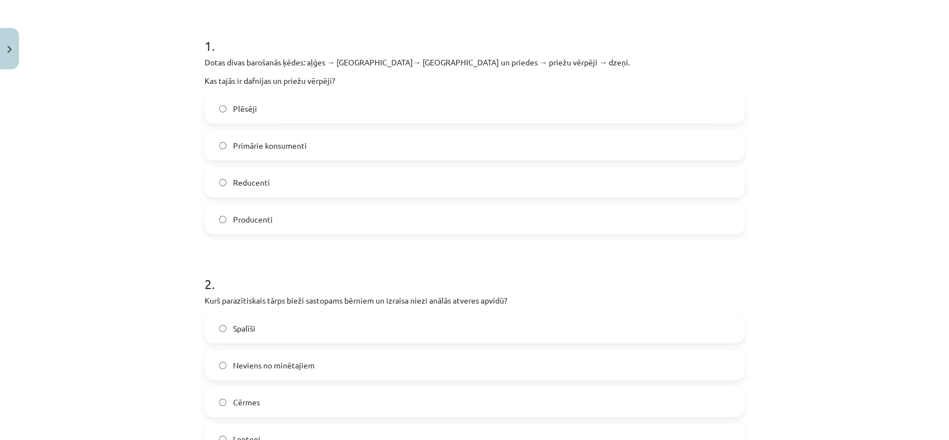
click at [301, 136] on label "Primārie konsumenti" at bounding box center [475, 145] width 538 height 28
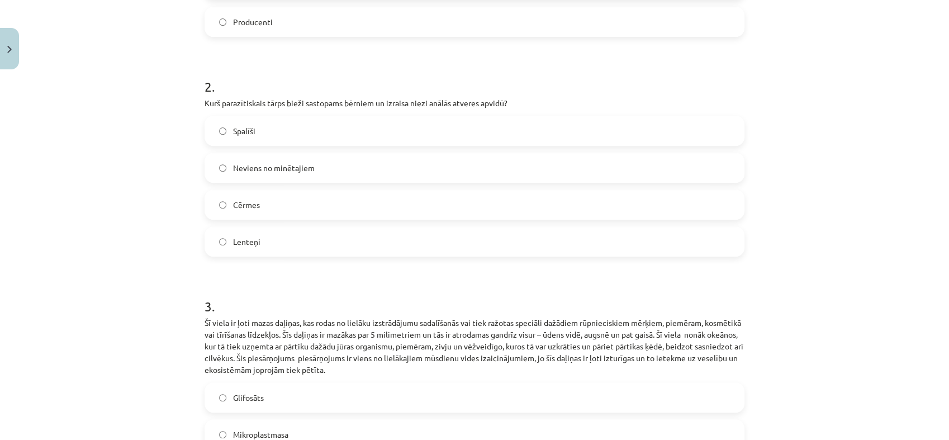
scroll to position [402, 0]
click at [295, 124] on label "Spalīši" at bounding box center [475, 130] width 538 height 28
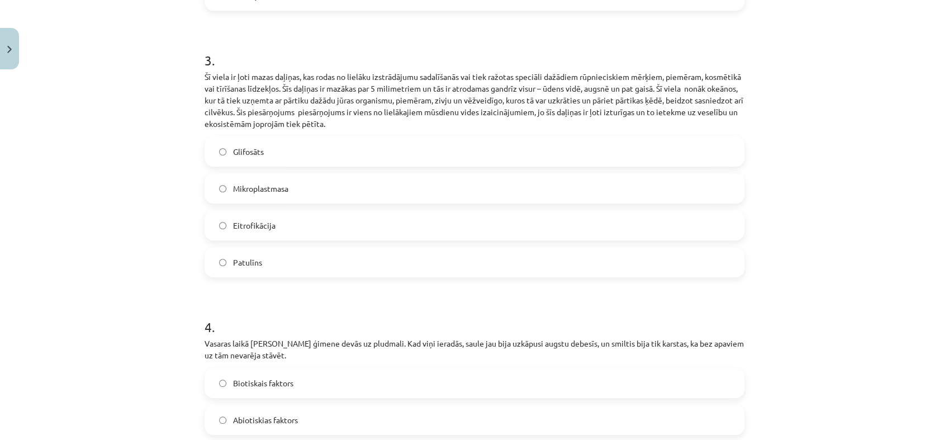
scroll to position [648, 0]
click at [289, 188] on label "Mikroplastmasa" at bounding box center [475, 187] width 538 height 28
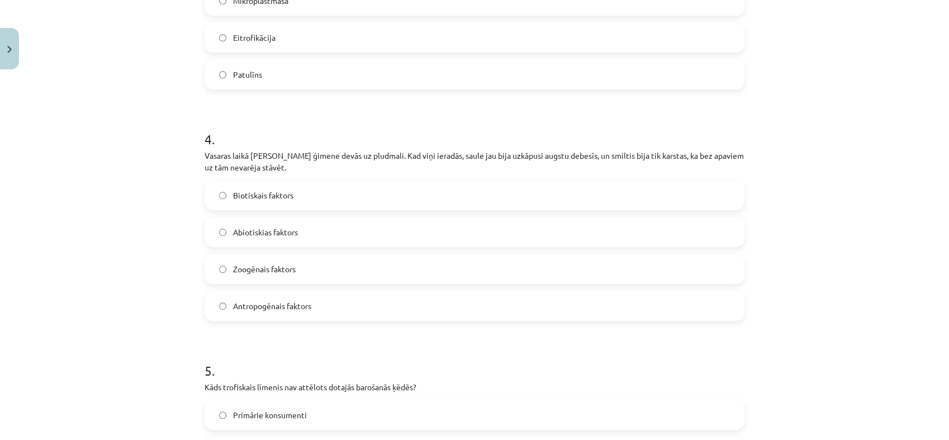
scroll to position [856, 0]
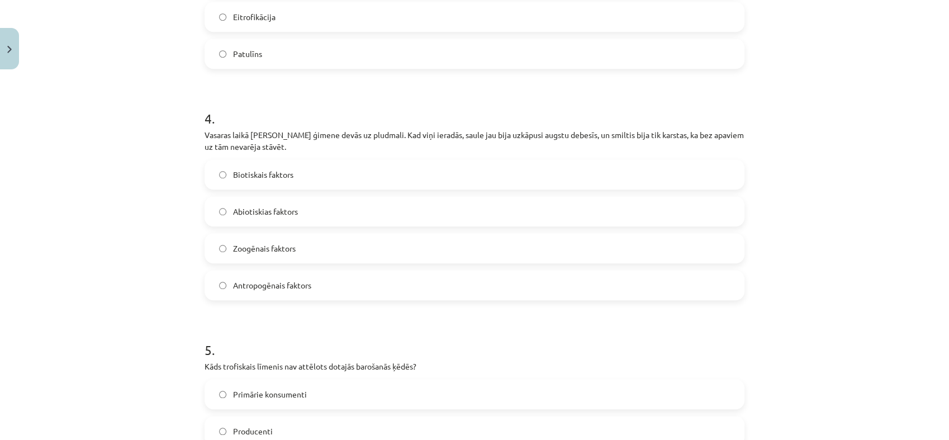
click at [292, 215] on span "Abiotiskias faktors" at bounding box center [265, 212] width 65 height 12
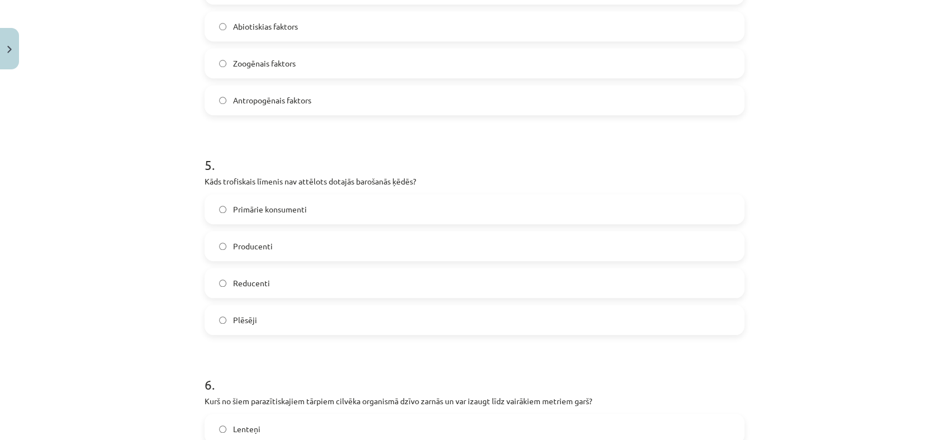
scroll to position [1042, 0]
click at [297, 282] on label "Reducenti" at bounding box center [475, 282] width 538 height 28
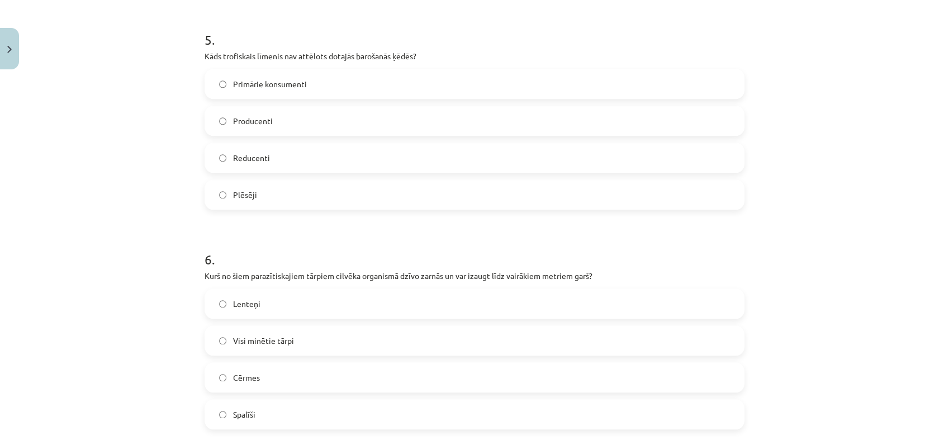
scroll to position [1168, 0]
click at [297, 296] on label "Lenteņi" at bounding box center [475, 302] width 538 height 28
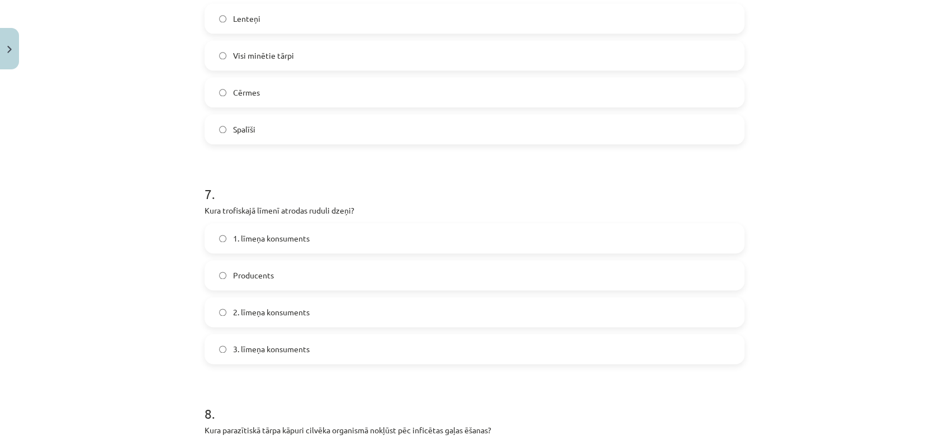
scroll to position [1463, 0]
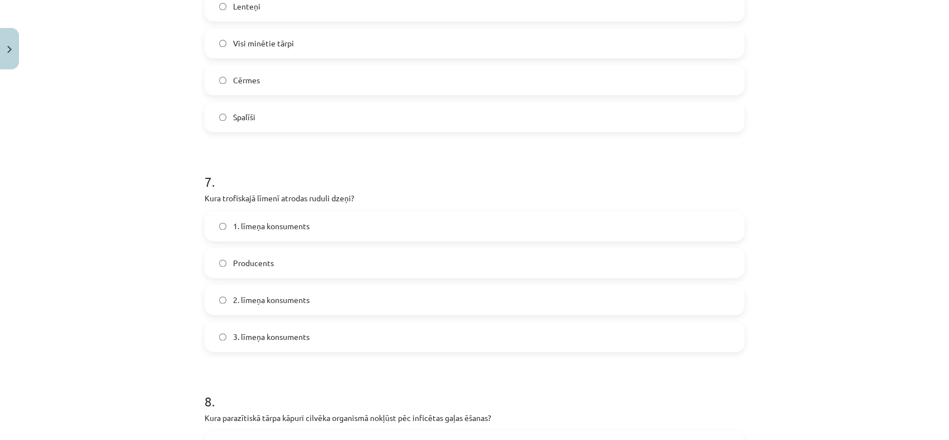
click at [297, 296] on span "2. līmeņa konsuments" at bounding box center [271, 300] width 77 height 12
drag, startPoint x: 297, startPoint y: 296, endPoint x: 315, endPoint y: 298, distance: 18.6
click at [315, 298] on label "2. līmeņa konsuments" at bounding box center [475, 300] width 538 height 28
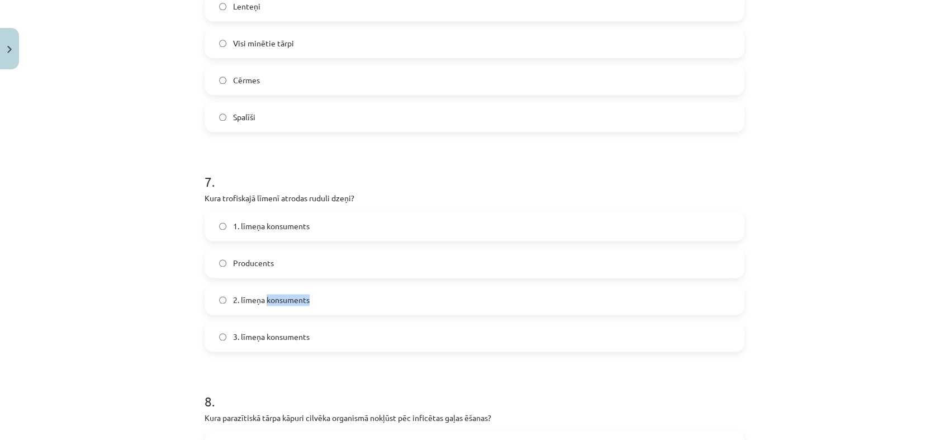
drag, startPoint x: 315, startPoint y: 298, endPoint x: 349, endPoint y: 296, distance: 33.7
click at [349, 296] on label "2. līmeņa konsuments" at bounding box center [475, 300] width 538 height 28
click at [362, 377] on h1 "8 ." at bounding box center [475, 391] width 540 height 35
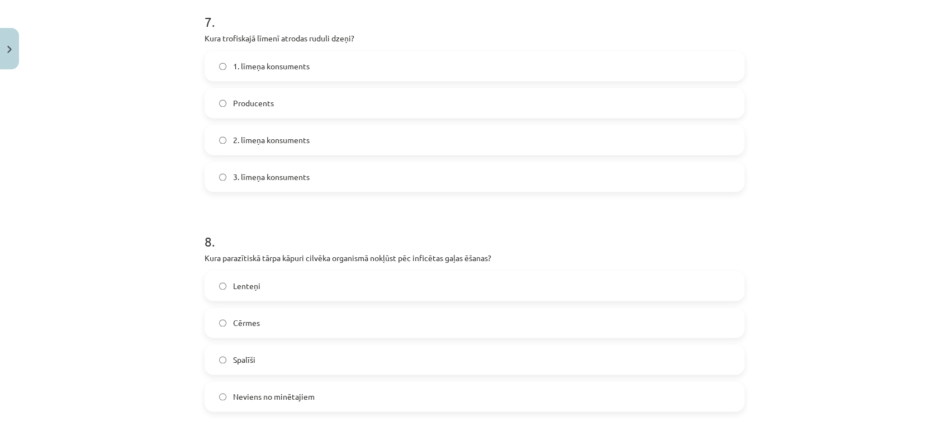
scroll to position [1631, 0]
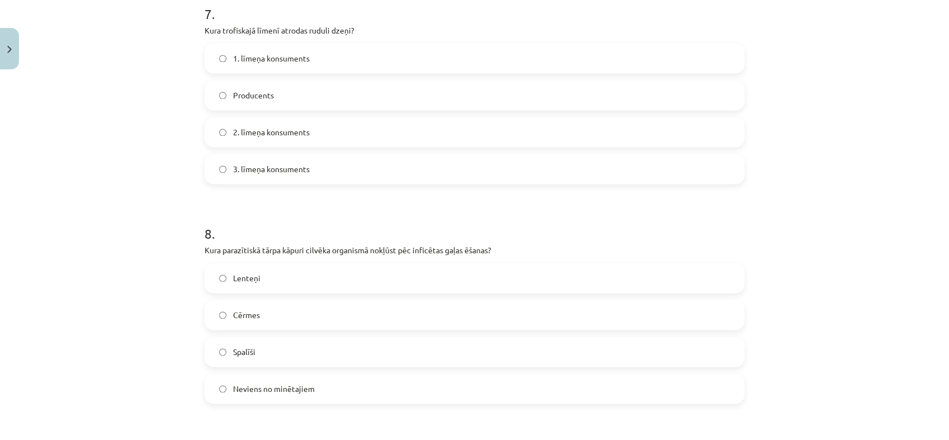
click at [309, 276] on label "Lenteņi" at bounding box center [475, 278] width 538 height 28
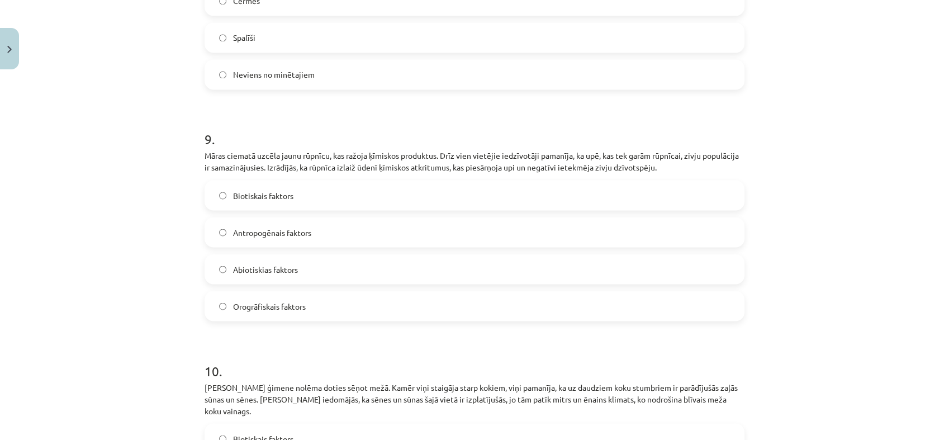
scroll to position [1950, 0]
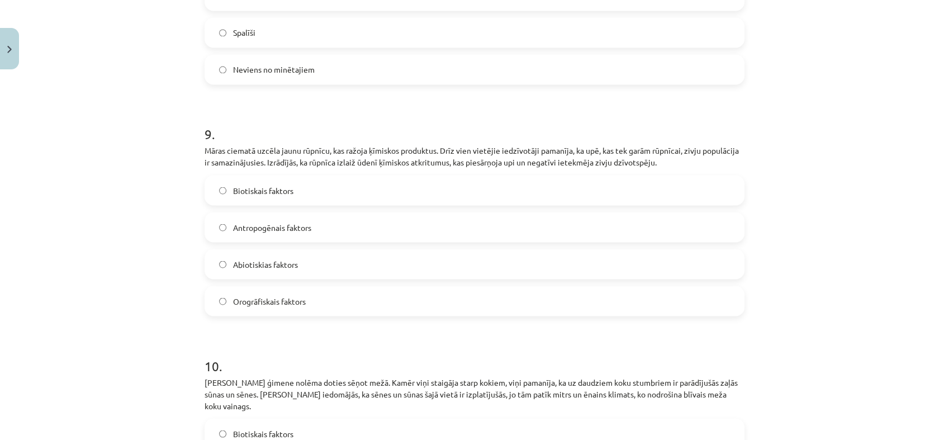
click at [319, 232] on label "Antropogēnais faktors" at bounding box center [475, 227] width 538 height 28
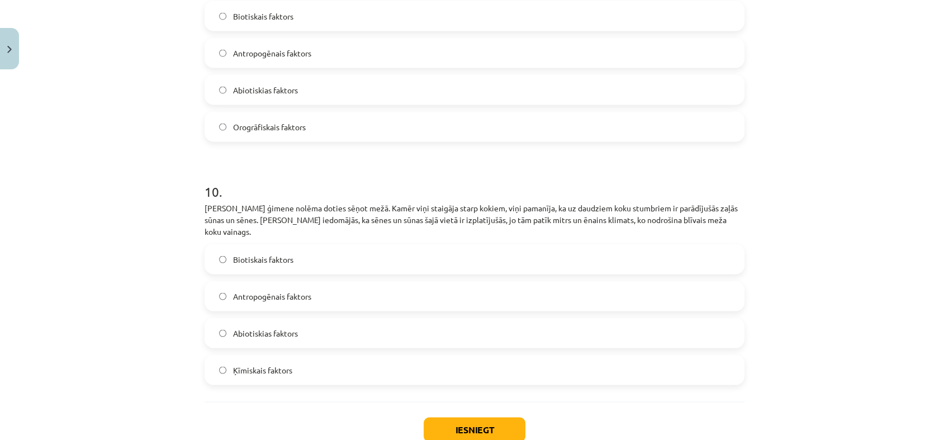
scroll to position [2139, 0]
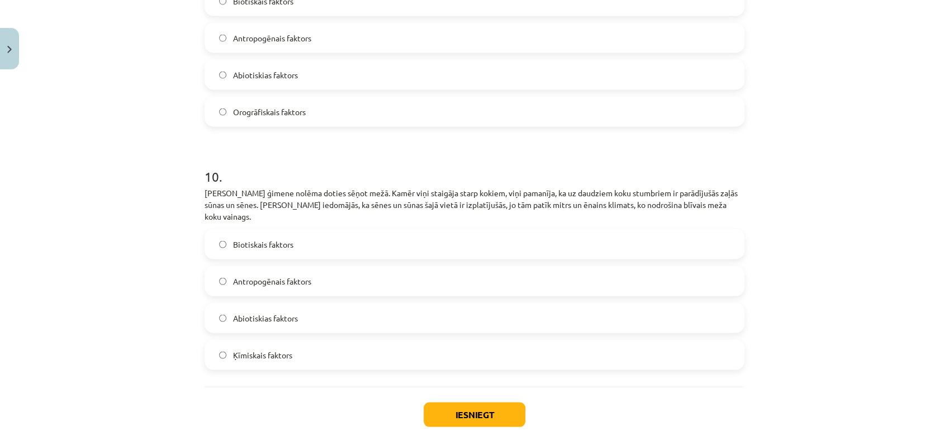
click at [301, 309] on label "Abiotiskias faktors" at bounding box center [475, 318] width 538 height 28
click at [462, 407] on button "Iesniegt" at bounding box center [475, 414] width 102 height 25
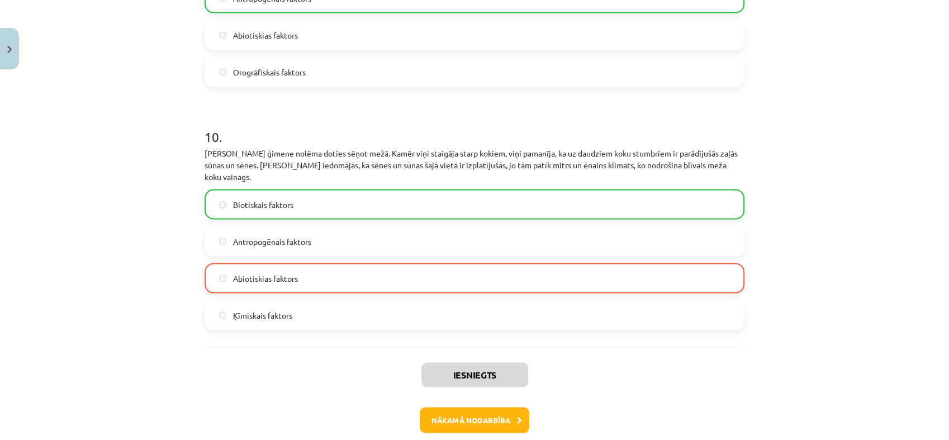
scroll to position [2204, 0]
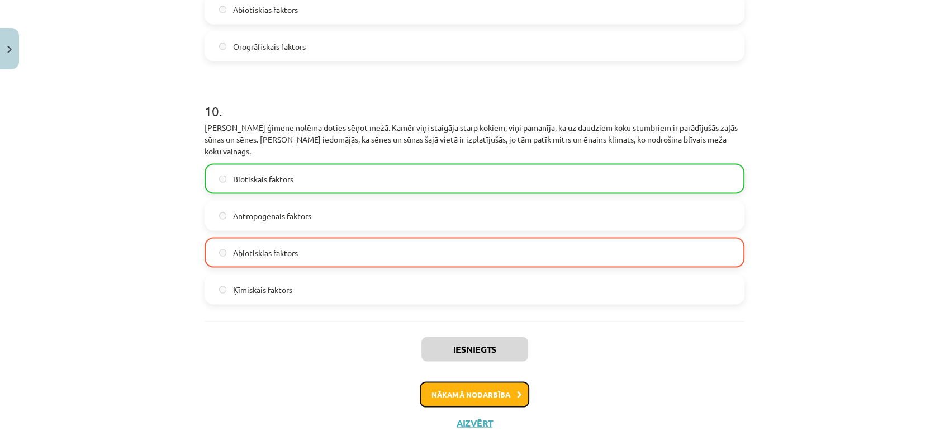
click at [492, 382] on button "Nākamā nodarbība" at bounding box center [475, 395] width 110 height 26
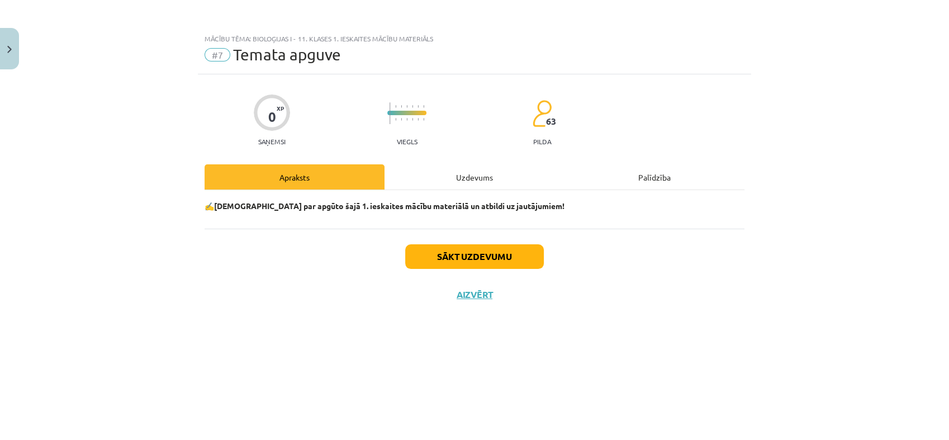
scroll to position [0, 0]
click at [515, 256] on button "Sākt uzdevumu" at bounding box center [474, 256] width 139 height 25
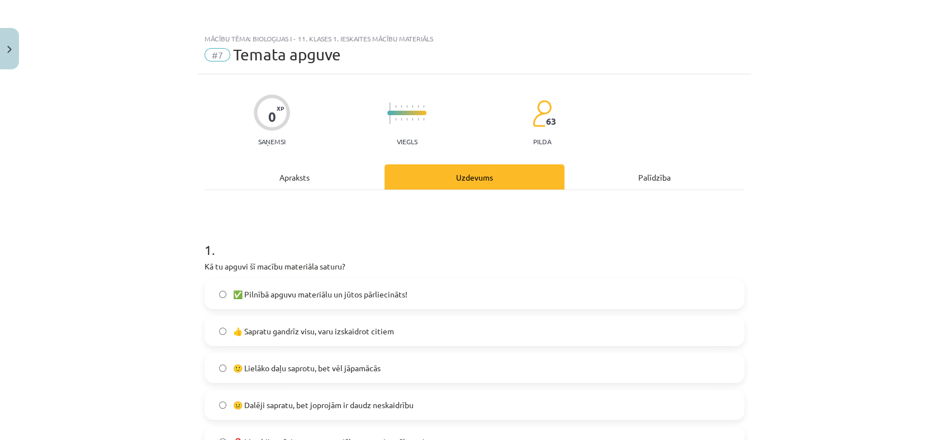
click at [402, 300] on label "✅ Pilnībā apguvu materiālu un jūtos pārliecināts!" at bounding box center [475, 294] width 538 height 28
click at [402, 328] on label "👍 Sapratu gandrīz visu, varu izskaidrot citiem" at bounding box center [475, 331] width 538 height 28
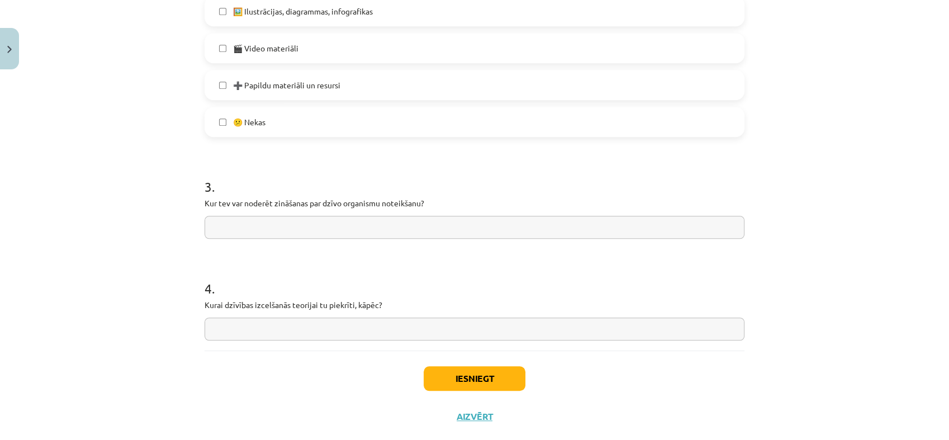
scroll to position [742, 0]
click at [377, 226] on input "text" at bounding box center [475, 227] width 540 height 23
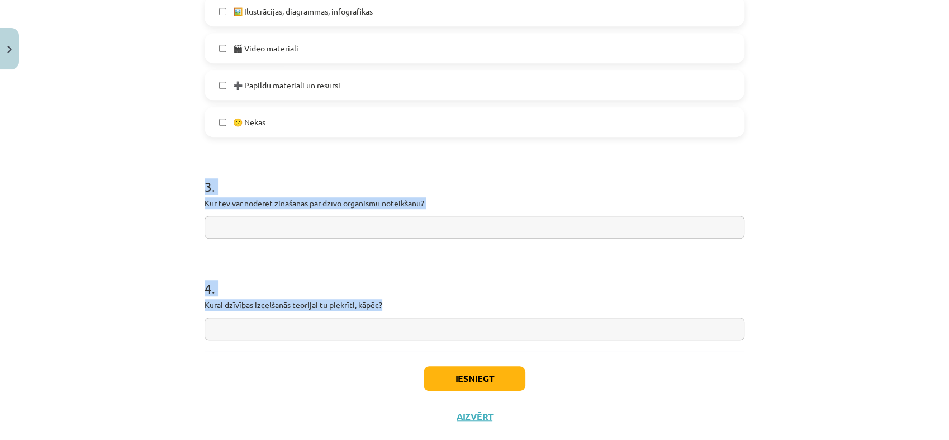
drag, startPoint x: 195, startPoint y: 188, endPoint x: 401, endPoint y: 301, distance: 234.4
copy form "3 . Kur tev var noderēt zināšanas par dzīvo organismu noteikšanu? 4 . Kurai dzī…"
click at [326, 233] on input "text" at bounding box center [475, 227] width 540 height 23
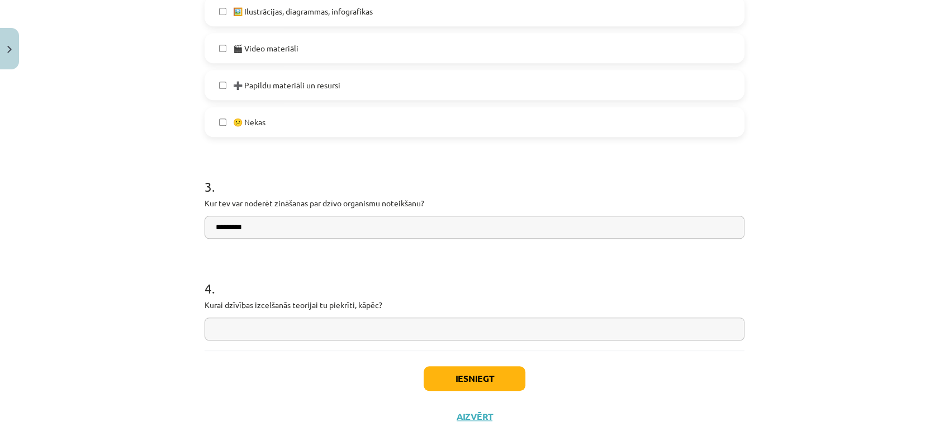
paste input "**********"
type input "**********"
click at [343, 322] on input "text" at bounding box center [475, 328] width 540 height 23
paste input "**********"
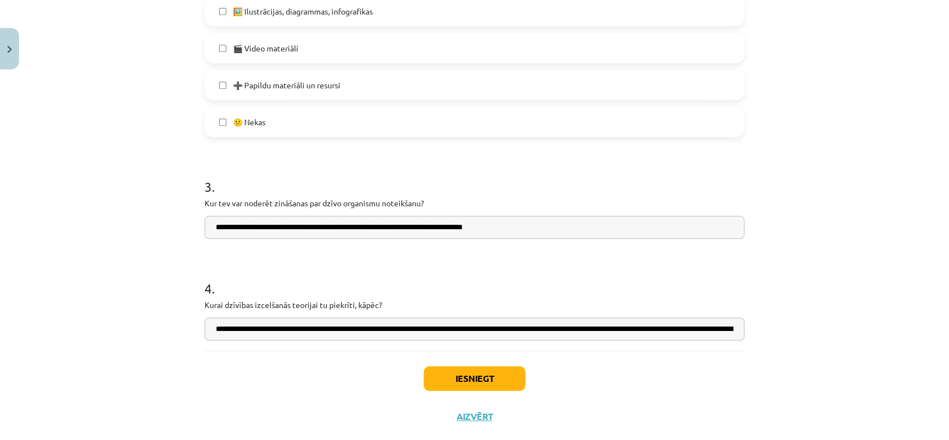
scroll to position [0, 257]
type input "**********"
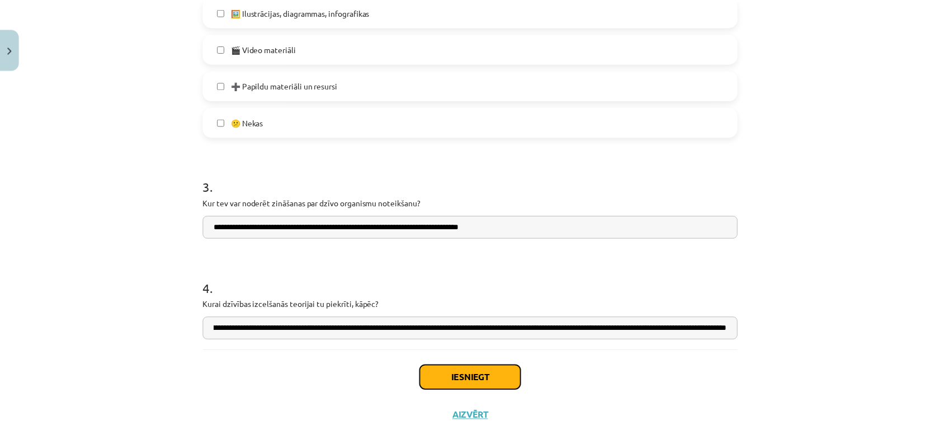
scroll to position [0, 0]
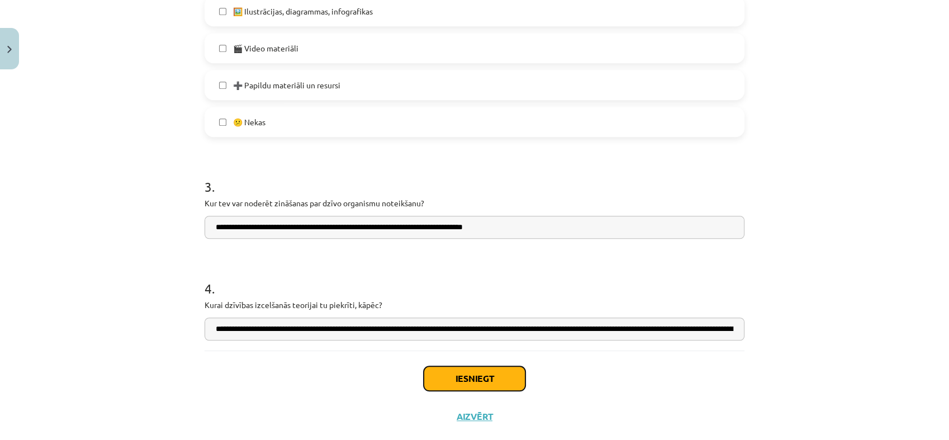
click at [453, 369] on button "Iesniegt" at bounding box center [475, 378] width 102 height 25
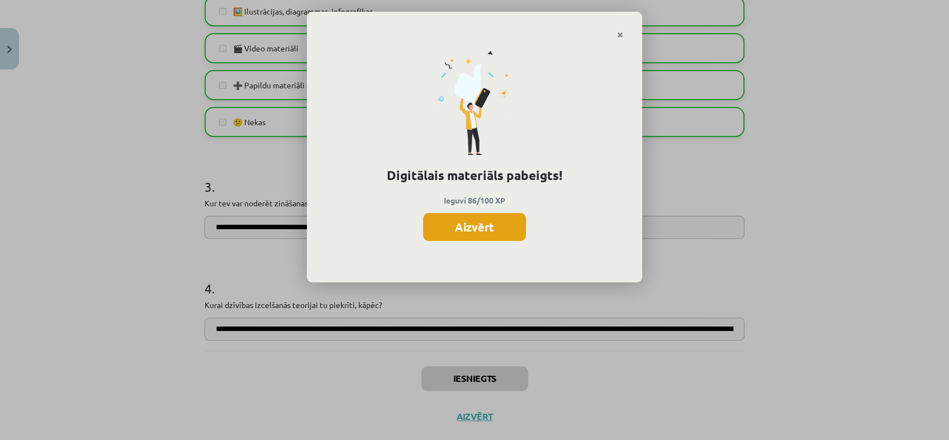
click at [497, 217] on button "Aizvērt" at bounding box center [474, 227] width 103 height 28
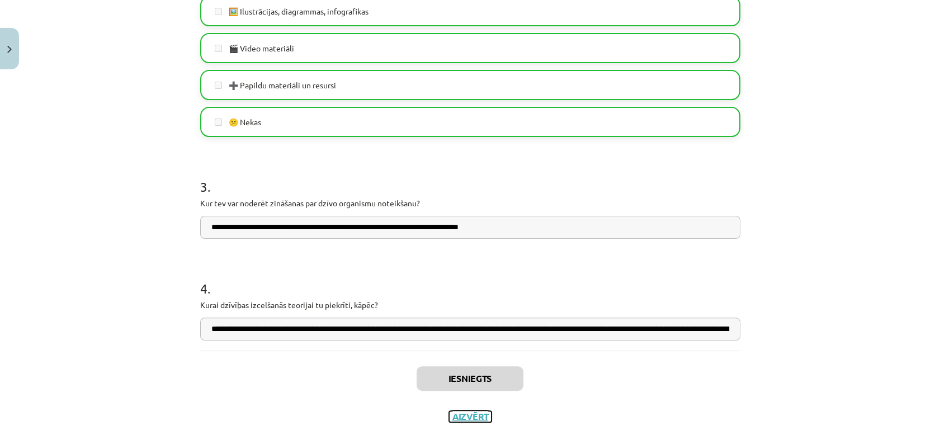
click at [459, 412] on button "Aizvērt" at bounding box center [470, 416] width 42 height 11
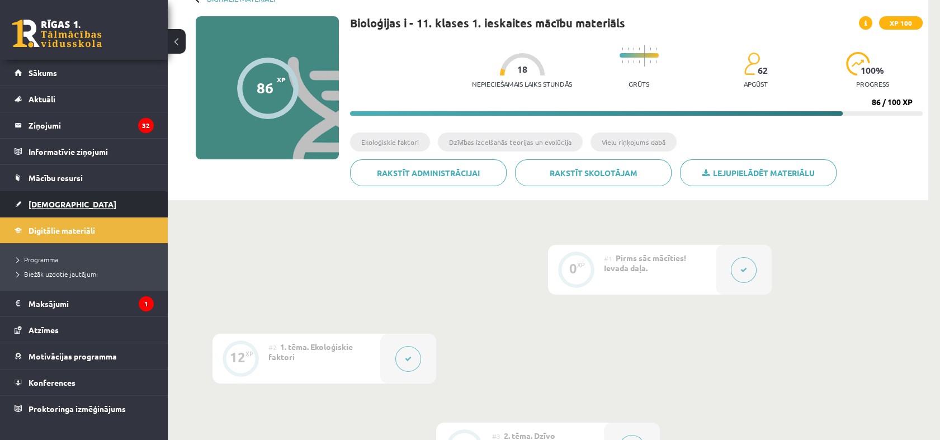
click at [74, 195] on link "[DEMOGRAPHIC_DATA]" at bounding box center [84, 204] width 139 height 26
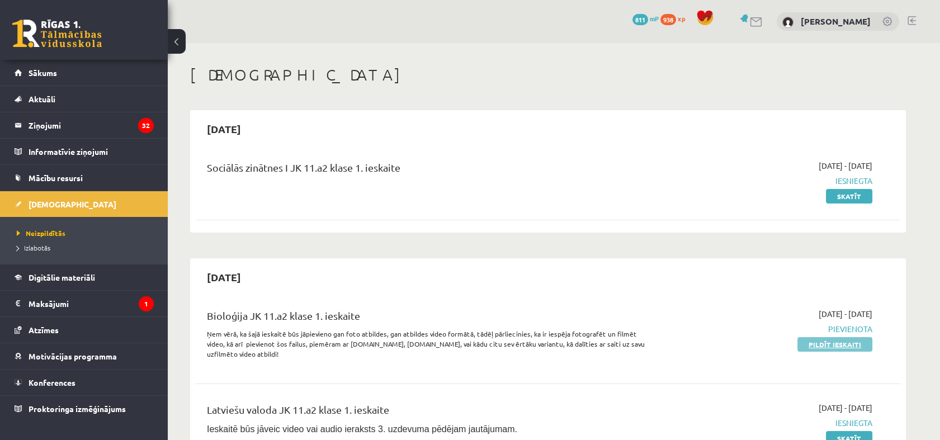
click at [832, 345] on link "Pildīt ieskaiti" at bounding box center [834, 344] width 75 height 15
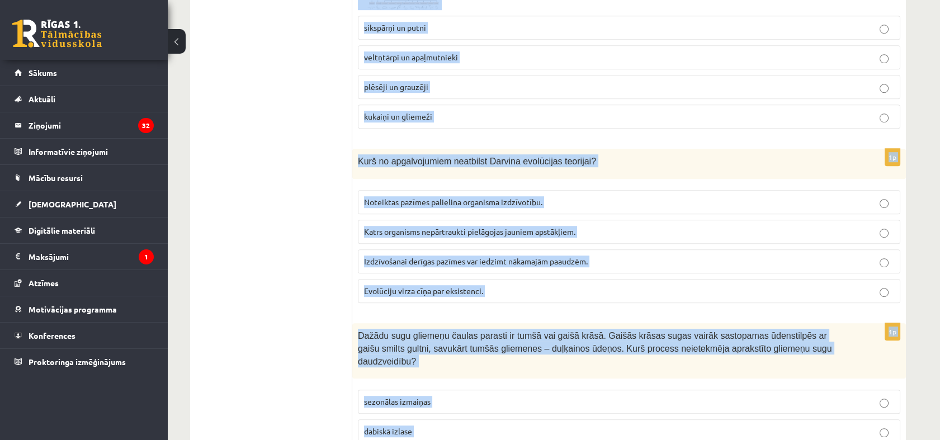
scroll to position [1591, 0]
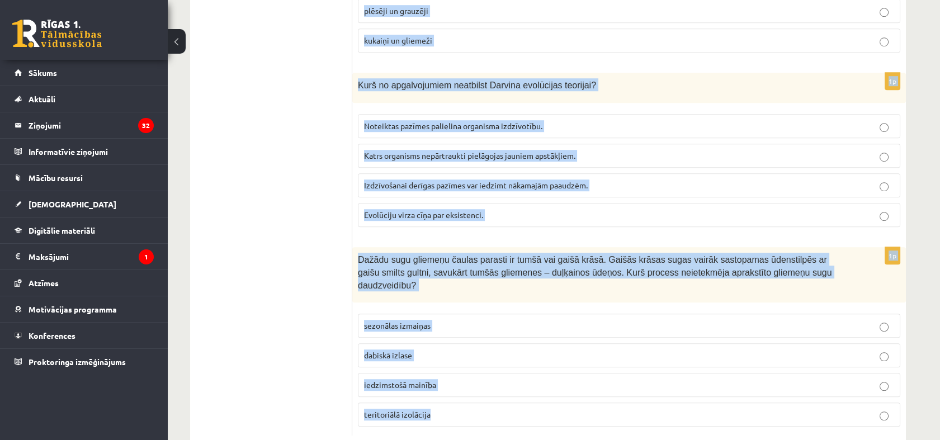
drag, startPoint x: 358, startPoint y: 137, endPoint x: 649, endPoint y: 382, distance: 380.4
copy form "Loremi dolor sitametcon adipisc elitsed do eiusmod tempori ut labor etdolor mag…"
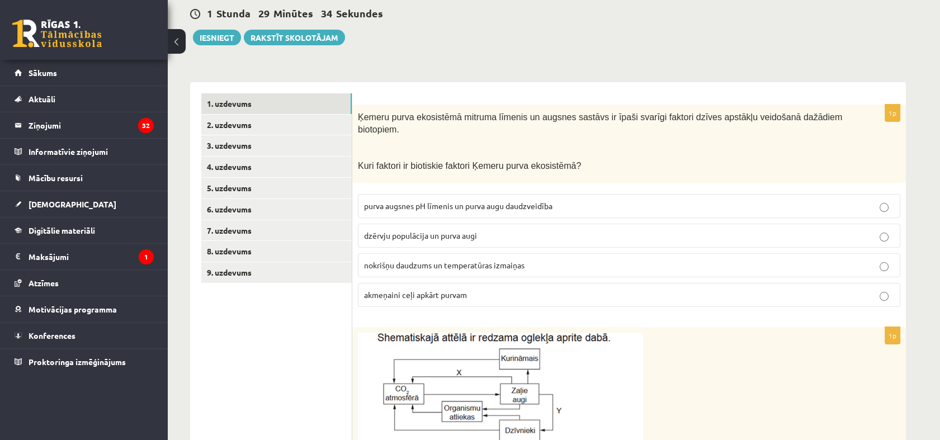
scroll to position [134, 0]
click at [424, 230] on p "dzērvju populācija un purva augi" at bounding box center [629, 236] width 530 height 12
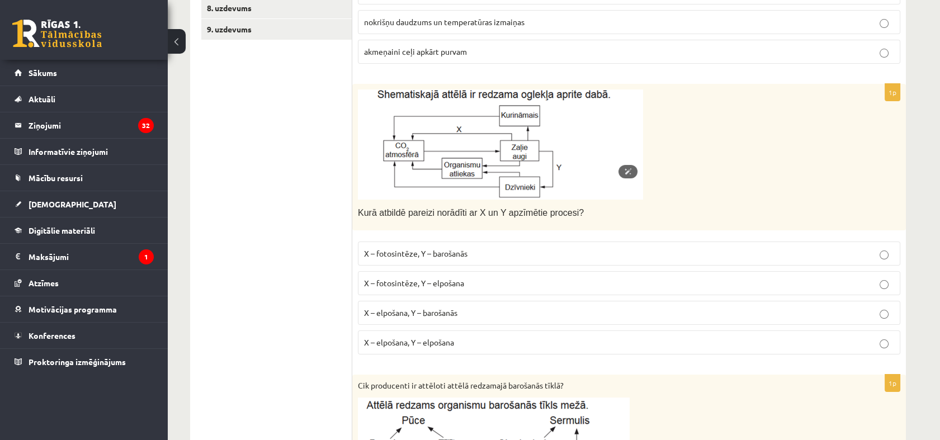
scroll to position [400, 0]
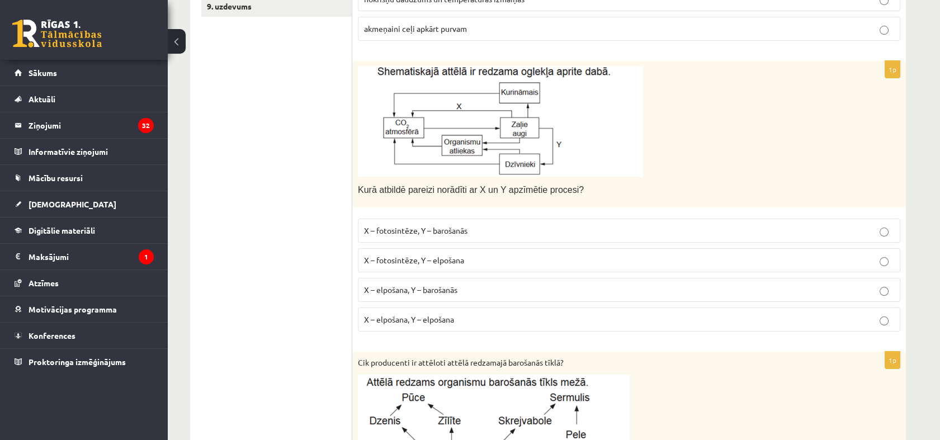
click at [447, 248] on label "X – fotosintēze, Y – elpošana" at bounding box center [629, 260] width 542 height 24
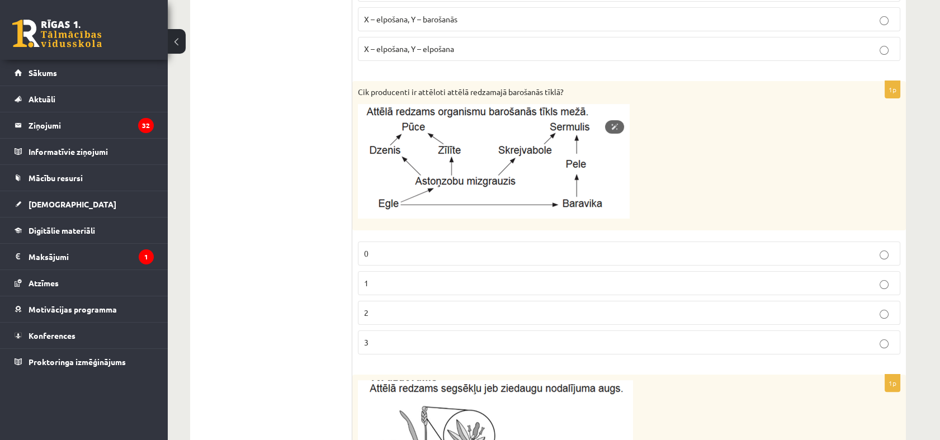
scroll to position [682, 0]
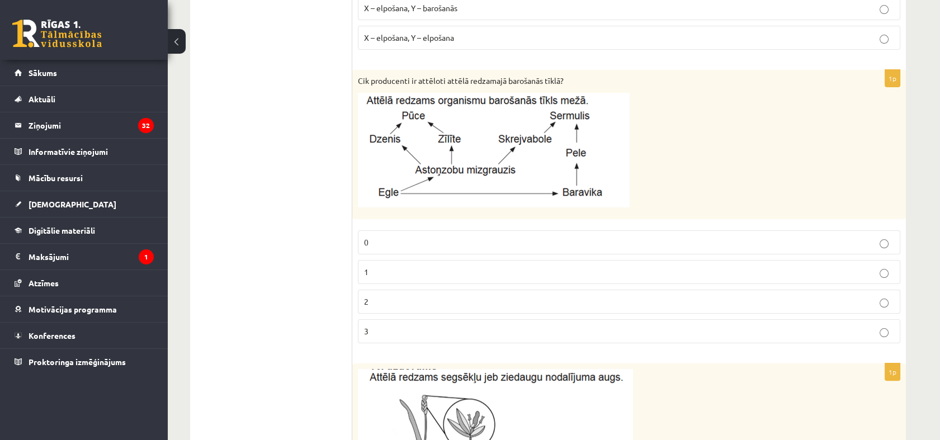
click at [398, 296] on p "2" at bounding box center [629, 302] width 530 height 12
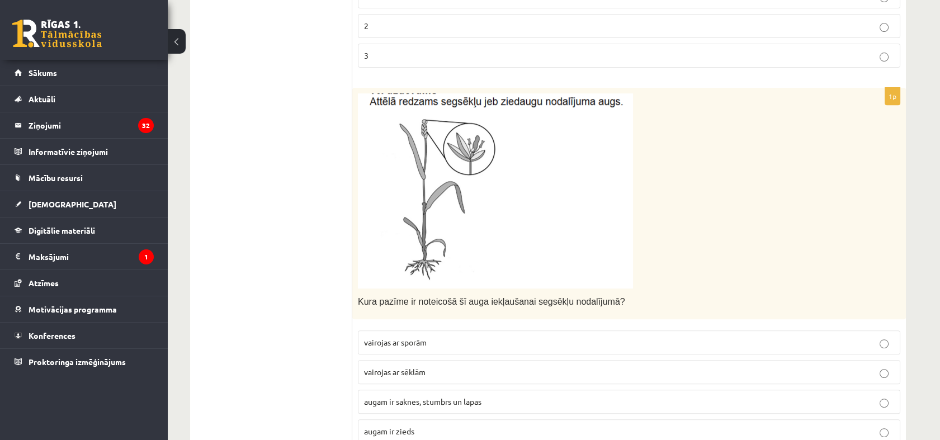
scroll to position [1010, 0]
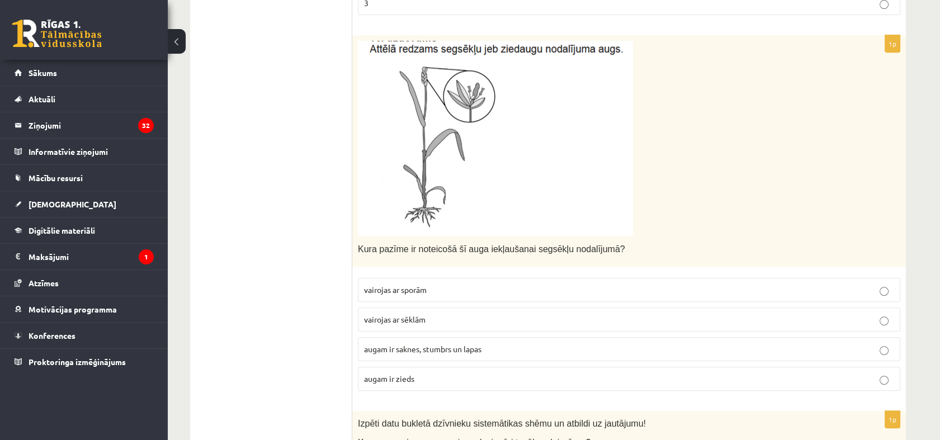
click at [419, 373] on p "augam ir zieds" at bounding box center [629, 379] width 530 height 12
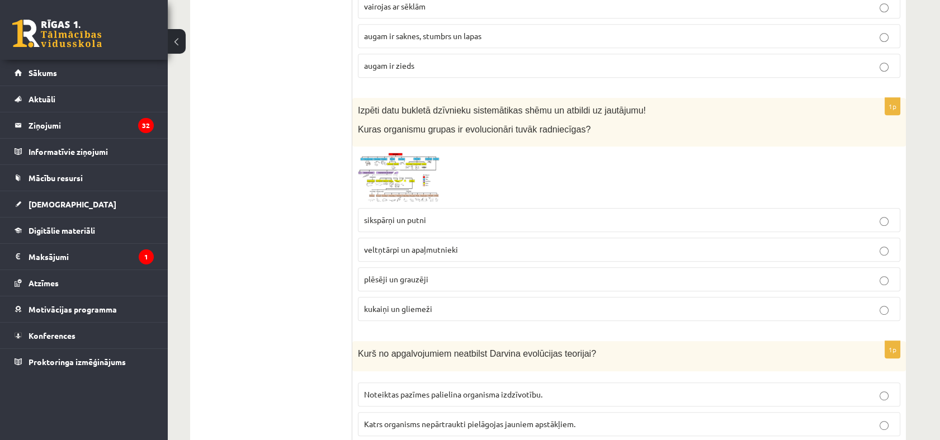
scroll to position [1322, 0]
click at [433, 274] on p "plēsēji un grauzēji" at bounding box center [629, 280] width 530 height 12
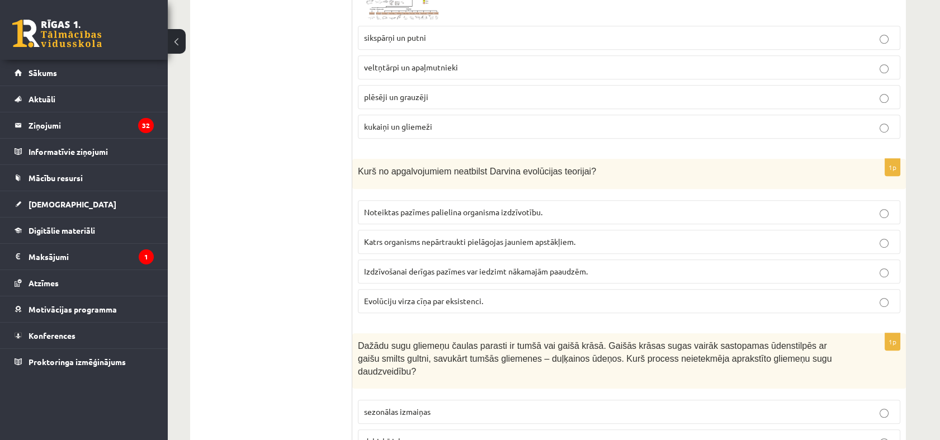
scroll to position [1506, 0]
click at [425, 236] on span "Katrs organisms nepārtraukti pielāgojas jauniem apstākļiem." at bounding box center [469, 241] width 211 height 10
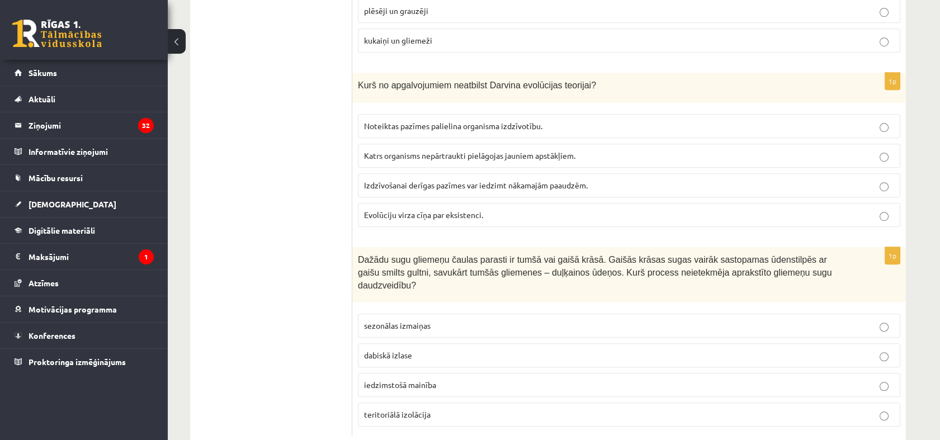
click at [444, 320] on p "sezonālas izmaiņas" at bounding box center [629, 326] width 530 height 12
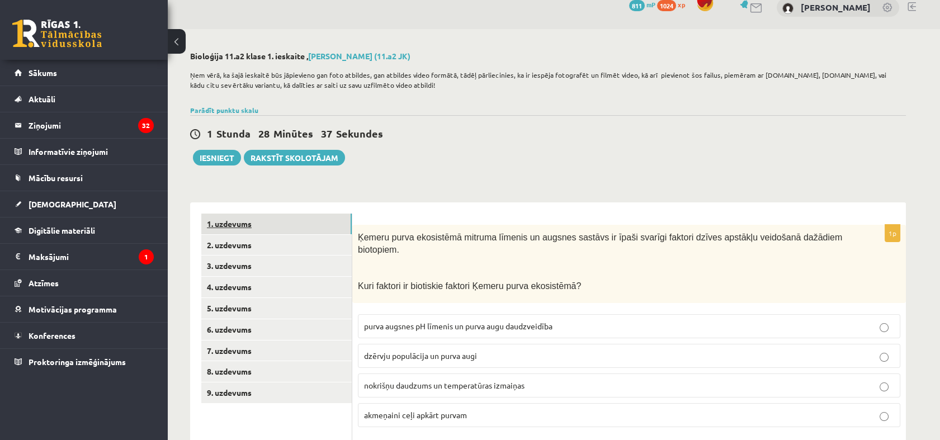
scroll to position [13, 0]
click at [247, 241] on link "2. uzdevums" at bounding box center [276, 245] width 150 height 21
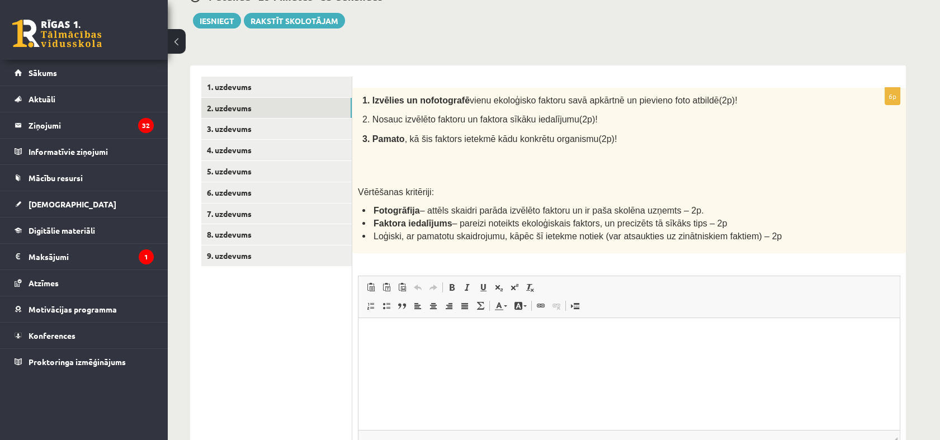
scroll to position [150, 0]
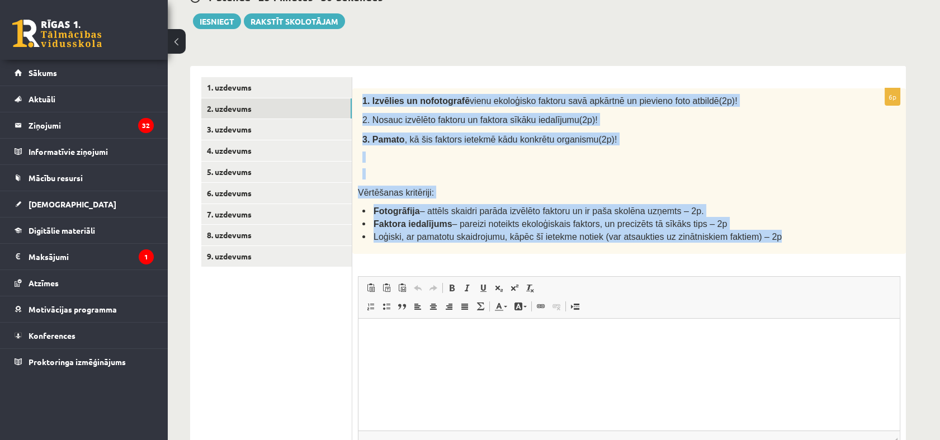
drag, startPoint x: 358, startPoint y: 96, endPoint x: 756, endPoint y: 236, distance: 422.0
click at [756, 236] on div "1. Izvēlies un nofotografē vienu ekoloģisko faktoru savā apkārtnē un pievieno f…" at bounding box center [628, 170] width 553 height 165
copy div "1. Izvēlies un nofotografē vienu ekoloģisko faktoru savā apkārtnē un pievieno f…"
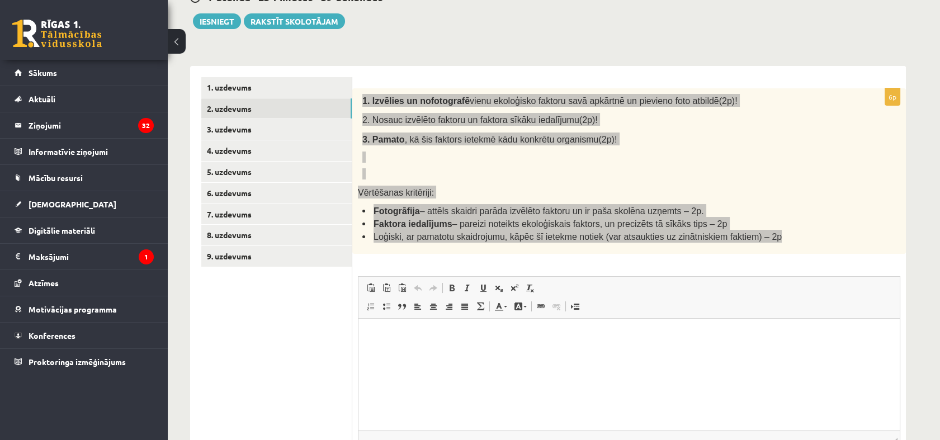
click at [611, 345] on html at bounding box center [628, 336] width 541 height 34
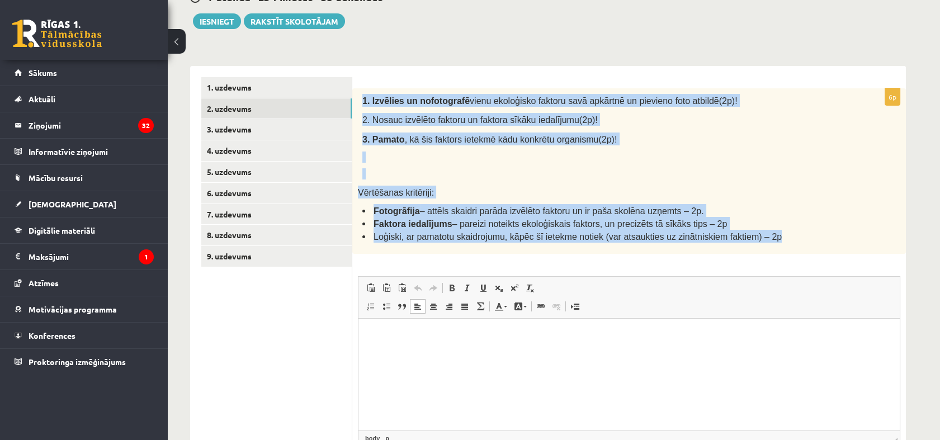
click at [629, 250] on div "1. Izvēlies un nofotografē vienu ekoloģisko faktoru savā apkārtnē un pievieno f…" at bounding box center [628, 170] width 553 height 165
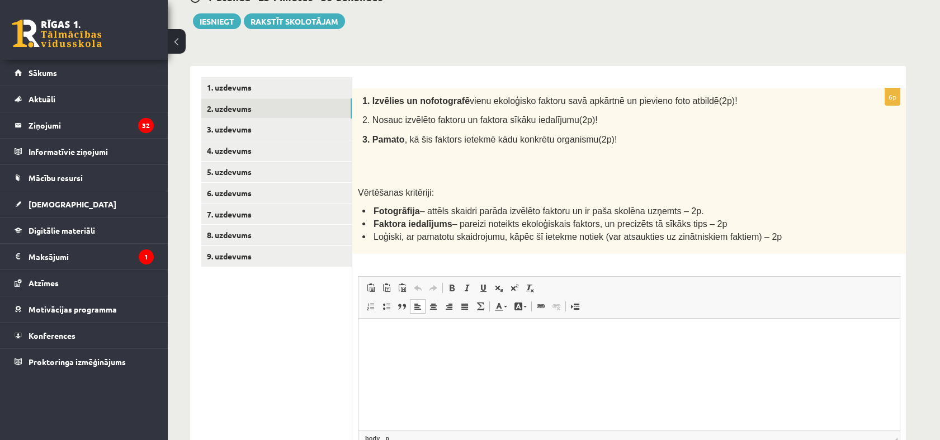
click at [395, 333] on p "Bagātinātā teksta redaktors, wiswyg-editor-user-answer-47433780287880" at bounding box center [628, 336] width 519 height 12
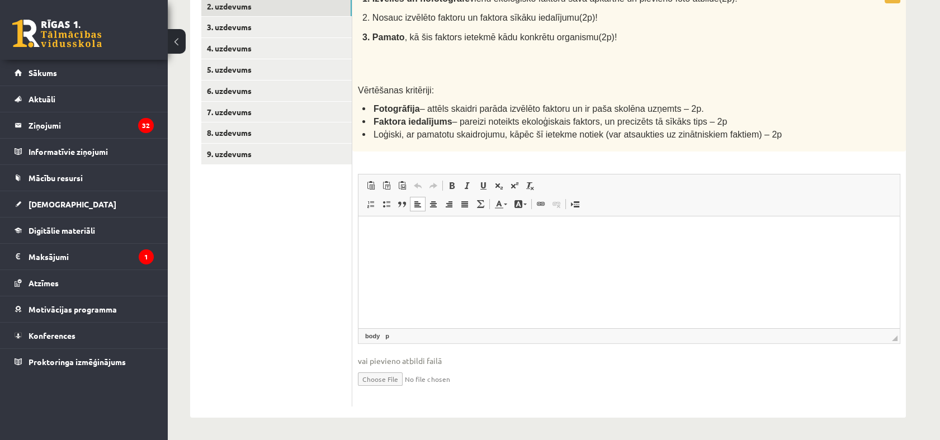
click at [380, 380] on input "file" at bounding box center [629, 378] width 542 height 23
type input "**********"
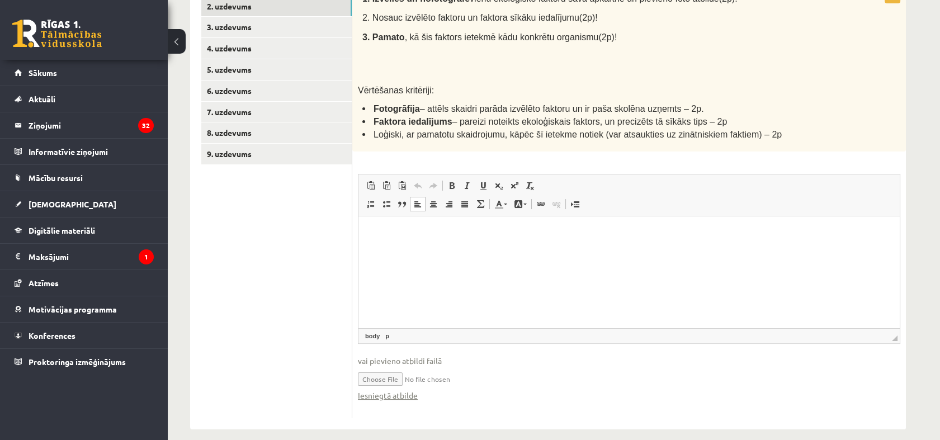
click at [828, 95] on div "1. Izvēlies un nofotografē vienu ekoloģisko faktoru savā apkārtnē un pievieno f…" at bounding box center [628, 68] width 553 height 165
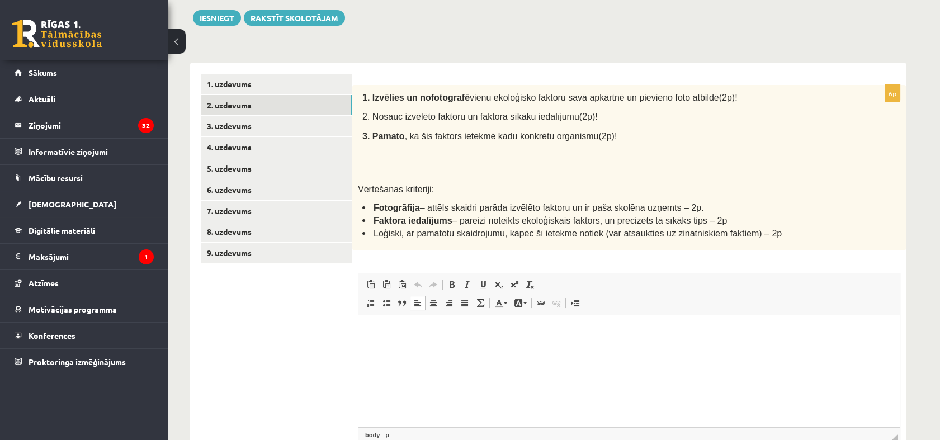
scroll to position [222, 0]
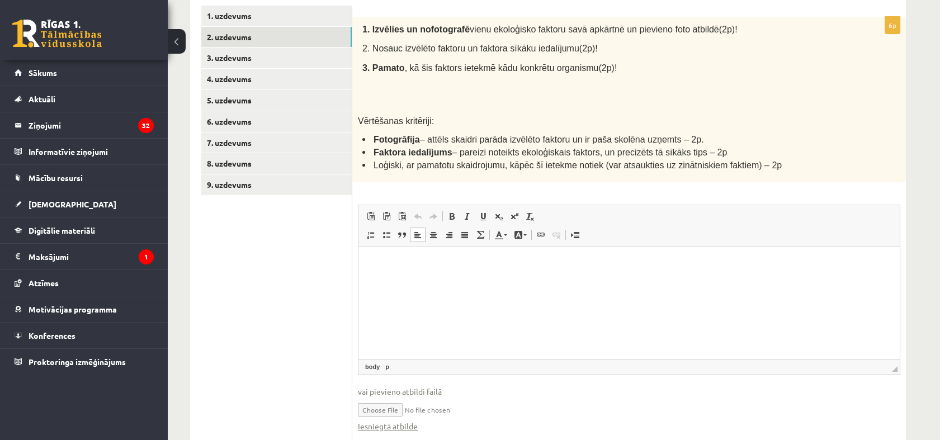
click at [495, 262] on p "Bagātinātā teksta redaktors, wiswyg-editor-user-answer-47433780287880" at bounding box center [628, 264] width 519 height 12
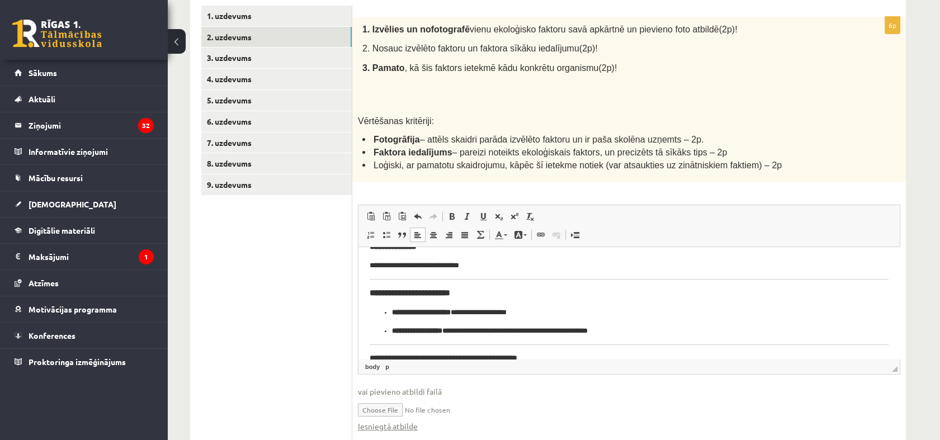
scroll to position [0, 0]
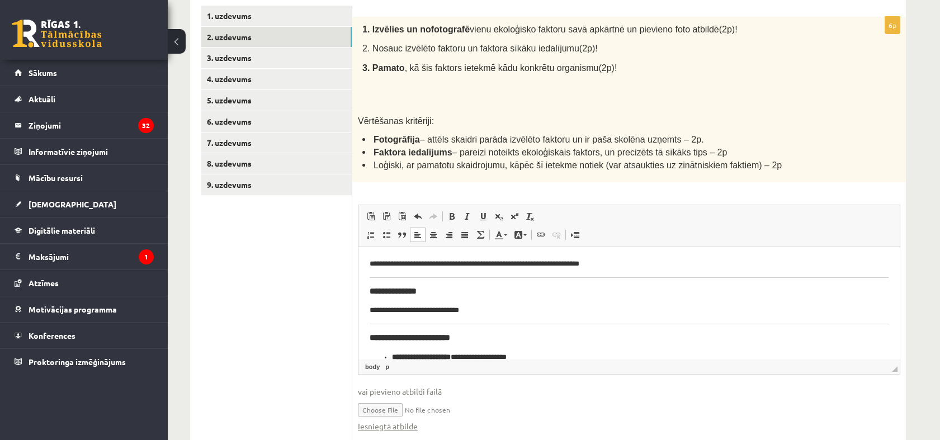
click at [460, 312] on p "**********" at bounding box center [623, 311] width 509 height 12
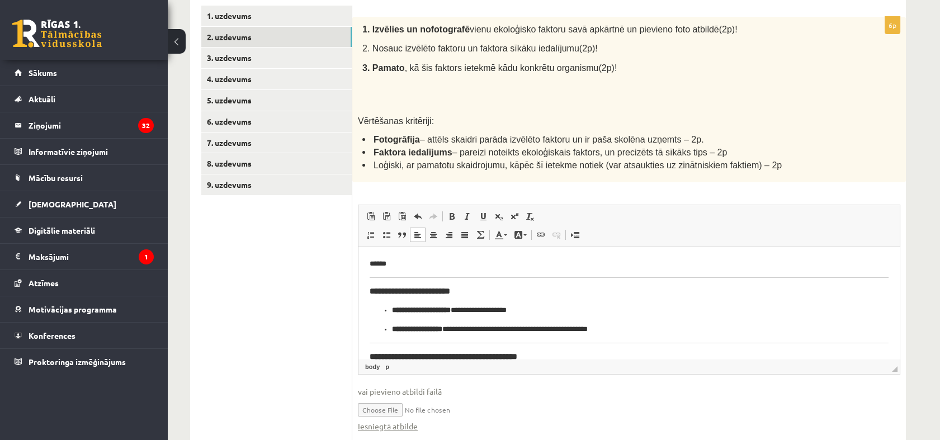
click at [369, 265] on p "******" at bounding box center [623, 264] width 509 height 12
click at [371, 265] on p "******" at bounding box center [623, 264] width 509 height 12
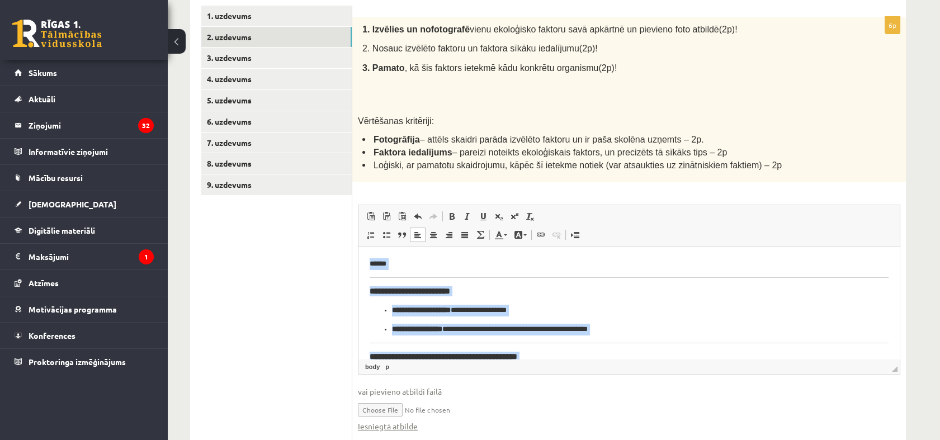
scroll to position [129, 0]
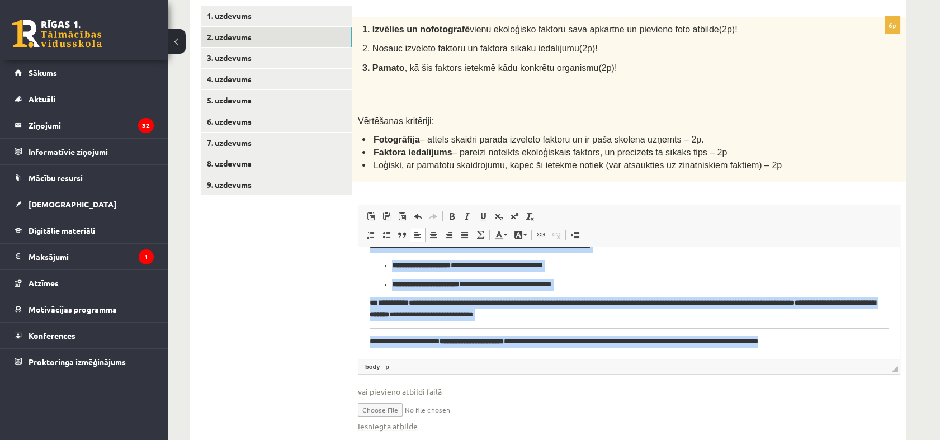
drag, startPoint x: 367, startPoint y: 258, endPoint x: 829, endPoint y: 349, distance: 471.2
click at [829, 349] on html "**********" at bounding box center [628, 238] width 541 height 241
click at [454, 215] on span at bounding box center [451, 216] width 9 height 9
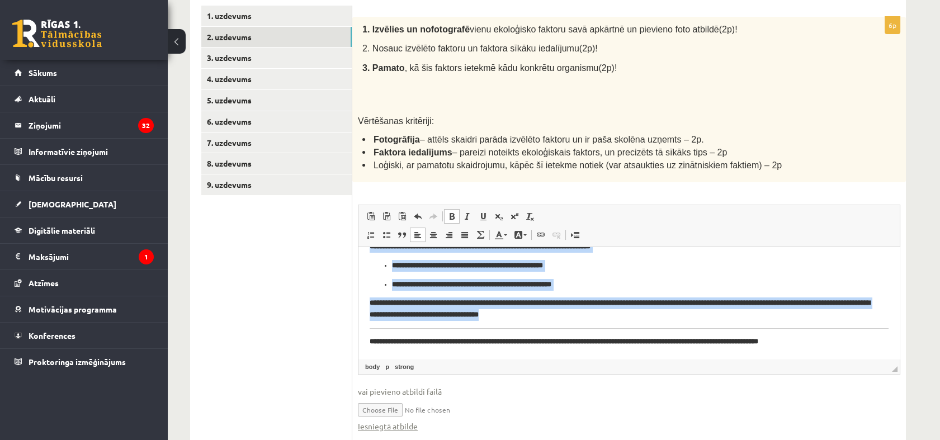
click at [454, 215] on span at bounding box center [451, 216] width 9 height 9
click at [611, 272] on ul "**********" at bounding box center [628, 275] width 519 height 30
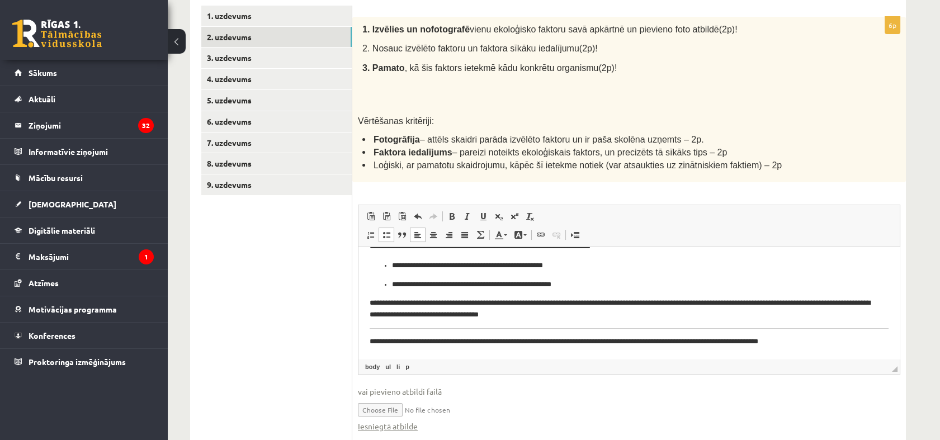
scroll to position [0, 0]
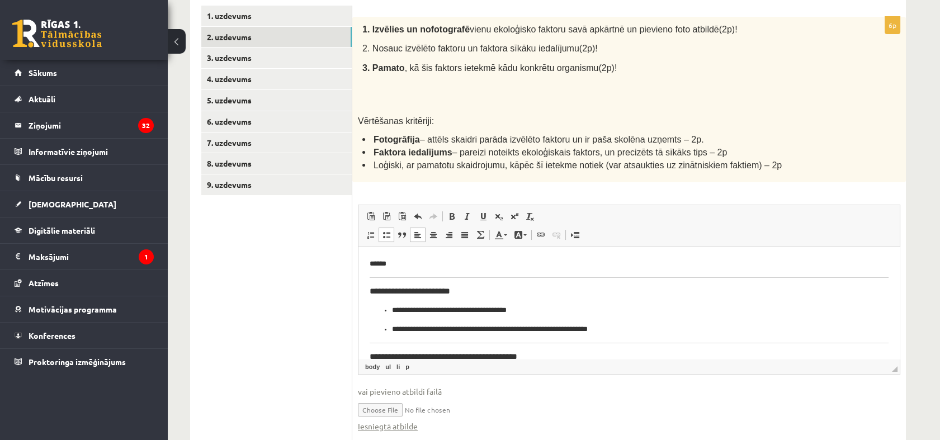
click at [391, 310] on ul "**********" at bounding box center [628, 320] width 519 height 30
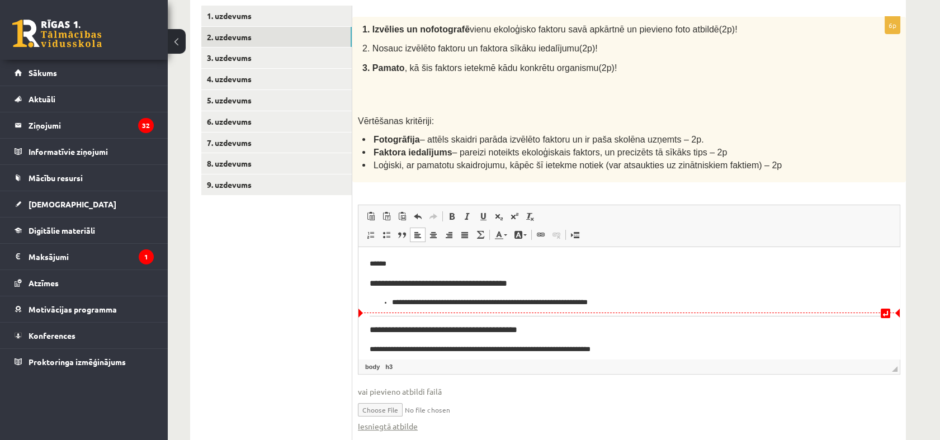
click at [391, 306] on ul "**********" at bounding box center [628, 303] width 519 height 12
click at [368, 283] on html "**********" at bounding box center [628, 354] width 541 height 214
click at [368, 299] on html "**********" at bounding box center [628, 354] width 541 height 214
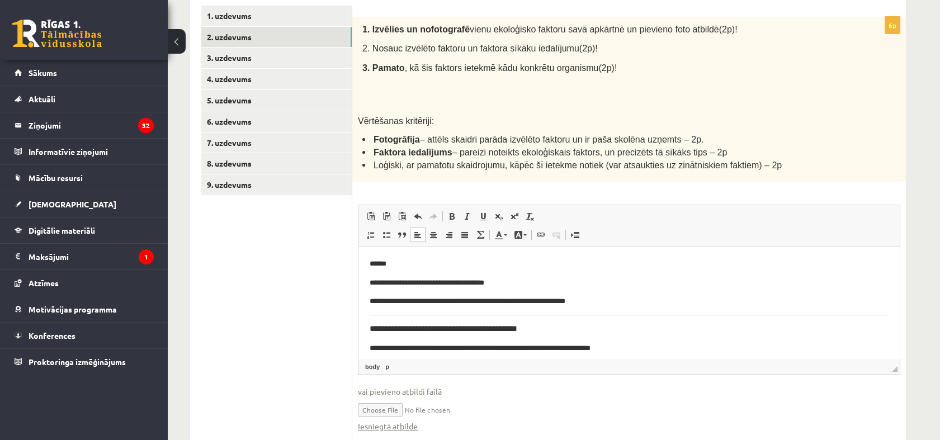
click at [603, 304] on p "**********" at bounding box center [623, 302] width 509 height 12
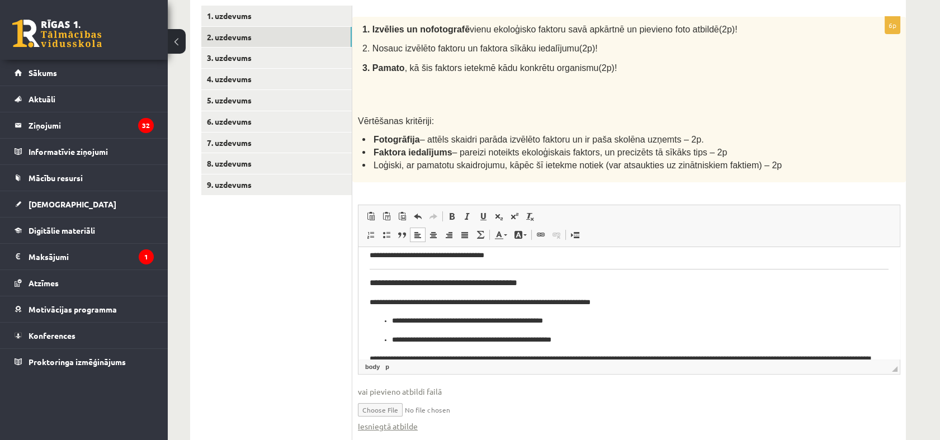
scroll to position [45, 0]
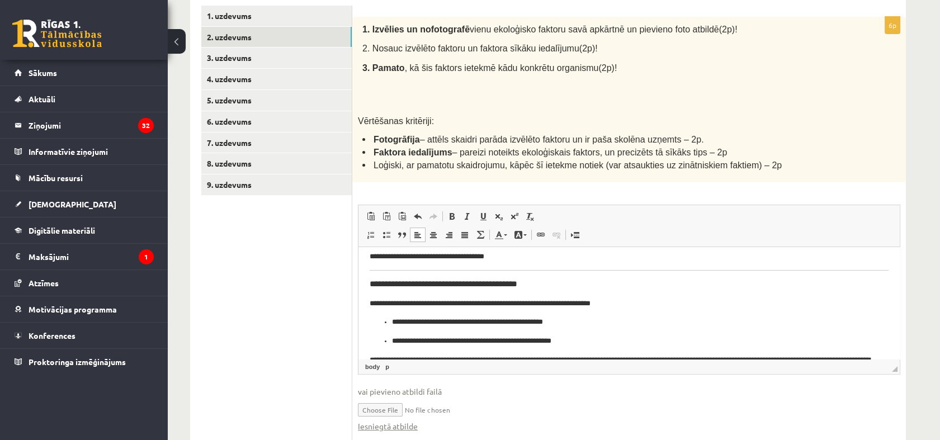
click at [368, 300] on html "**********" at bounding box center [628, 308] width 541 height 213
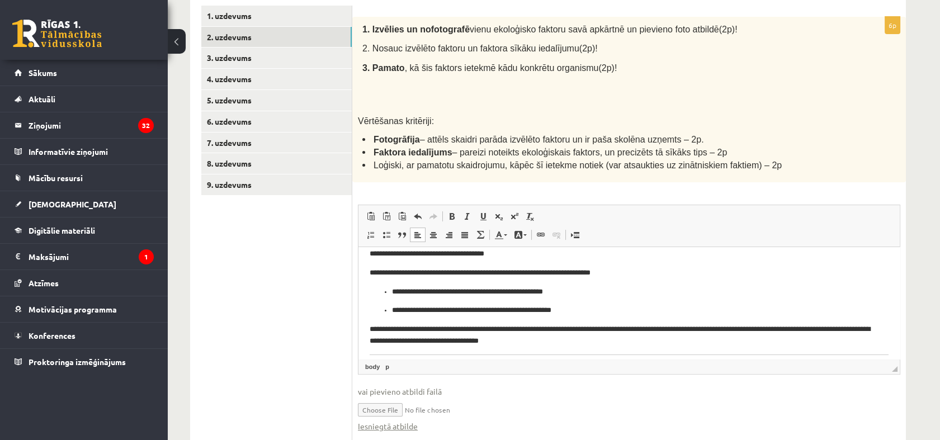
scroll to position [53, 0]
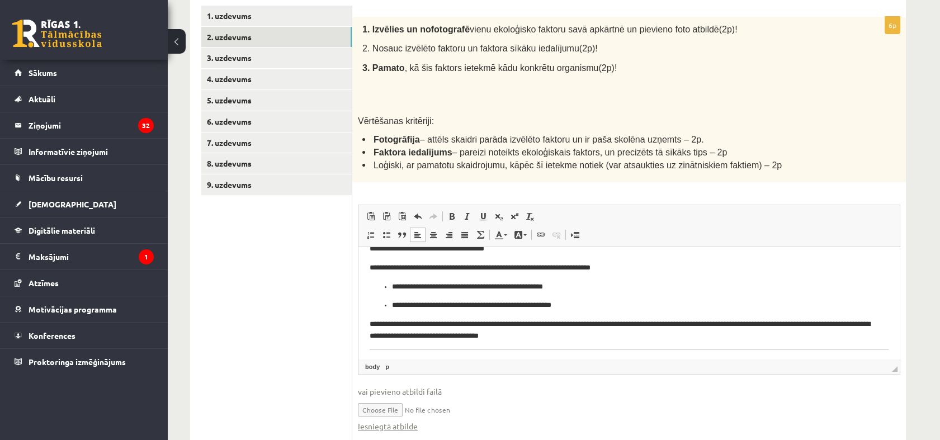
click at [390, 290] on ul "**********" at bounding box center [628, 296] width 519 height 30
click at [390, 306] on ul "**********" at bounding box center [628, 306] width 519 height 12
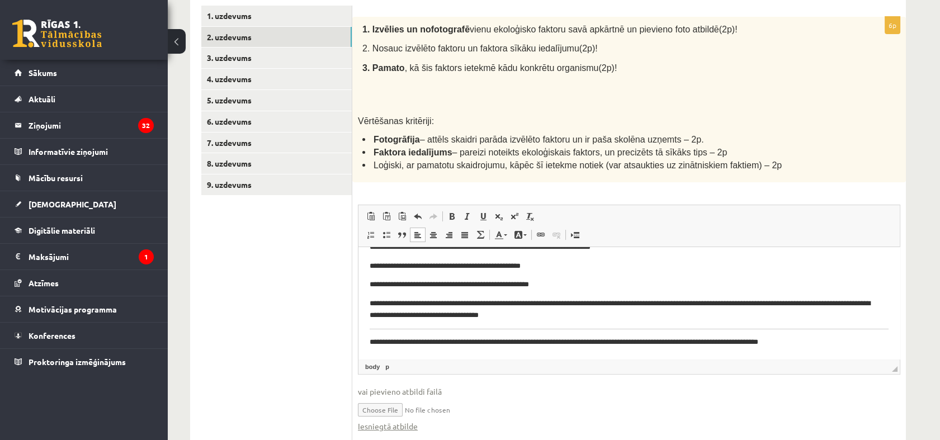
scroll to position [55, 0]
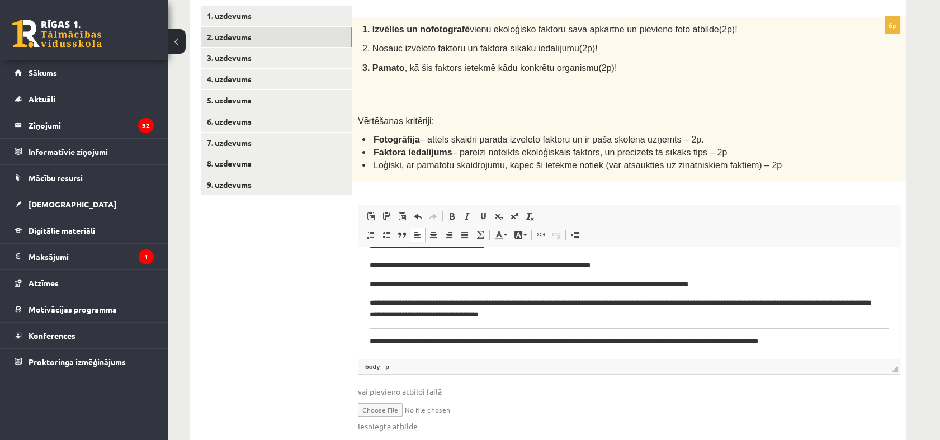
click at [568, 286] on p "**********" at bounding box center [623, 285] width 509 height 12
click at [609, 286] on p "**********" at bounding box center [623, 285] width 509 height 12
click at [604, 286] on p "**********" at bounding box center [623, 285] width 509 height 12
click at [402, 284] on p "**********" at bounding box center [623, 285] width 509 height 12
click at [396, 288] on p "**********" at bounding box center [623, 285] width 509 height 12
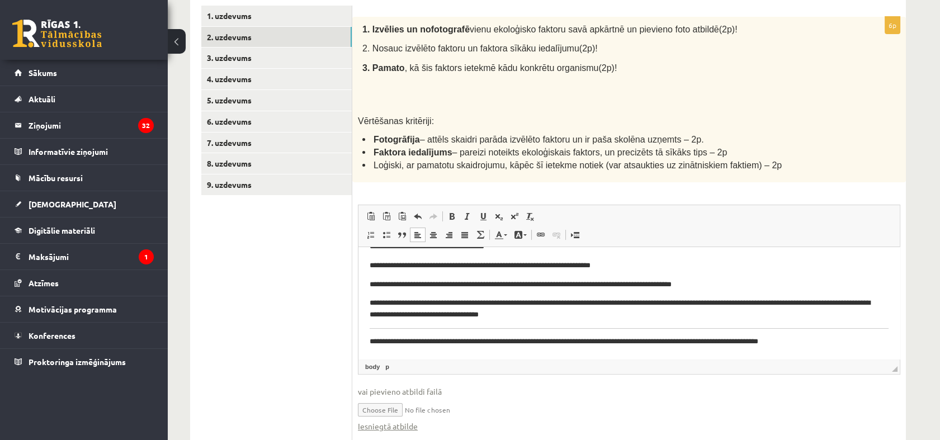
click at [425, 303] on p "**********" at bounding box center [623, 308] width 509 height 23
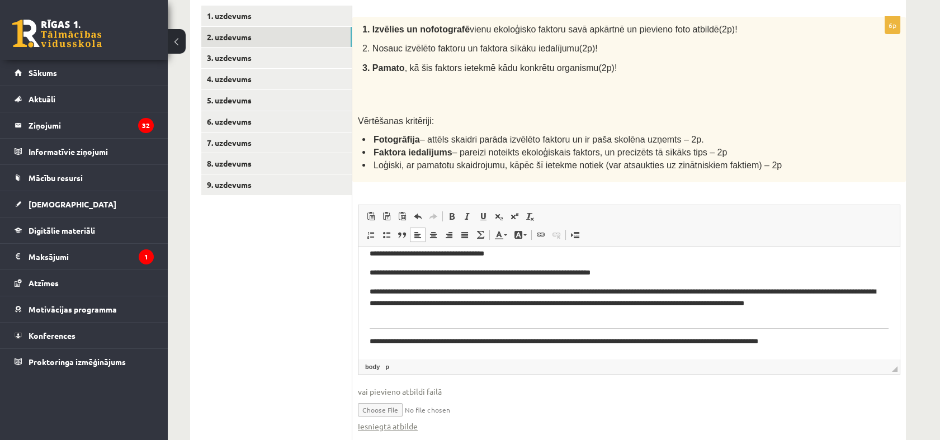
click at [749, 292] on p "**********" at bounding box center [623, 303] width 509 height 35
click at [494, 305] on p "**********" at bounding box center [623, 303] width 509 height 35
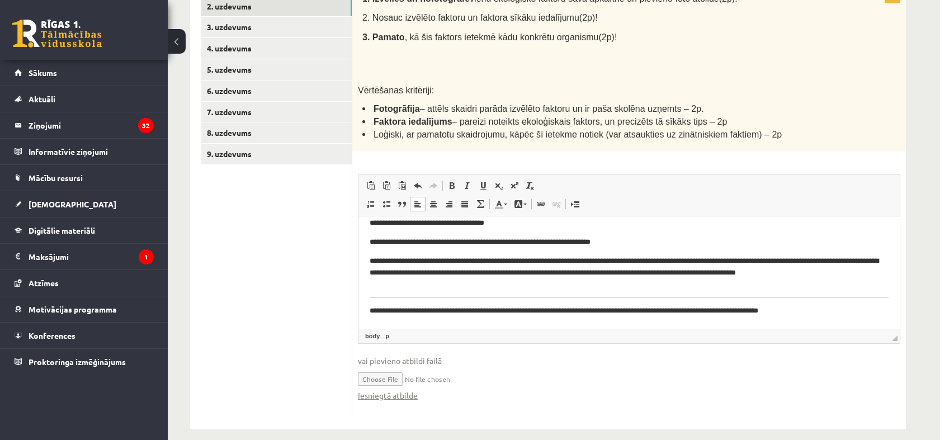
scroll to position [254, 0]
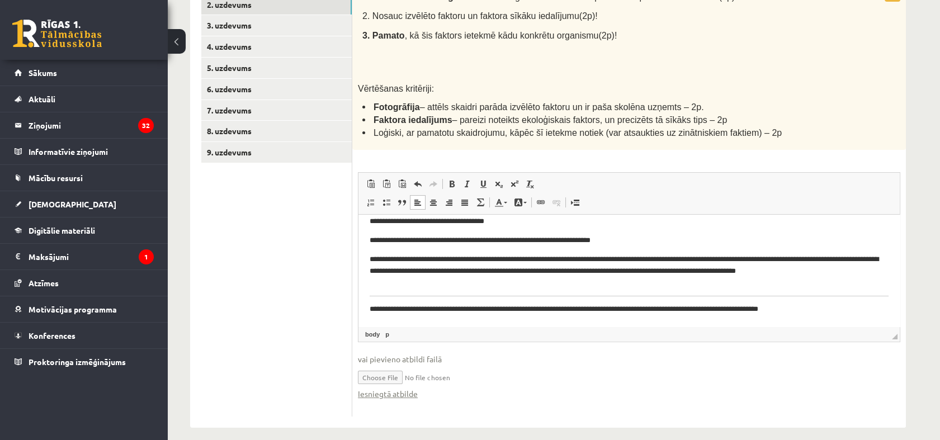
click at [826, 307] on p "**********" at bounding box center [623, 309] width 509 height 12
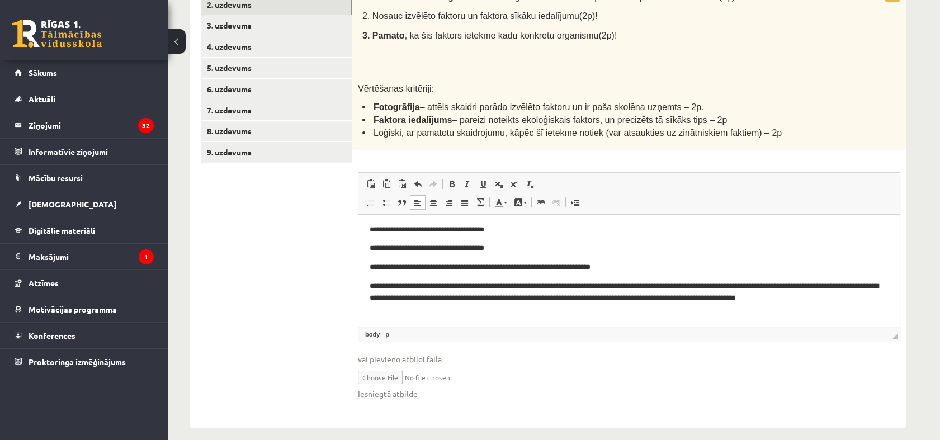
scroll to position [0, 0]
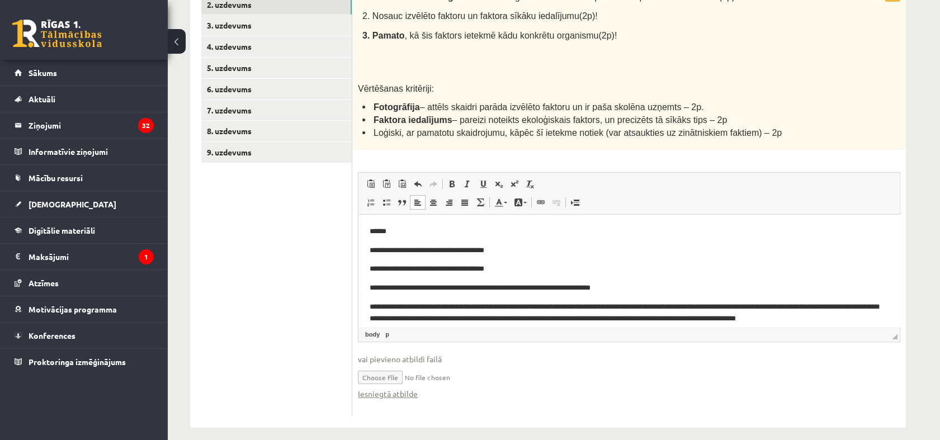
click at [369, 226] on p "******" at bounding box center [623, 232] width 509 height 12
click at [365, 249] on html "**********" at bounding box center [628, 281] width 541 height 132
click at [368, 268] on html "**********" at bounding box center [628, 281] width 541 height 132
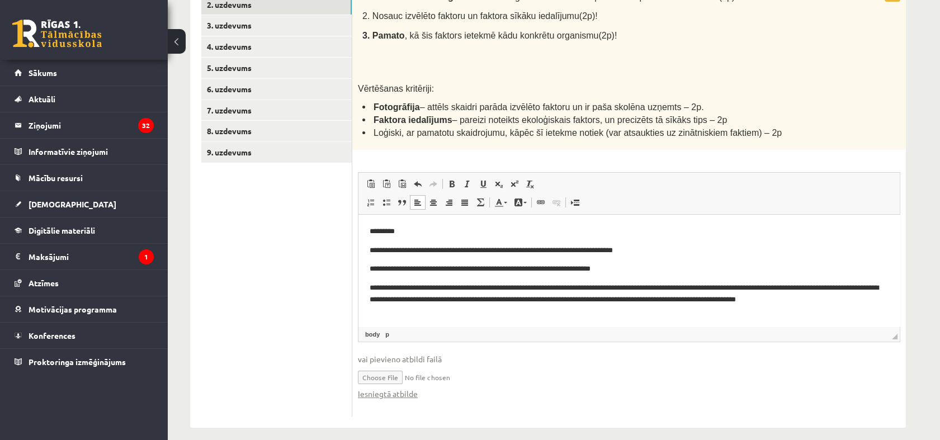
click at [368, 270] on html "**********" at bounding box center [628, 271] width 541 height 113
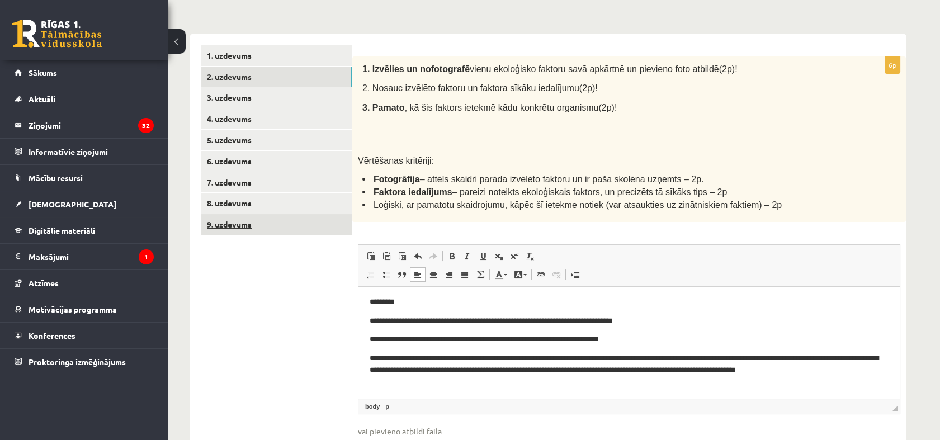
scroll to position [180, 0]
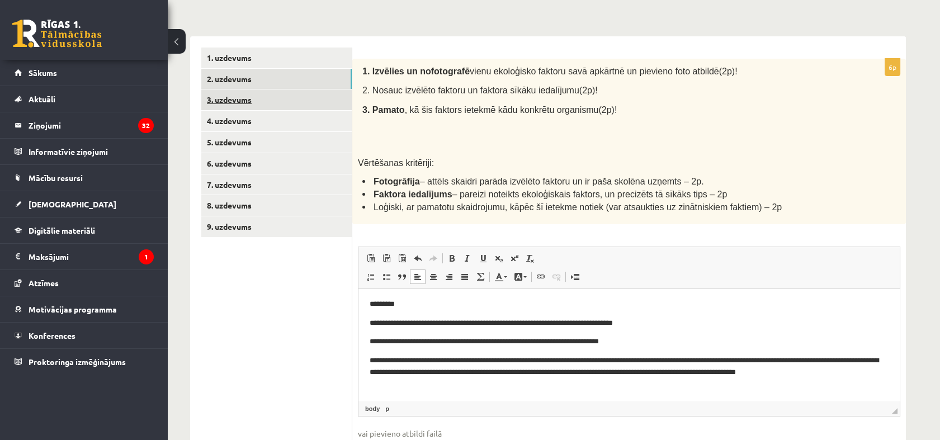
click at [246, 94] on link "3. uzdevums" at bounding box center [276, 99] width 150 height 21
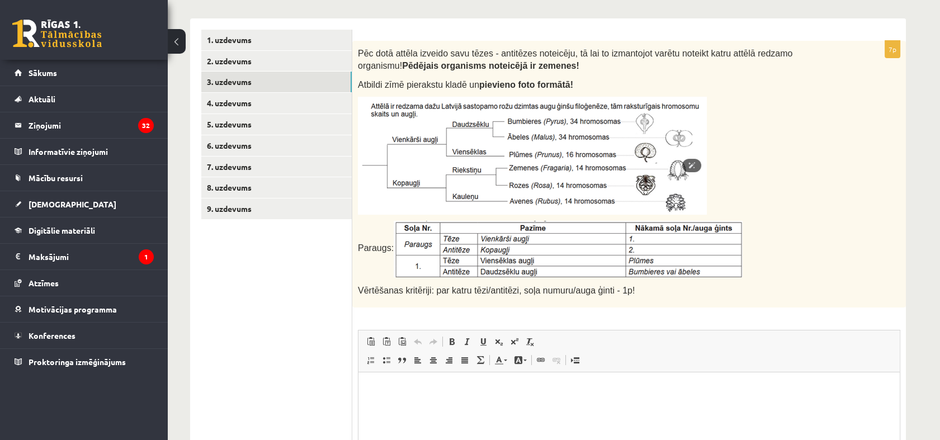
scroll to position [202, 0]
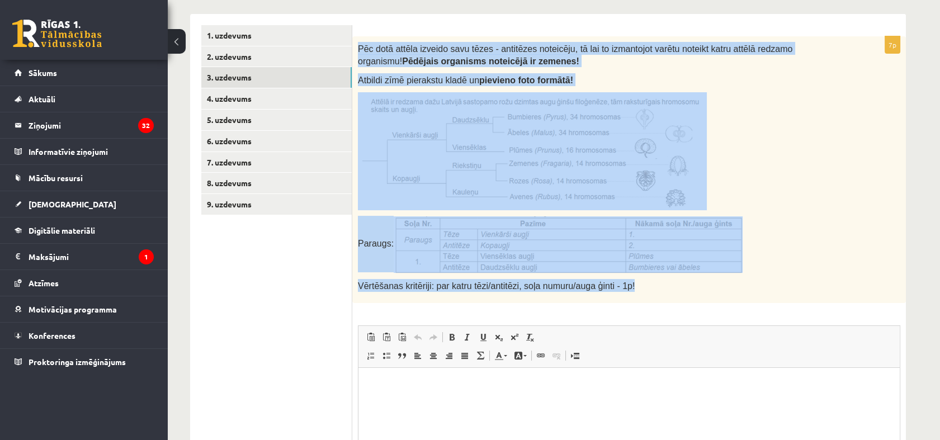
drag, startPoint x: 355, startPoint y: 49, endPoint x: 724, endPoint y: 283, distance: 437.4
click at [724, 283] on div "Pēc dotā attēla izveido savu tēzes - antitēzes noteicēju, tā lai to izmantojot …" at bounding box center [628, 169] width 553 height 267
copy div "Pēc dotā attēla izveido savu tēzes - antitēzes noteicēju, tā lai to izmantojot …"
click at [696, 67] on div "Pēc dotā attēla izveido savu tēzes - antitēzes noteicēju, tā lai to izmantojot …" at bounding box center [628, 169] width 553 height 267
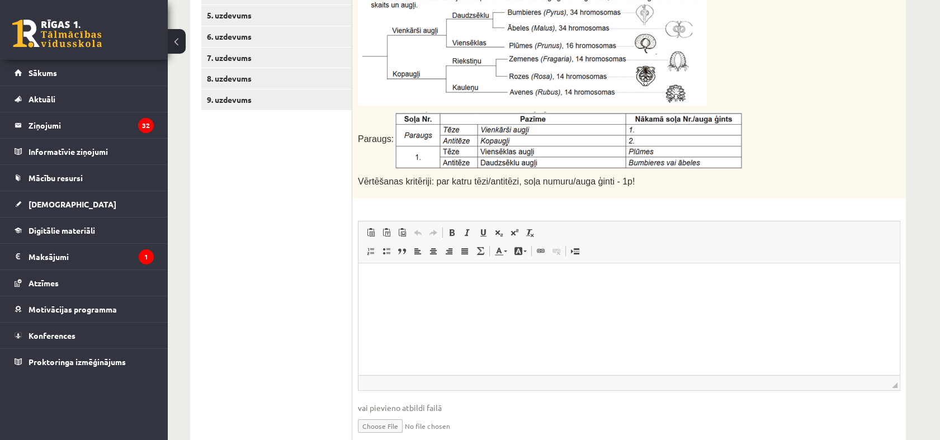
scroll to position [354, 0]
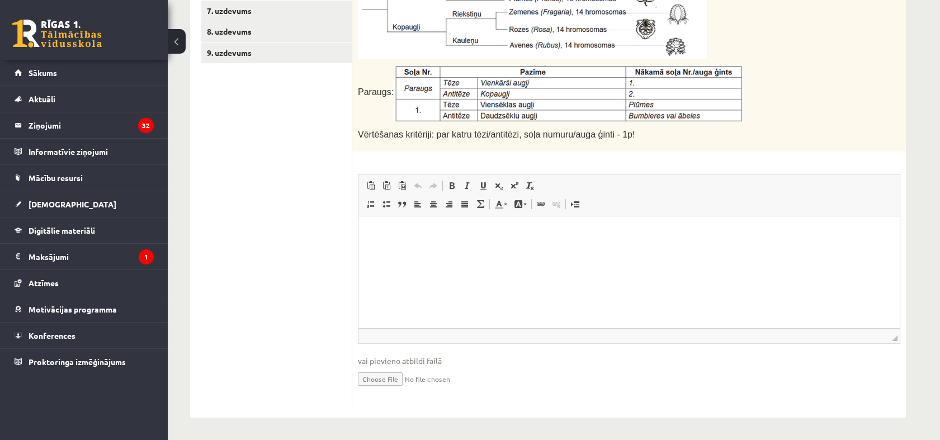
click at [378, 375] on input "file" at bounding box center [629, 378] width 542 height 23
type input "**********"
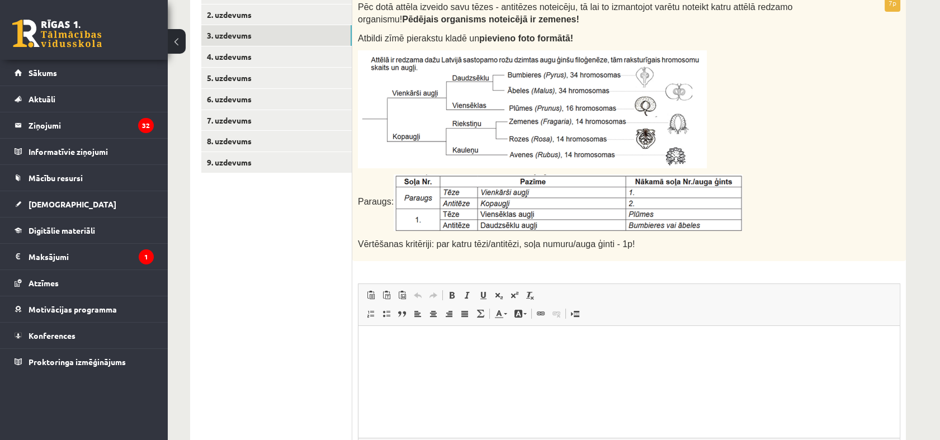
scroll to position [244, 0]
click at [226, 58] on link "4. uzdevums" at bounding box center [276, 57] width 150 height 21
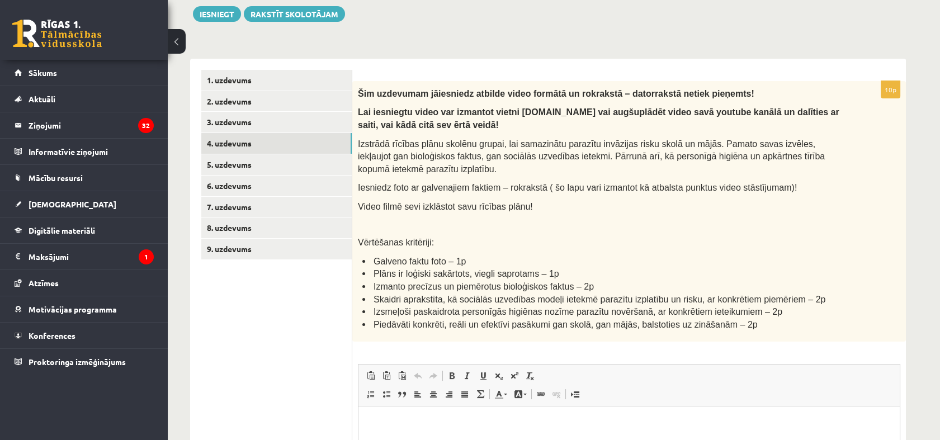
scroll to position [163, 0]
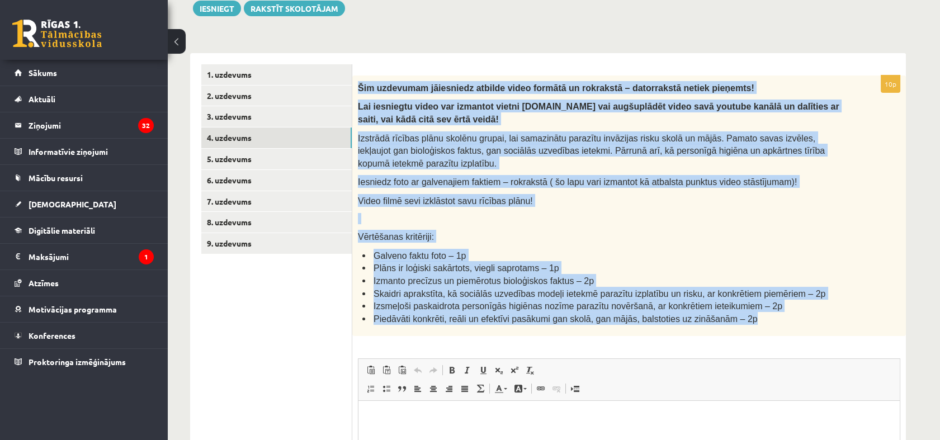
drag, startPoint x: 357, startPoint y: 87, endPoint x: 751, endPoint y: 317, distance: 456.7
click at [751, 317] on div "Šim uzdevumam jāiesniedz atbilde video formātā un rokrakstā – datorrakstā netie…" at bounding box center [628, 205] width 553 height 261
copy div "Lor ipsumdolo sitametcon adipisc elits doeiusm te incididun – utlaboreetd magna…"
click at [554, 224] on div "Šim uzdevumam jāiesniedz atbilde video formātā un rokrakstā – datorrakstā netie…" at bounding box center [628, 205] width 553 height 261
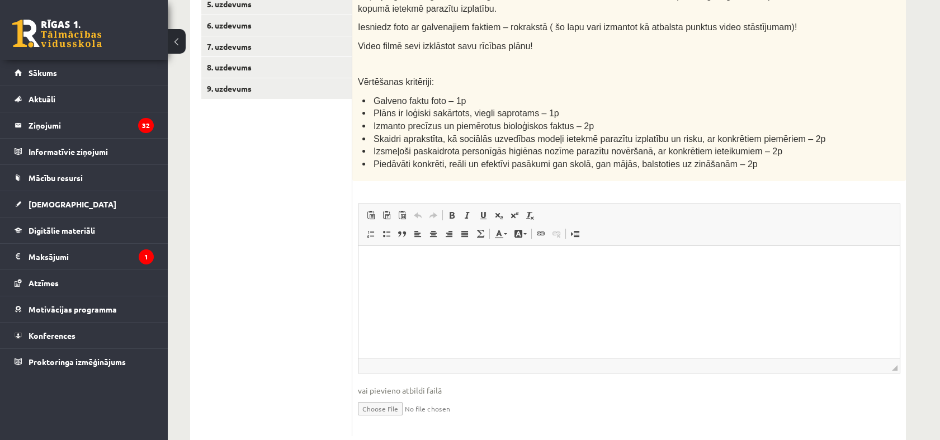
scroll to position [347, 0]
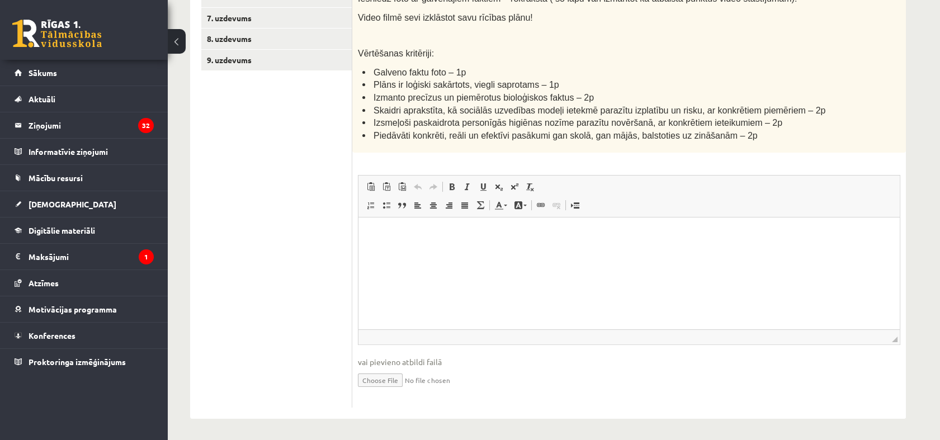
click at [388, 373] on input "file" at bounding box center [629, 379] width 542 height 23
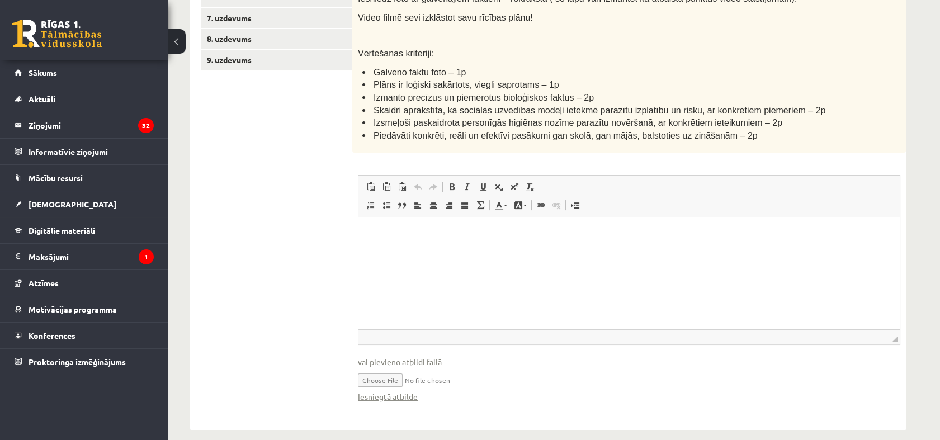
click at [383, 378] on input "file" at bounding box center [629, 379] width 542 height 23
click at [391, 377] on input "file" at bounding box center [629, 379] width 542 height 23
type input "**********"
click at [775, 148] on div "Šim uzdevumam jāiesniedz atbilde video formātā un rokrakstā – datorrakstā netie…" at bounding box center [628, 22] width 553 height 261
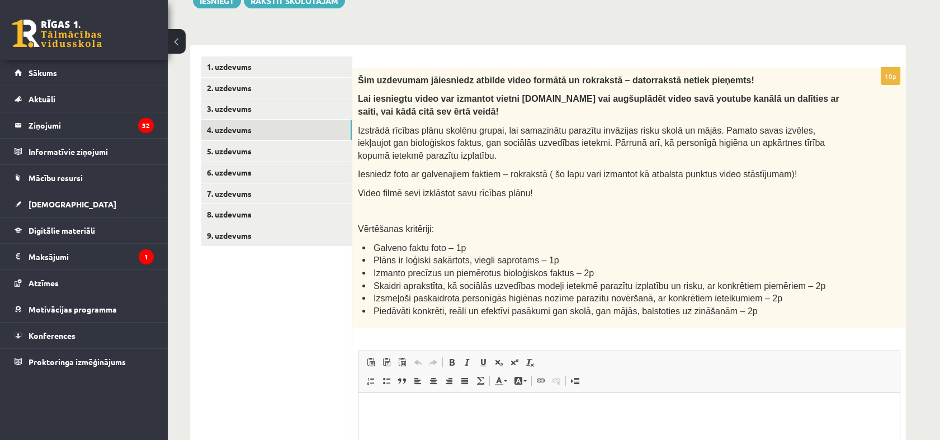
scroll to position [358, 0]
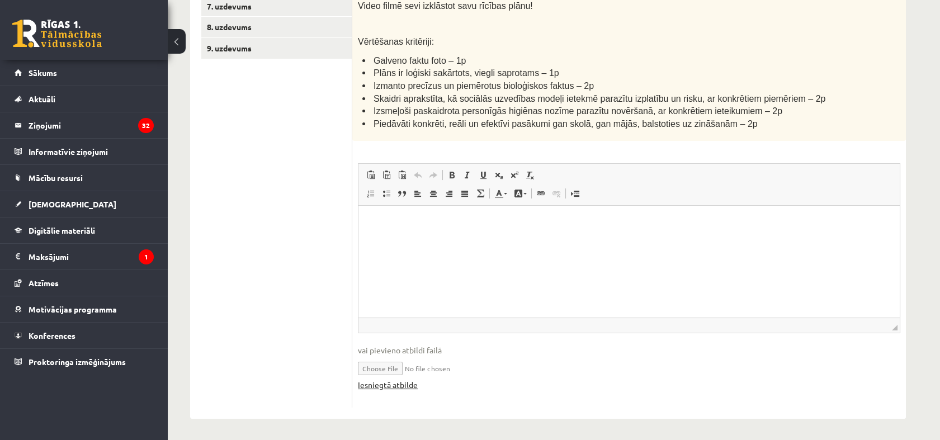
click at [403, 381] on link "Iesniegtā atbilde" at bounding box center [388, 385] width 60 height 12
click at [398, 174] on span at bounding box center [401, 174] width 9 height 9
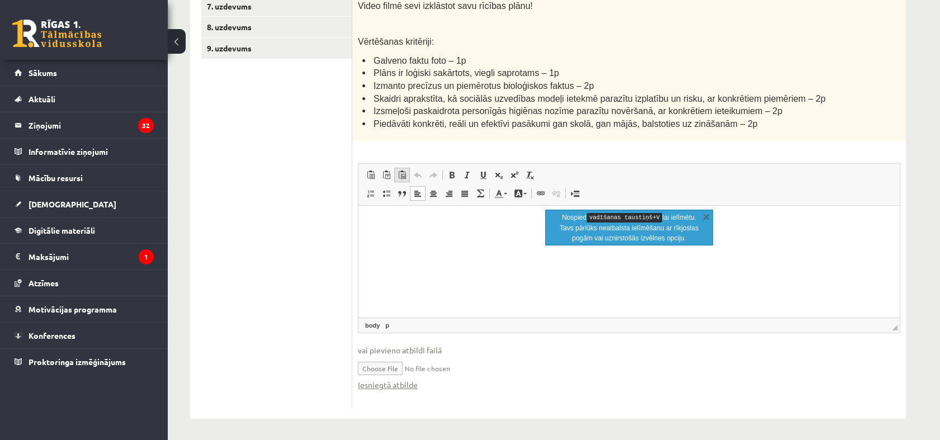
click at [398, 174] on span at bounding box center [401, 174] width 9 height 9
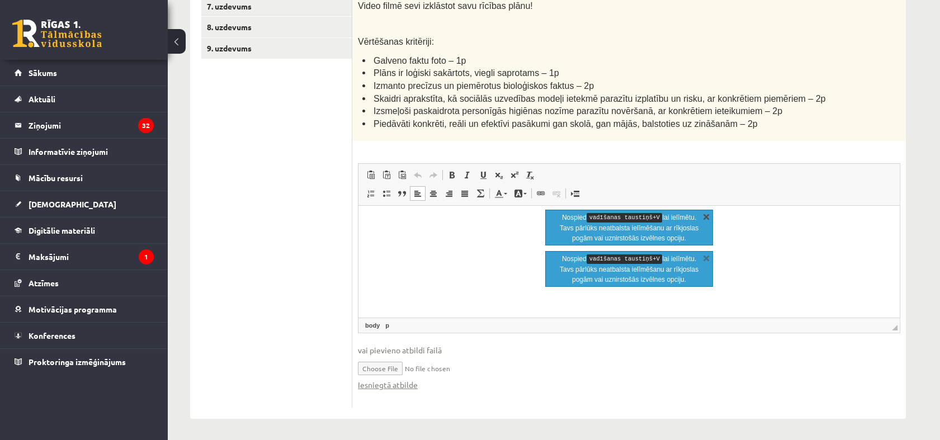
click at [702, 217] on link "X" at bounding box center [705, 216] width 11 height 11
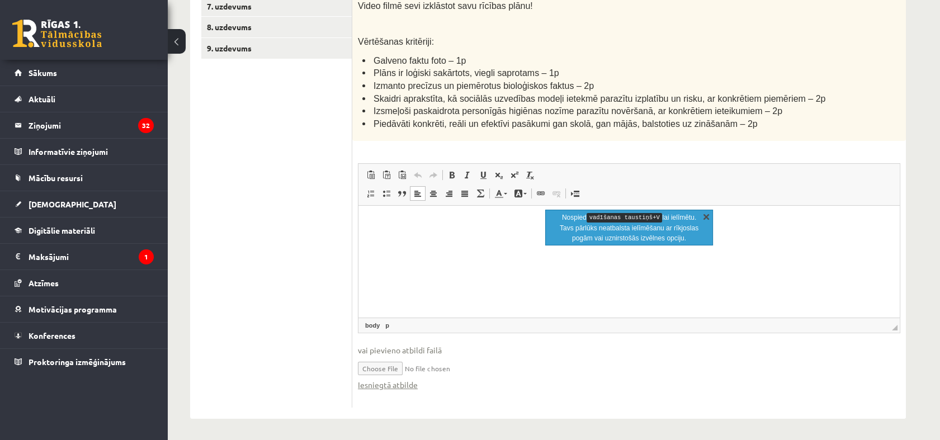
click at [702, 218] on link "X" at bounding box center [705, 216] width 11 height 11
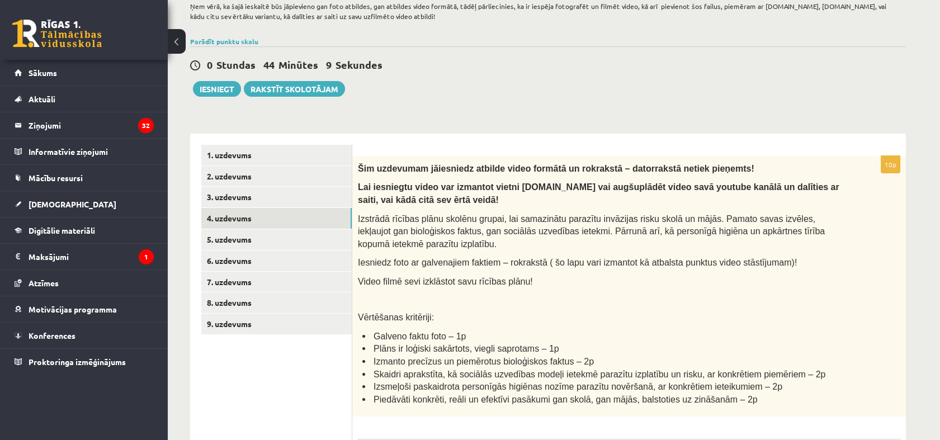
scroll to position [83, 0]
click at [238, 235] on link "5. uzdevums" at bounding box center [276, 239] width 150 height 21
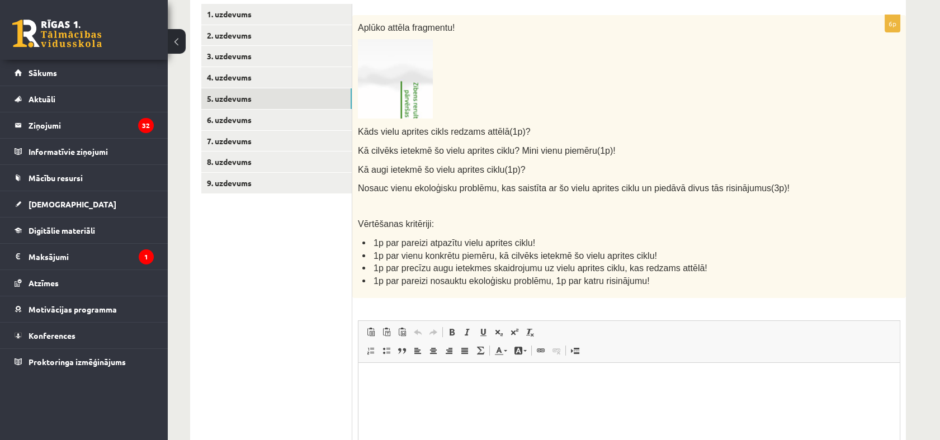
scroll to position [222, 0]
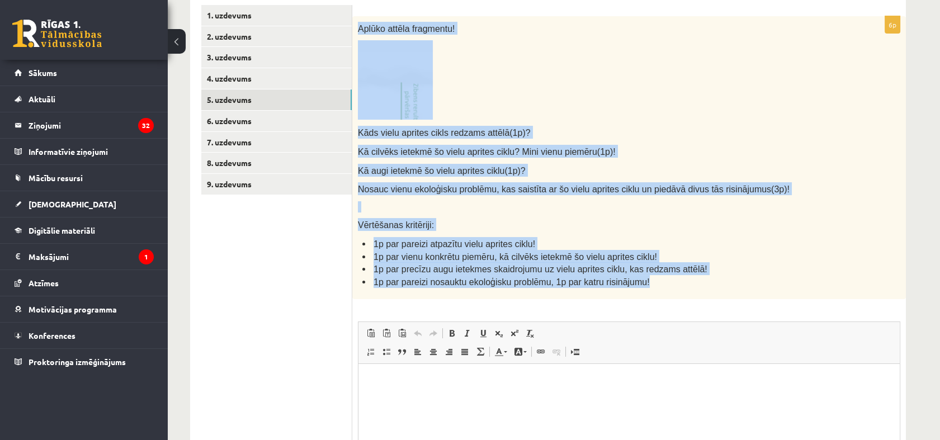
drag, startPoint x: 354, startPoint y: 25, endPoint x: 662, endPoint y: 277, distance: 398.4
click at [662, 277] on div "Aplūko attēla fragmentu! Kāds vielu aprites cikls redzams attēlā(1p)? Kā cilvēk…" at bounding box center [628, 157] width 553 height 283
copy div "Aplūko attēla fragmentu! Kāds vielu aprites cikls redzams attēlā(1p)? Kā cilvēk…"
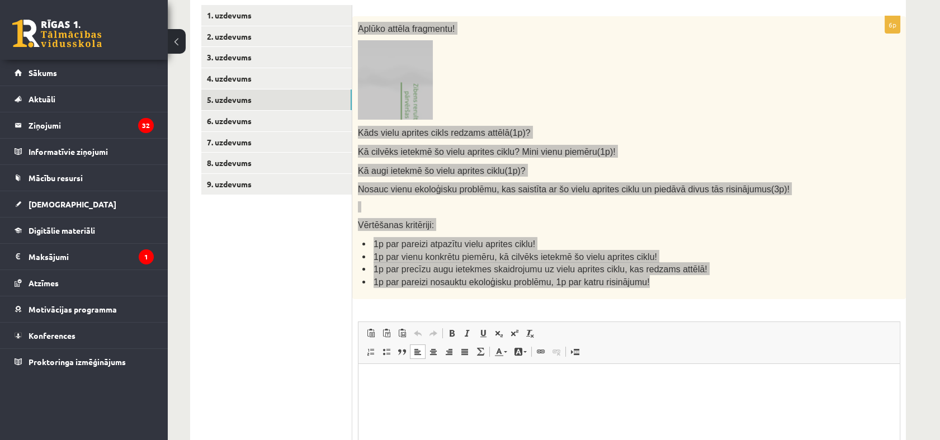
click at [409, 377] on p "Bagātinātā teksta redaktors, wiswyg-editor-user-answer-47433857286680" at bounding box center [628, 381] width 519 height 12
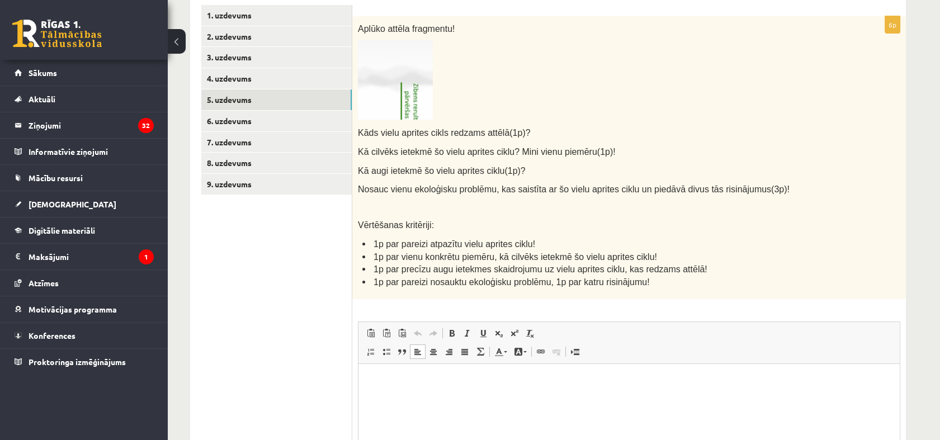
click at [601, 302] on div "6p Aplūko attēla fragmentu! Kāds vielu aprites cikls redzams attēlā(1p)? Kā cil…" at bounding box center [628, 285] width 553 height 538
click at [456, 375] on p "Bagātinātā teksta redaktors, wiswyg-editor-user-answer-47433857286680" at bounding box center [628, 381] width 519 height 12
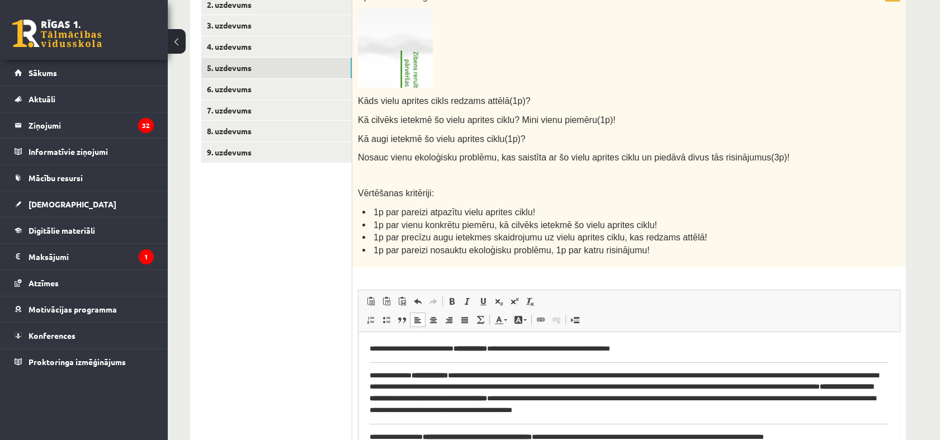
click at [368, 375] on html "**********" at bounding box center [628, 393] width 541 height 122
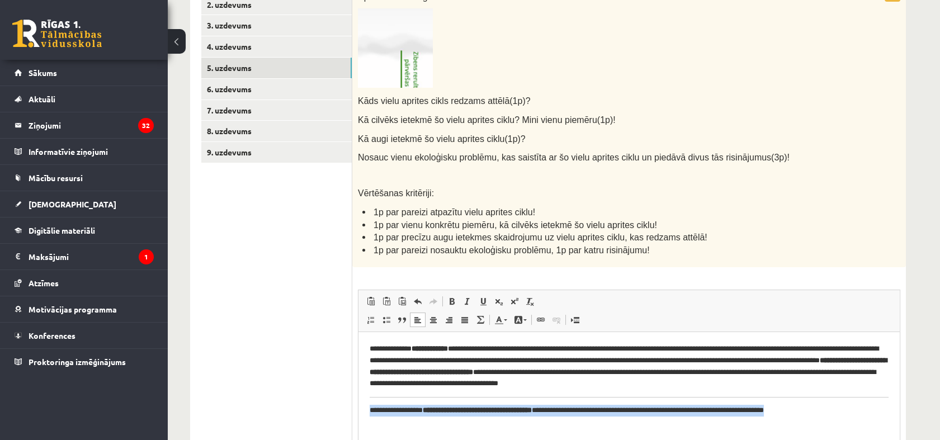
drag, startPoint x: 366, startPoint y: 407, endPoint x: 864, endPoint y: 418, distance: 498.7
click at [864, 418] on html "**********" at bounding box center [628, 380] width 541 height 96
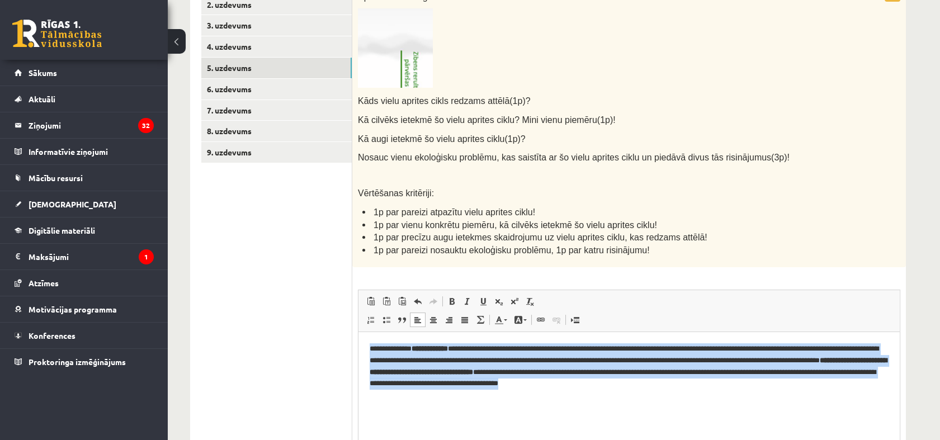
drag, startPoint x: 363, startPoint y: 345, endPoint x: 931, endPoint y: 383, distance: 569.6
click at [899, 383] on html "**********" at bounding box center [628, 366] width 541 height 69
click at [454, 301] on span at bounding box center [451, 301] width 9 height 9
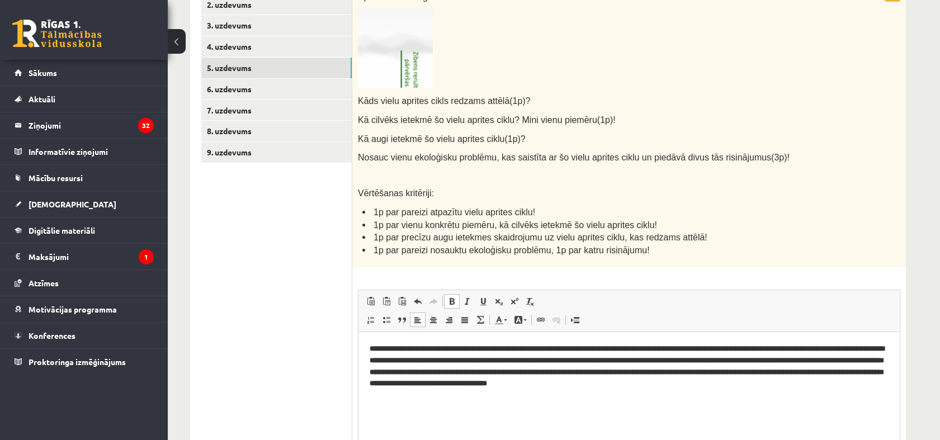
click at [454, 301] on span at bounding box center [451, 301] width 9 height 9
click at [457, 401] on html "**********" at bounding box center [628, 366] width 541 height 69
click at [696, 371] on p "**********" at bounding box center [628, 366] width 519 height 46
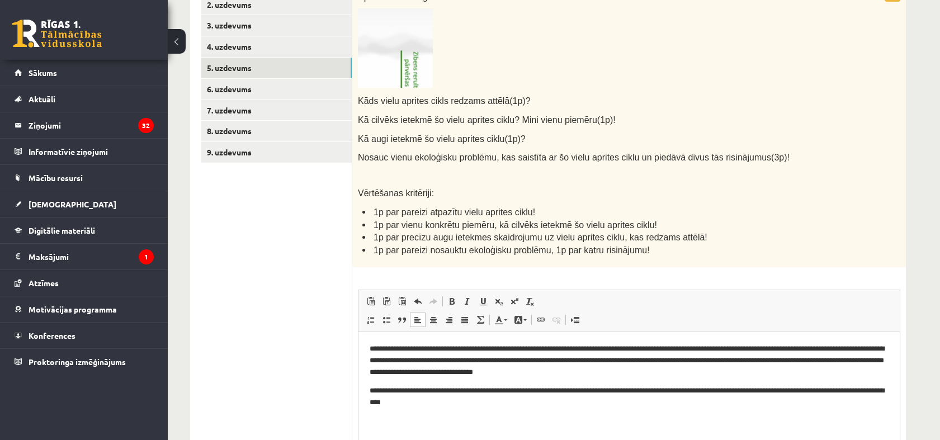
click at [407, 389] on p "**********" at bounding box center [628, 396] width 519 height 23
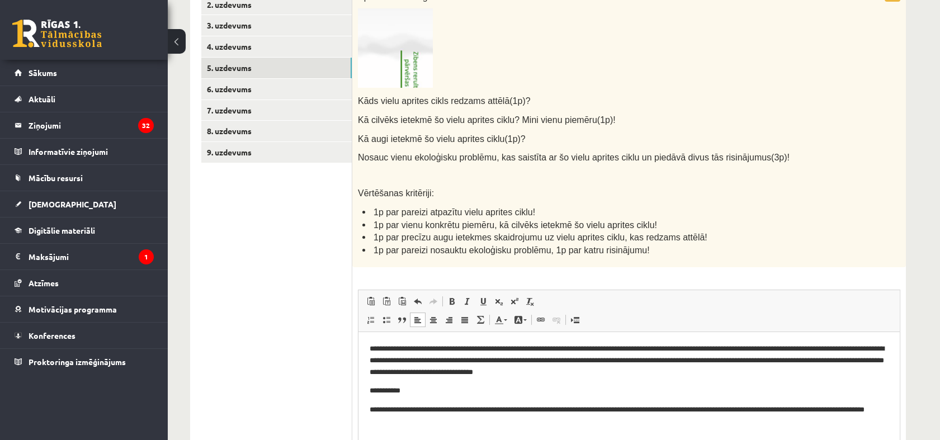
click at [559, 410] on p "**********" at bounding box center [628, 415] width 519 height 23
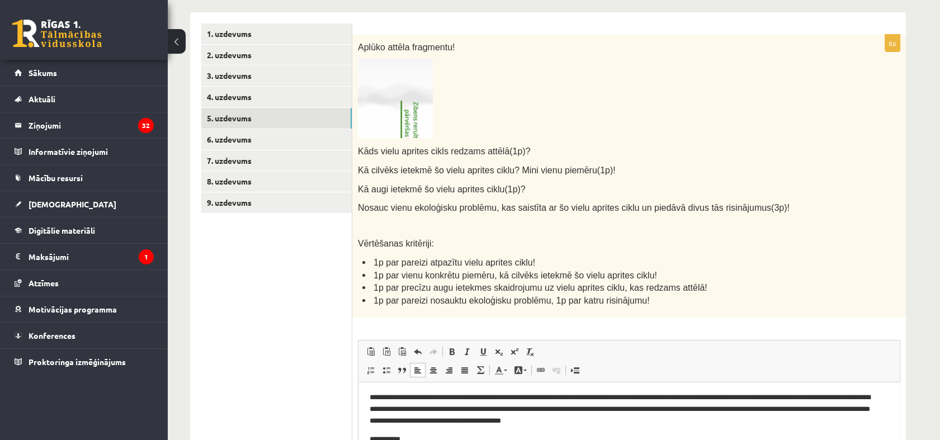
scroll to position [203, 0]
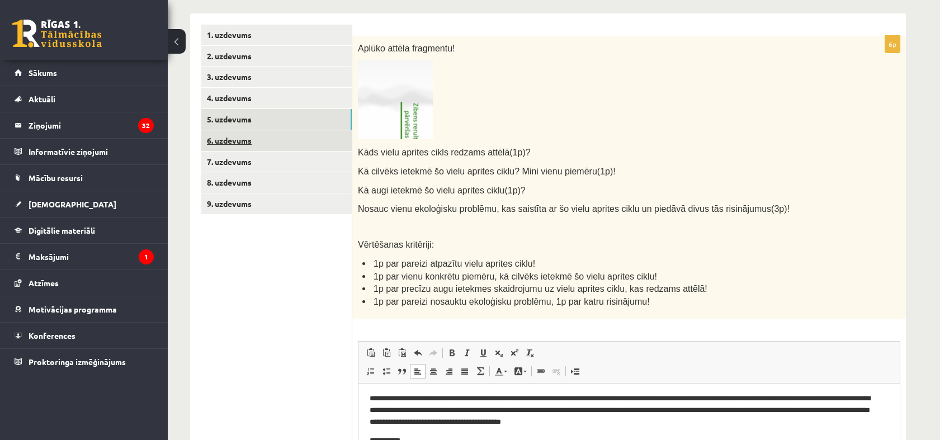
click at [245, 137] on link "6. uzdevums" at bounding box center [276, 140] width 150 height 21
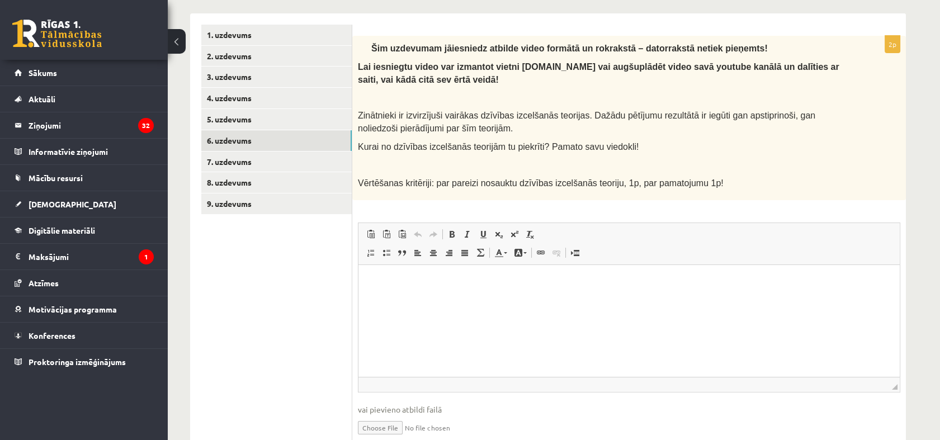
scroll to position [0, 0]
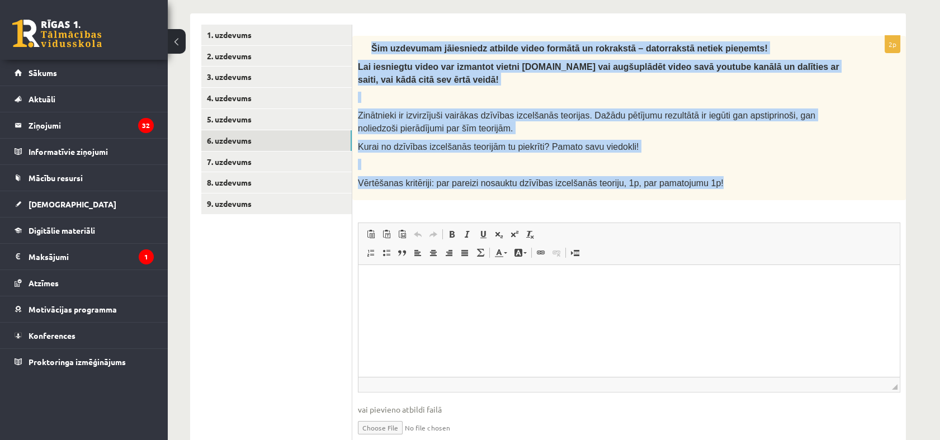
drag, startPoint x: 362, startPoint y: 47, endPoint x: 698, endPoint y: 183, distance: 362.0
click at [698, 183] on div "Šim uzdevumam jāiesniedz atbilde video formātā un rokrakstā – datorrakstā netie…" at bounding box center [628, 118] width 553 height 164
copy div "Šim uzdevumam jāiesniedz atbilde video formātā un rokrakstā – datorrakstā netie…"
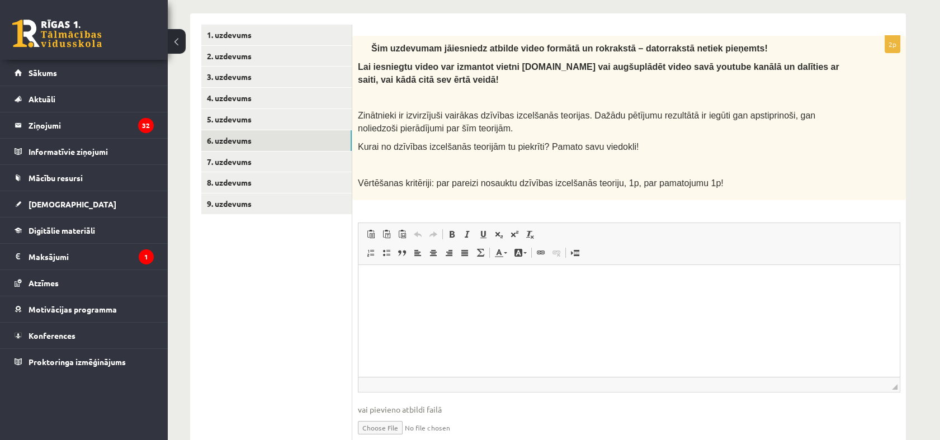
click at [642, 220] on div "2p Šim uzdevumam jāiesniedz atbilde video formātā un rokrakstā – datorrakstā ne…" at bounding box center [628, 245] width 553 height 419
click at [382, 424] on input "file" at bounding box center [629, 426] width 542 height 23
type input "**********"
click at [253, 156] on link "7. uzdevums" at bounding box center [276, 161] width 150 height 21
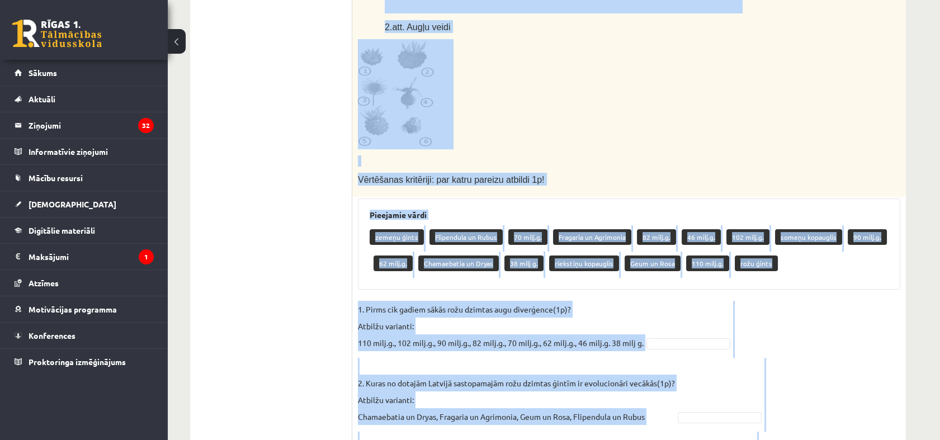
scroll to position [648, 0]
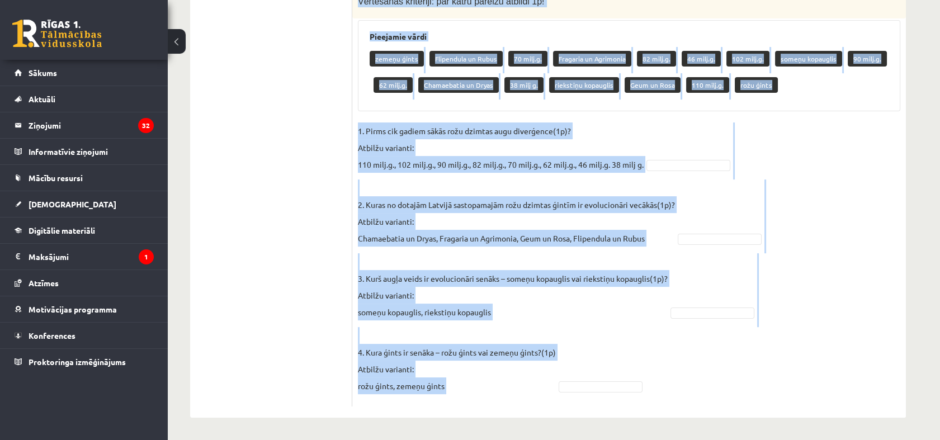
drag, startPoint x: 357, startPoint y: 188, endPoint x: 599, endPoint y: 398, distance: 320.1
copy div "Lore ipsumd si ametc ad elits doeiusmodte in utlaboreetdo magnaaliquaenimad min…"
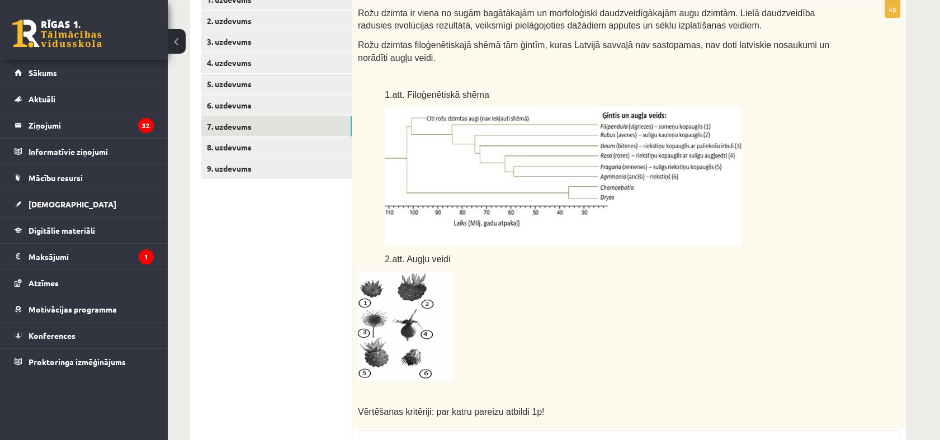
scroll to position [230, 0]
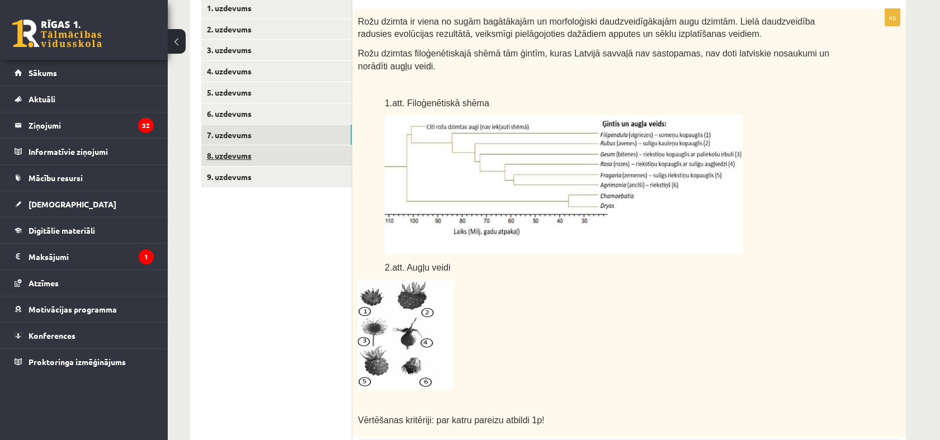
click at [234, 152] on link "8. uzdevums" at bounding box center [276, 155] width 150 height 21
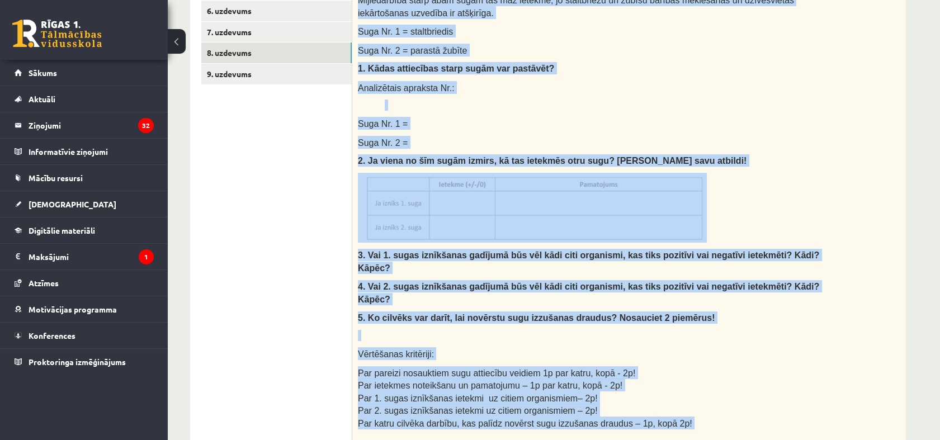
scroll to position [583, 0]
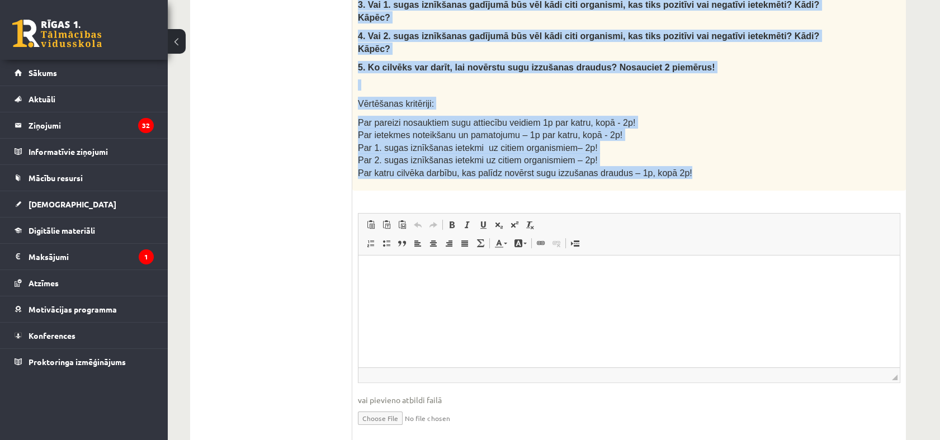
drag, startPoint x: 355, startPoint y: 20, endPoint x: 681, endPoint y: 143, distance: 348.3
copy div "Izlasi tekstu un pierakstu kladē izveido un aizpildi tabulu, atbildi uz jautāju…"
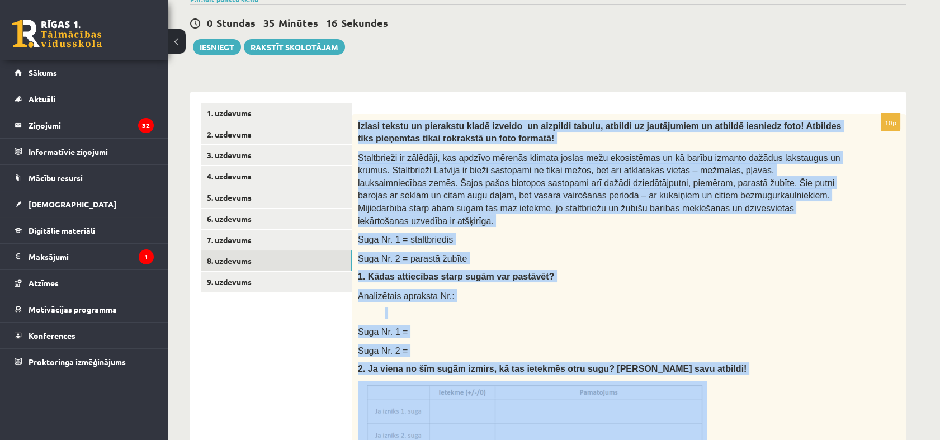
scroll to position [0, 0]
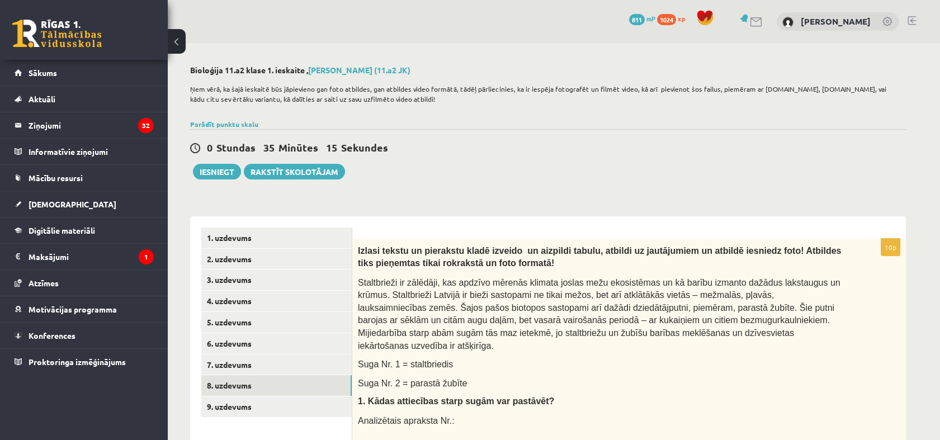
click at [676, 165] on div "0 Stundas 35 Minūtes 15 Sekundes Ieskaite saglabāta! Iesniegt Rakstīt skolotājam" at bounding box center [547, 154] width 715 height 50
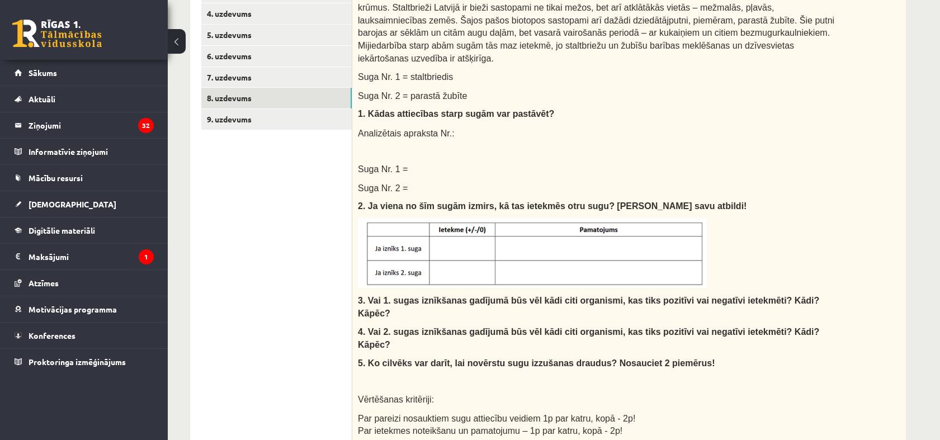
scroll to position [288, 0]
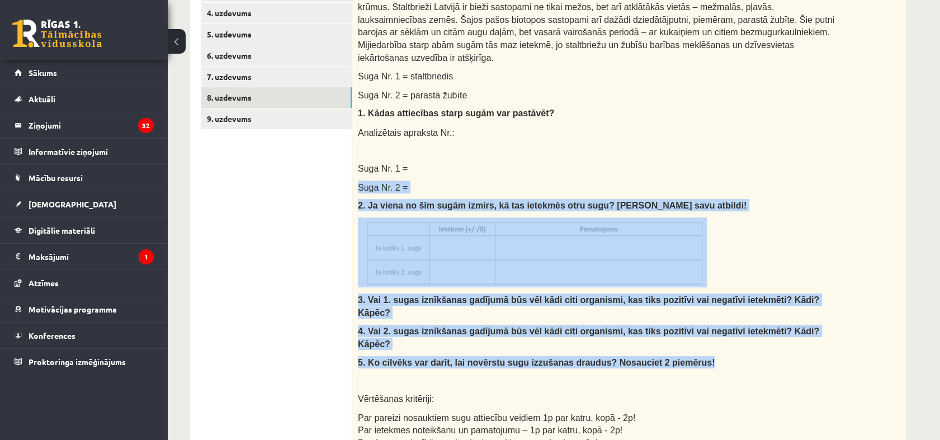
drag, startPoint x: 687, startPoint y: 321, endPoint x: 515, endPoint y: 156, distance: 238.8
click at [515, 156] on div "Izlasi tekstu un pierakstu kladē izveido un aizpildi tabulu, atbildi uz jautāju…" at bounding box center [628, 218] width 553 height 535
click at [515, 162] on p "Suga Nr. 1 =" at bounding box center [601, 168] width 486 height 13
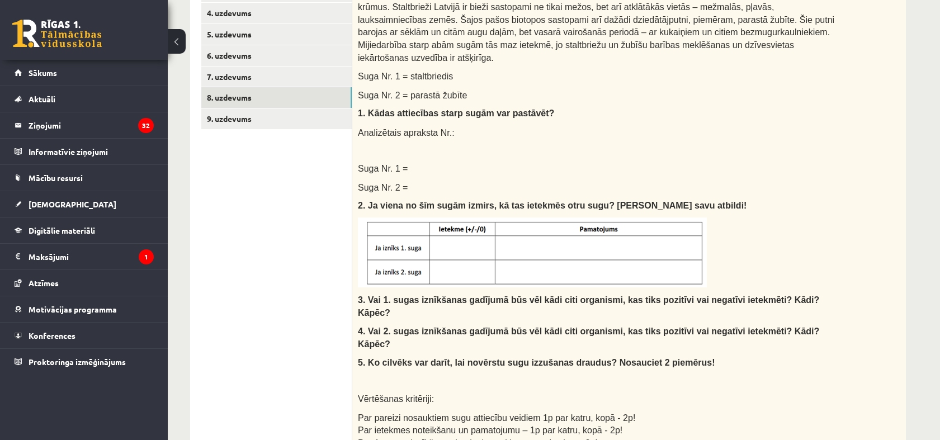
click at [765, 126] on p "Analizētais apraksta Nr.:" at bounding box center [601, 132] width 486 height 13
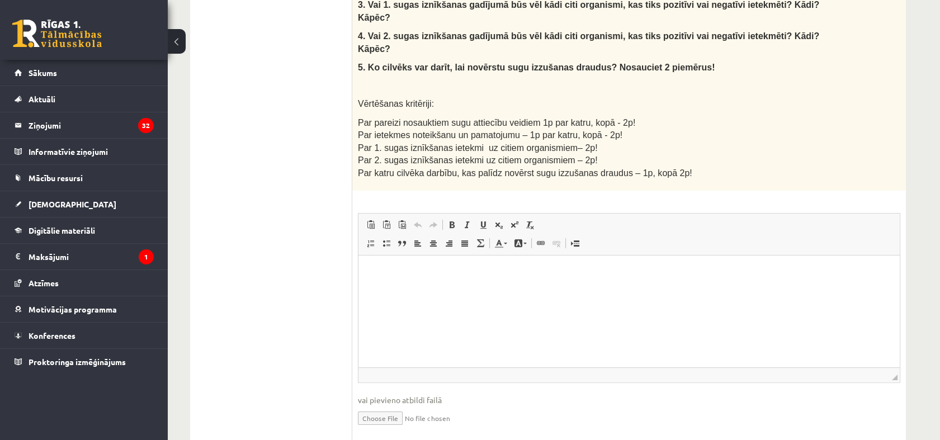
scroll to position [583, 0]
click at [379, 406] on input "file" at bounding box center [629, 417] width 542 height 23
type input "**********"
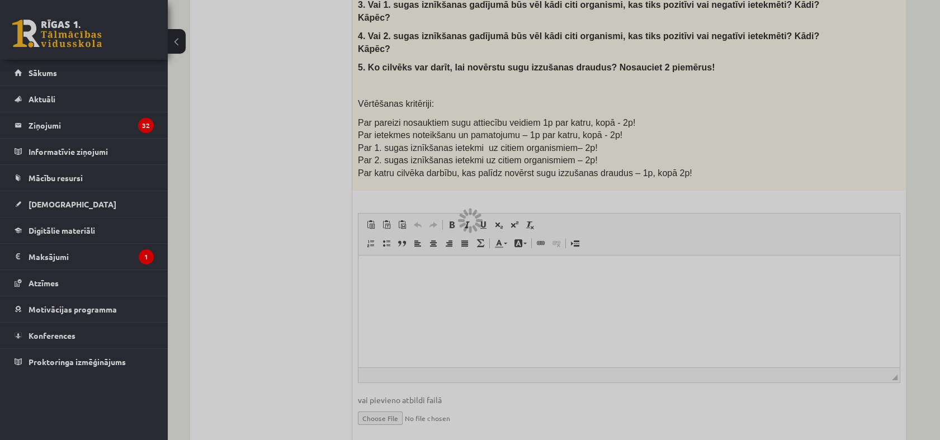
click at [845, 46] on div at bounding box center [470, 220] width 940 height 440
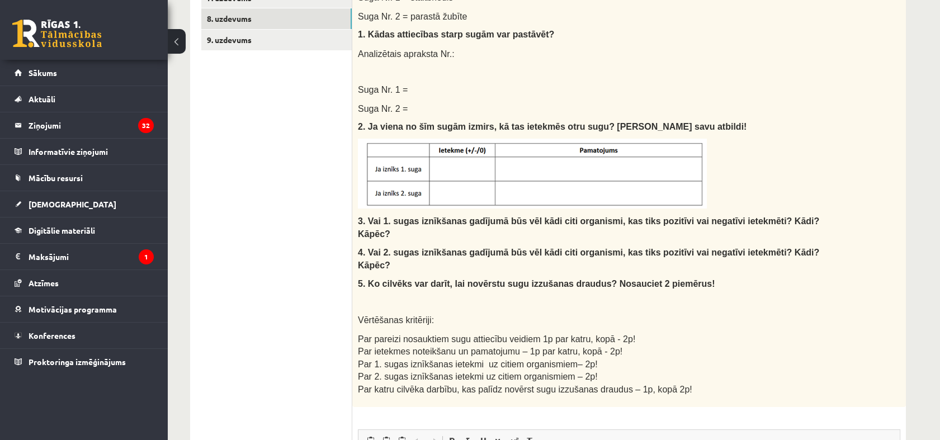
scroll to position [324, 0]
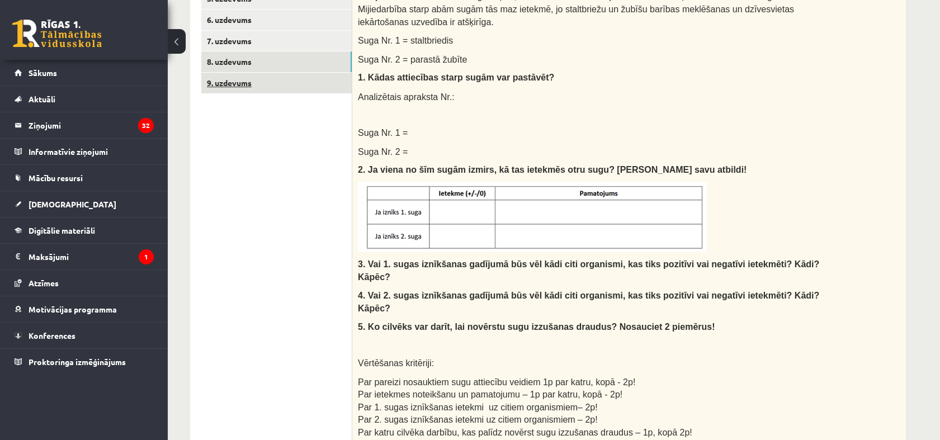
click at [235, 82] on link "9. uzdevums" at bounding box center [276, 83] width 150 height 21
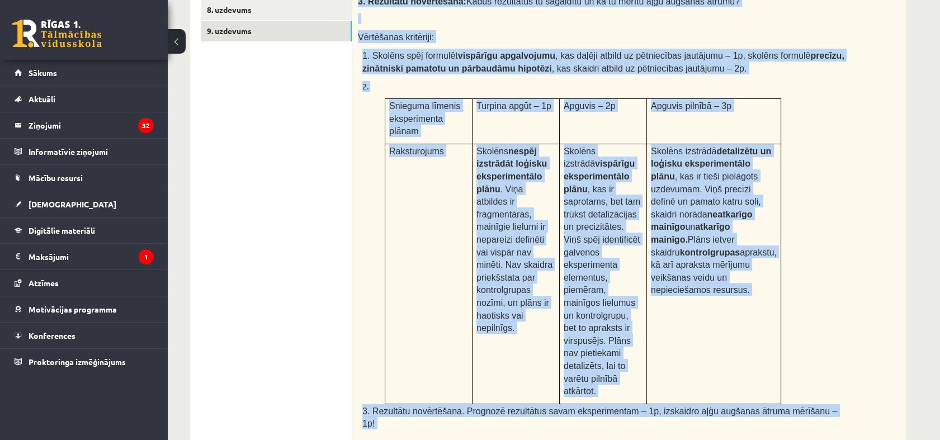
scroll to position [376, 0]
drag, startPoint x: 353, startPoint y: 51, endPoint x: 815, endPoint y: 363, distance: 557.6
click at [815, 363] on div "Piesārņojuma ietekme uz ūdensaugiem Pētnieki novēro eitrofikācijas pazīmes kādā…" at bounding box center [628, 152] width 553 height 578
copy div "Piesārņojuma ietekme uz ūdensaugiem Pētnieki novēro eitrofikācijas pazīmes kādā…"
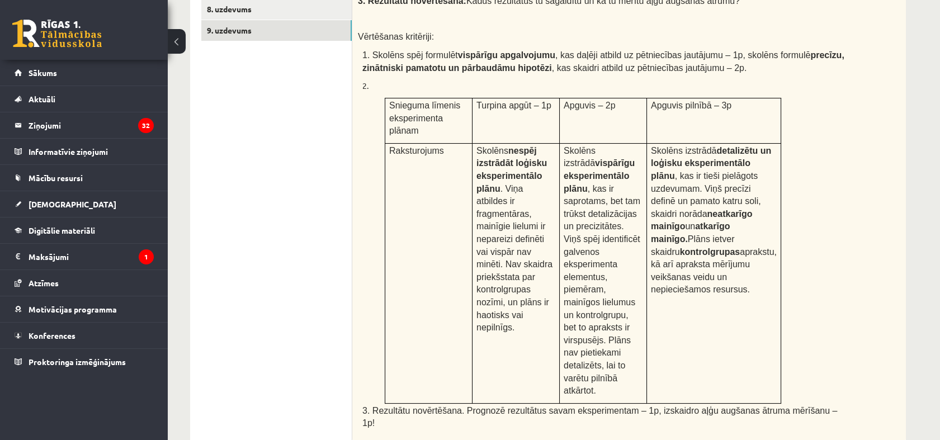
click at [334, 236] on ul "1. uzdevums 2. uzdevums 3. uzdevums 4. uzdevums 5. uzdevums 6. uzdevums 7. uzde…" at bounding box center [276, 273] width 151 height 844
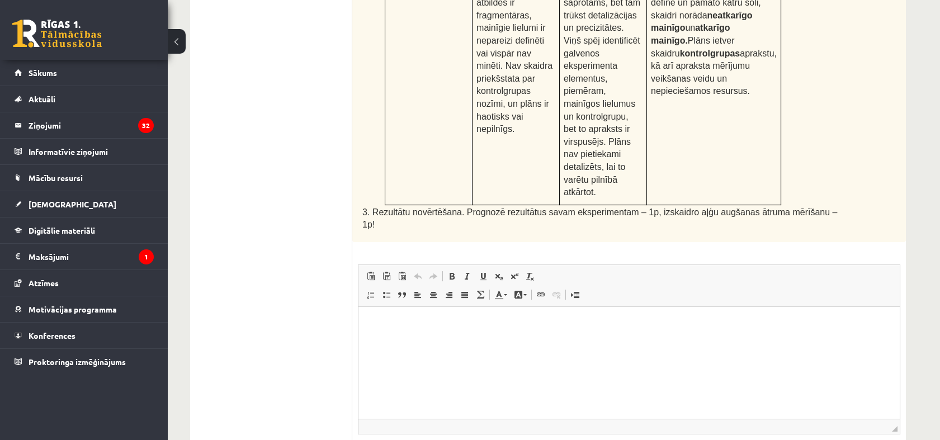
scroll to position [573, 0]
click at [383, 339] on html at bounding box center [628, 324] width 541 height 34
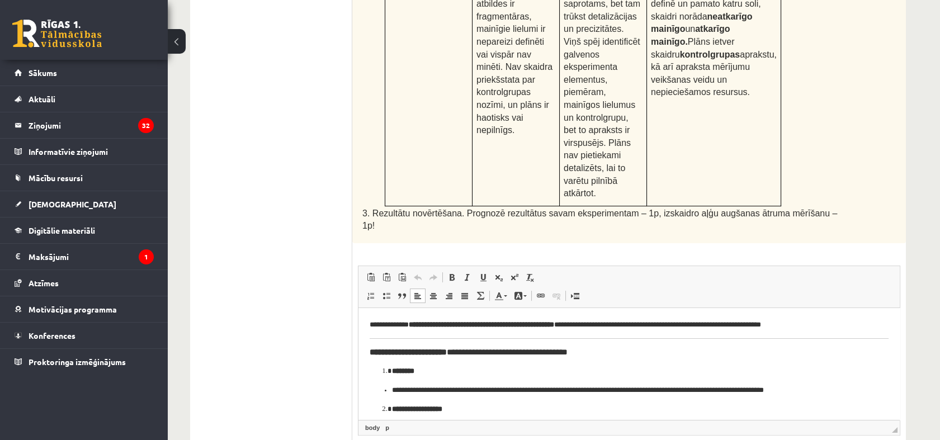
scroll to position [295, 0]
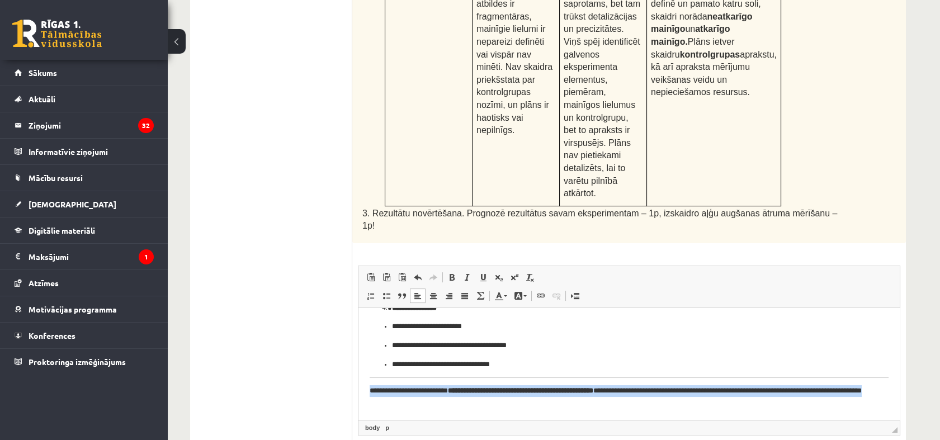
drag, startPoint x: 367, startPoint y: 396, endPoint x: 454, endPoint y: 419, distance: 89.8
click at [454, 419] on html "**********" at bounding box center [628, 209] width 541 height 420
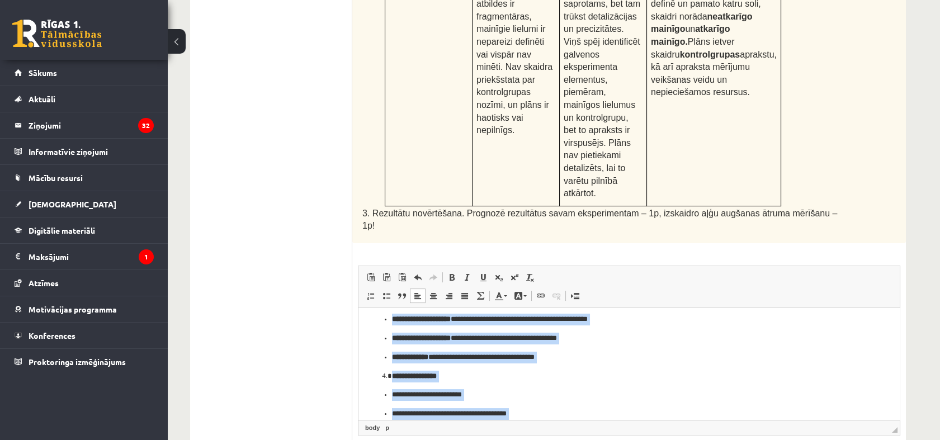
scroll to position [271, 0]
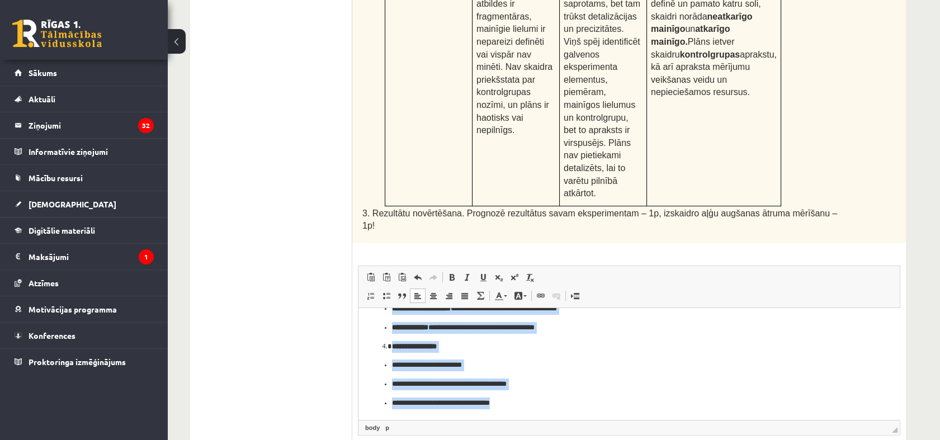
drag, startPoint x: 360, startPoint y: 319, endPoint x: 543, endPoint y: 399, distance: 199.0
click at [543, 399] on html "**********" at bounding box center [628, 228] width 541 height 382
click at [451, 270] on link "Treknraksts Klaviatūras saīsne vadīšanas taustiņš+B" at bounding box center [452, 277] width 16 height 15
click at [600, 372] on ul "**********" at bounding box center [628, 383] width 519 height 49
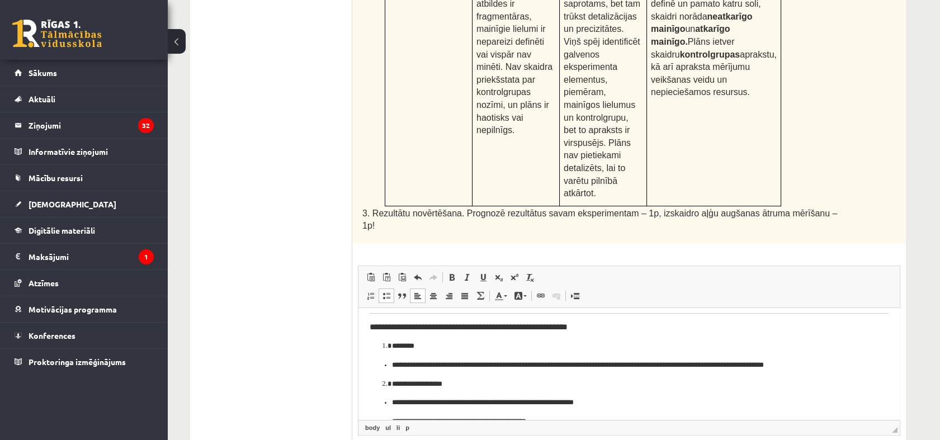
scroll to position [0, 0]
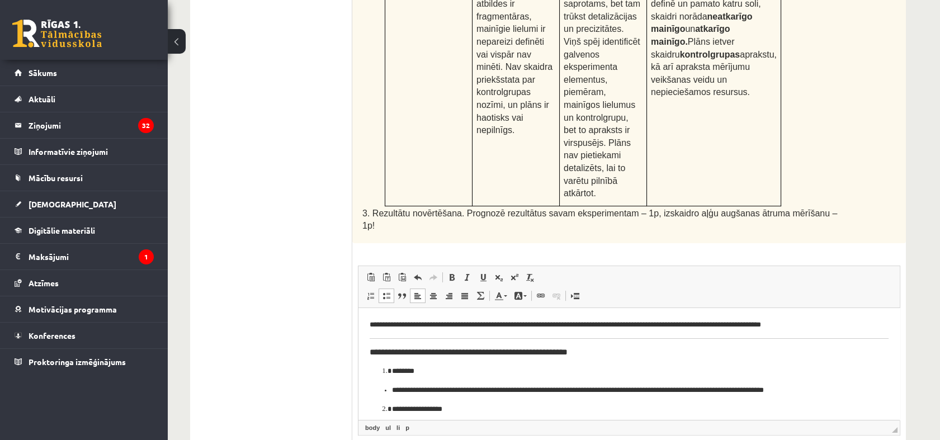
click at [471, 348] on h3 "**********" at bounding box center [623, 352] width 509 height 10
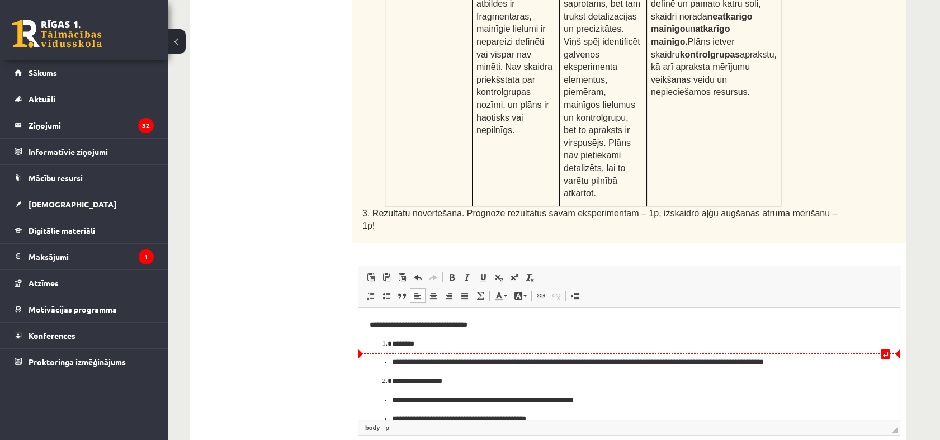
click at [394, 361] on p "**********" at bounding box center [624, 362] width 464 height 12
click at [390, 363] on ul "**********" at bounding box center [628, 362] width 519 height 12
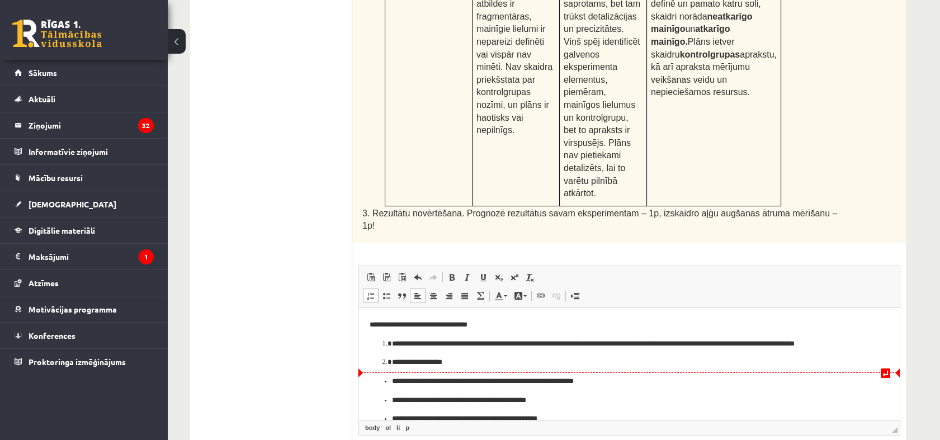
click at [462, 363] on p "**********" at bounding box center [624, 362] width 464 height 12
click at [388, 379] on ul "**********" at bounding box center [628, 428] width 519 height 106
click at [370, 291] on span at bounding box center [370, 295] width 9 height 9
click at [388, 401] on ul "**********" at bounding box center [628, 437] width 519 height 87
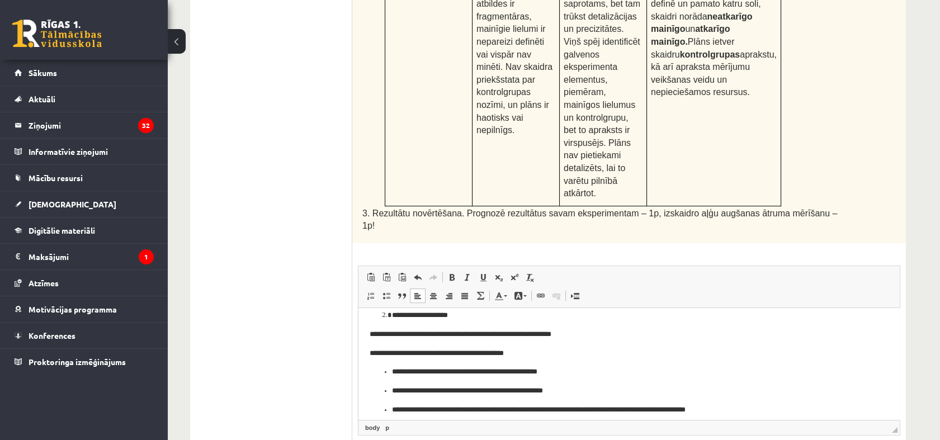
scroll to position [46, 0]
click at [390, 373] on ul "**********" at bounding box center [628, 400] width 519 height 68
click at [388, 390] on ul "**********" at bounding box center [628, 409] width 519 height 49
click at [390, 404] on ul "**********" at bounding box center [628, 419] width 519 height 30
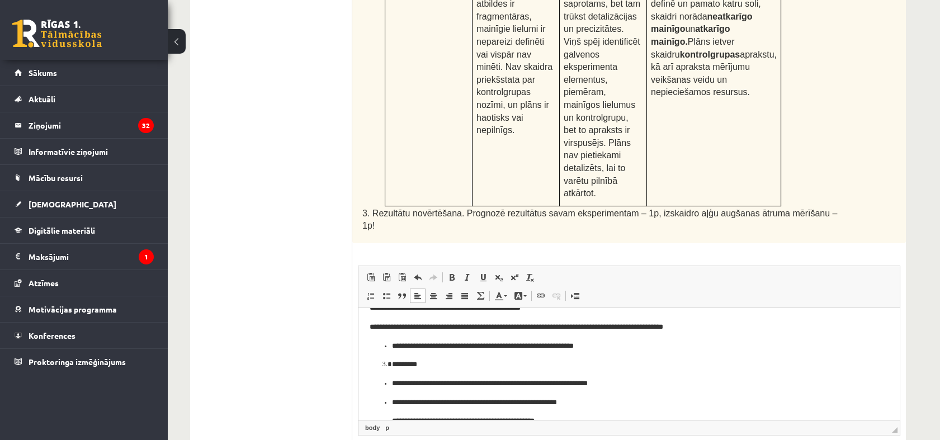
scroll to position [134, 0]
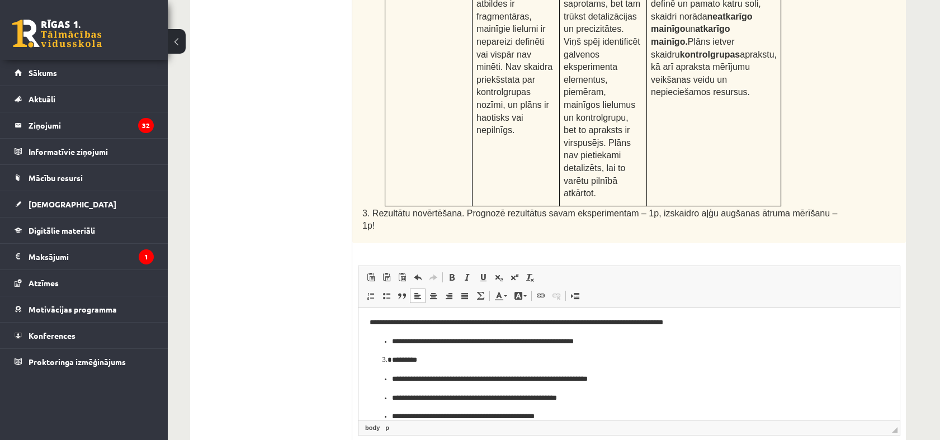
click at [391, 343] on ul "**********" at bounding box center [628, 341] width 519 height 12
click at [390, 378] on ul "**********" at bounding box center [628, 397] width 519 height 49
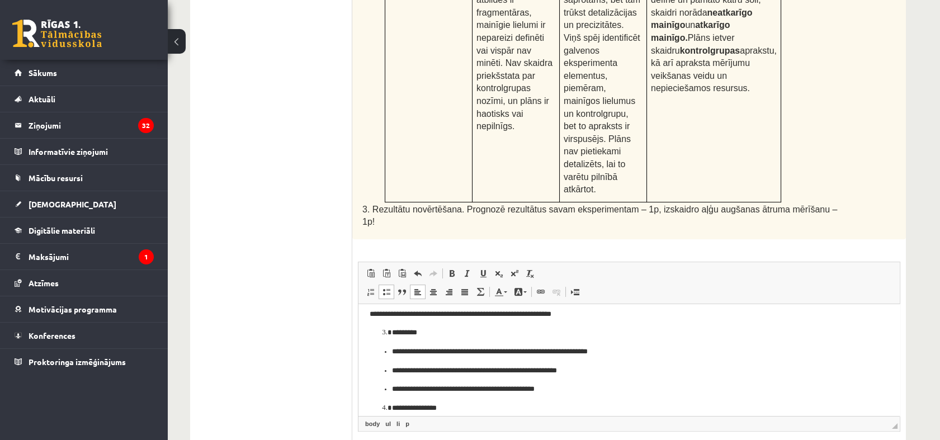
scroll to position [581, 0]
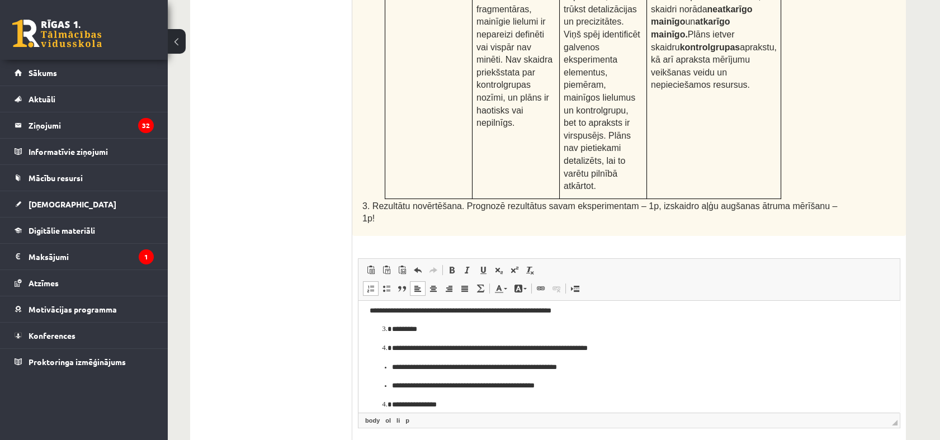
click at [369, 284] on span at bounding box center [370, 288] width 9 height 9
click at [426, 330] on p "*********" at bounding box center [624, 329] width 464 height 12
click at [389, 365] on ul "**********" at bounding box center [628, 376] width 519 height 30
click at [390, 383] on ul "**********" at bounding box center [628, 386] width 519 height 12
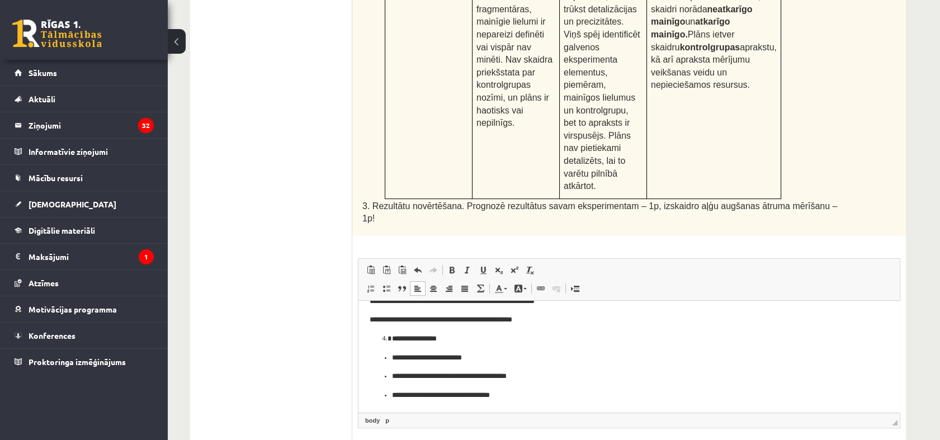
scroll to position [224, 0]
click at [388, 358] on ul "**********" at bounding box center [628, 376] width 519 height 49
click at [372, 284] on span at bounding box center [370, 288] width 9 height 9
click at [388, 375] on ul "**********" at bounding box center [628, 385] width 519 height 30
click at [388, 393] on ul "**********" at bounding box center [628, 395] width 519 height 12
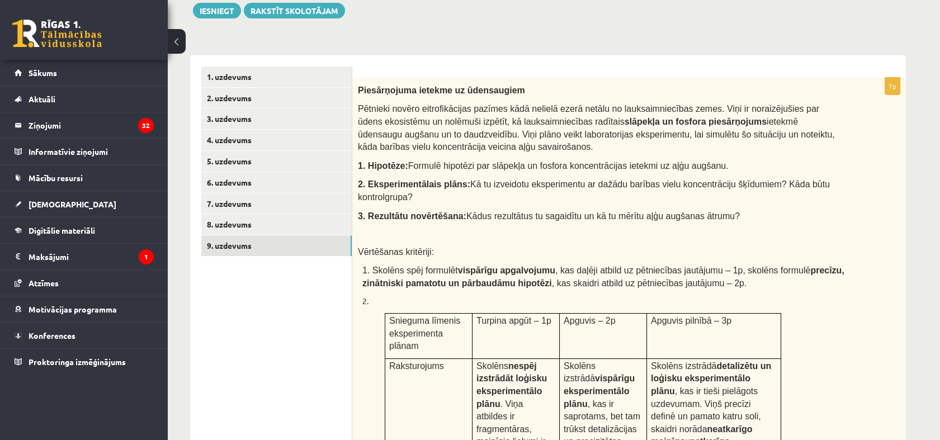
scroll to position [160, 0]
click at [231, 141] on link "4. uzdevums" at bounding box center [276, 140] width 150 height 21
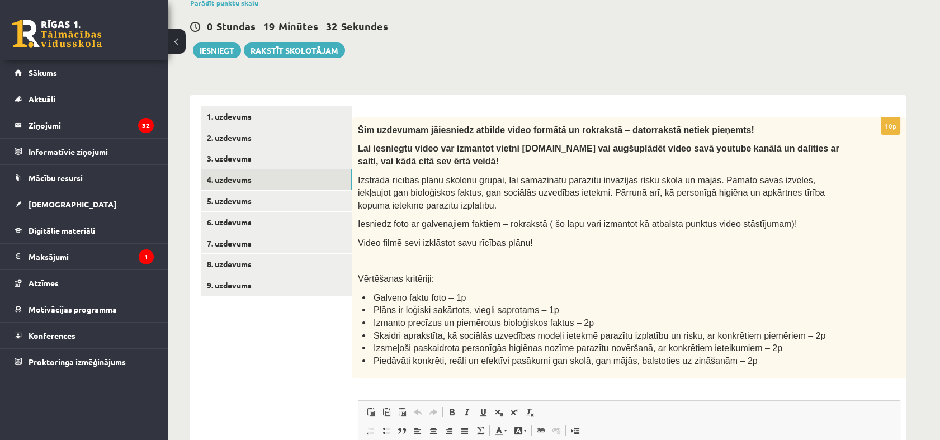
scroll to position [117, 0]
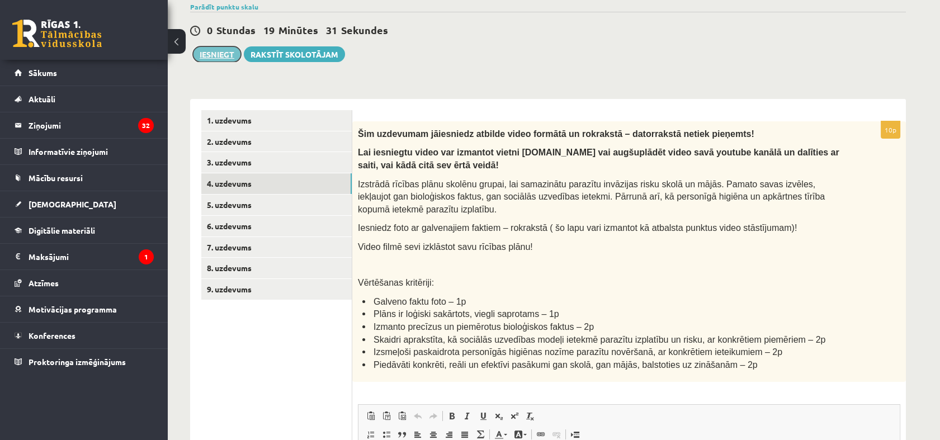
click at [217, 55] on button "Iesniegt" at bounding box center [217, 54] width 48 height 16
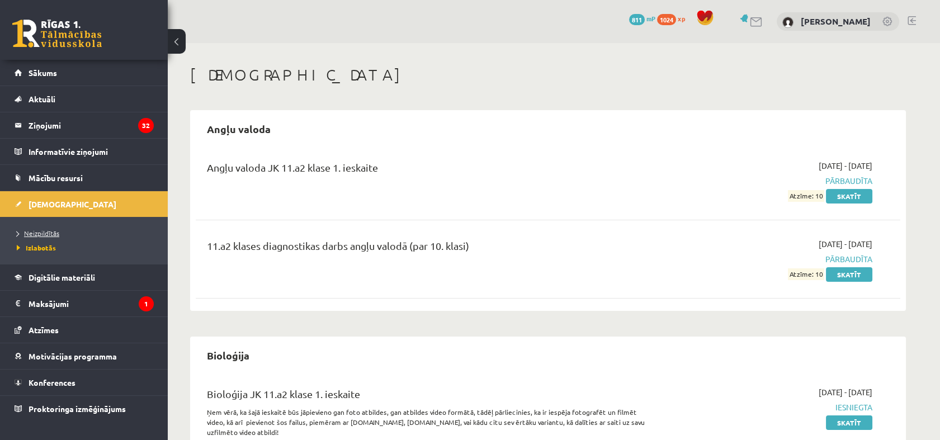
click at [54, 228] on link "Neizpildītās" at bounding box center [87, 233] width 140 height 10
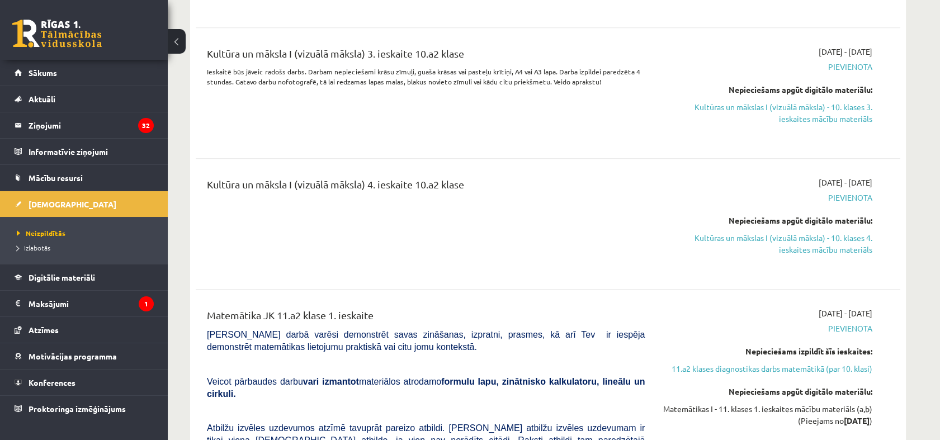
scroll to position [1667, 0]
